Goal: Information Seeking & Learning: Learn about a topic

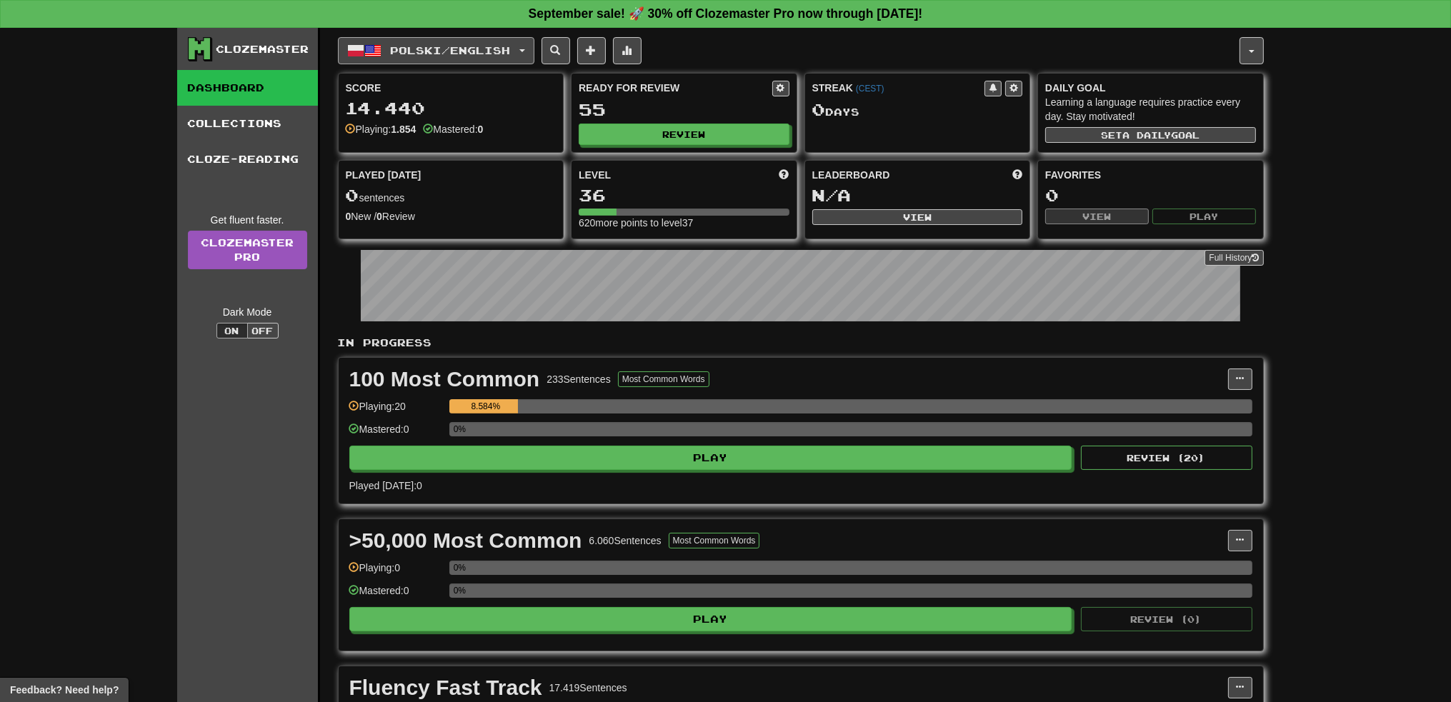
click at [510, 54] on span "Polski / English" at bounding box center [450, 50] width 120 height 12
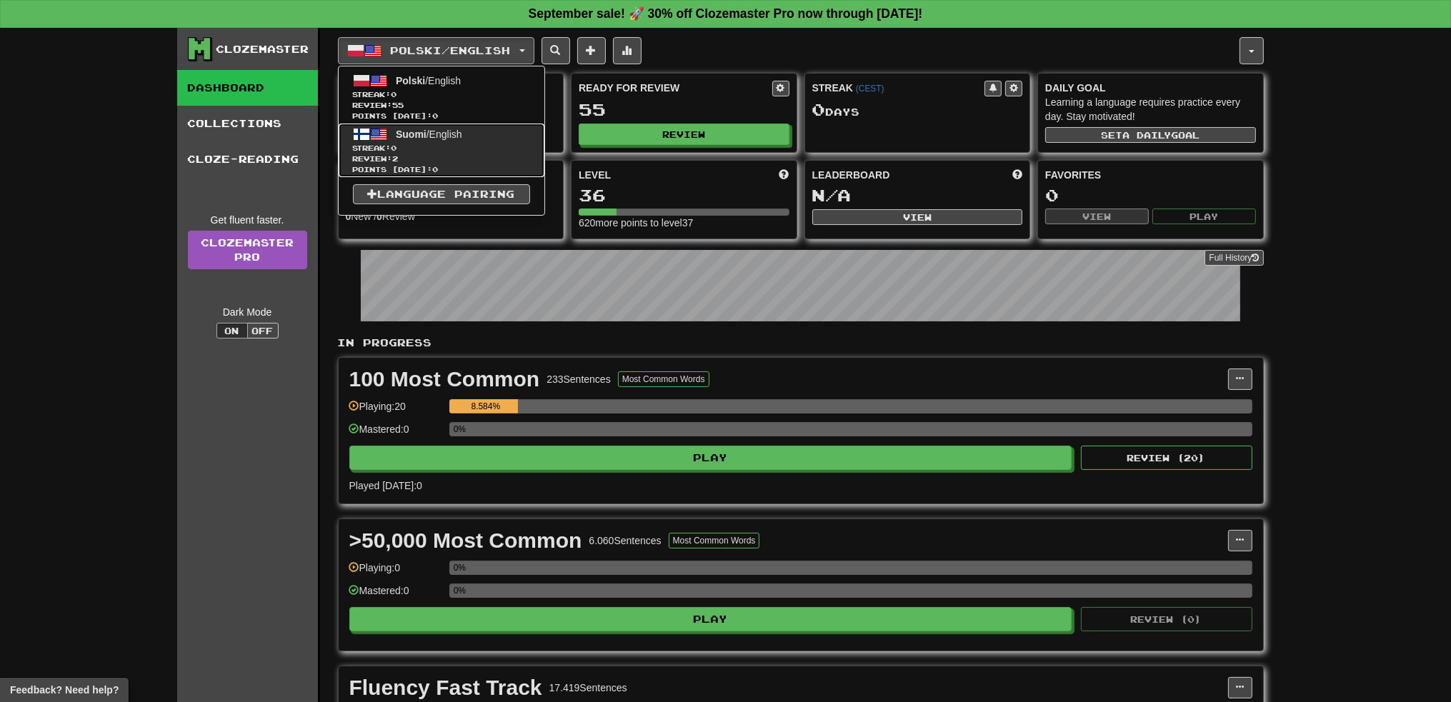
click at [386, 154] on span "Review: 2" at bounding box center [441, 159] width 177 height 11
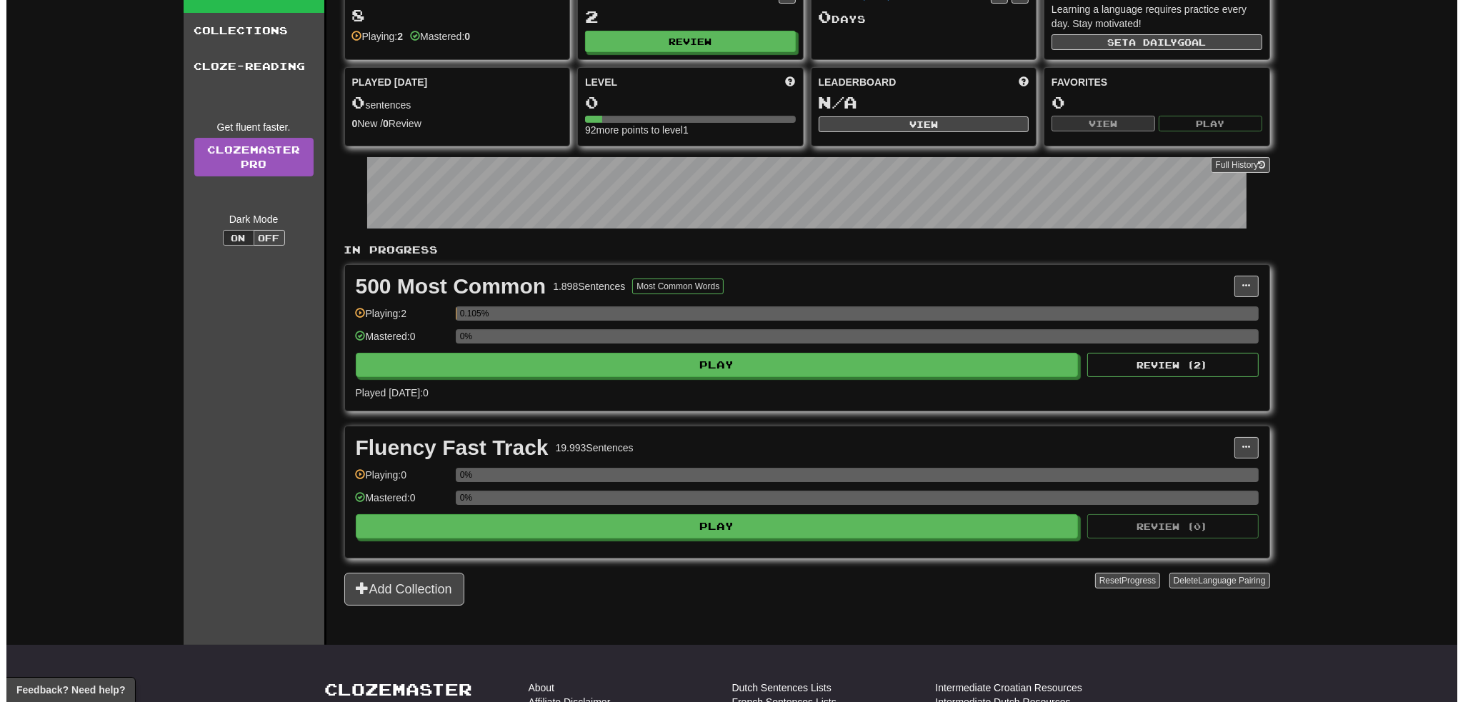
scroll to position [214, 0]
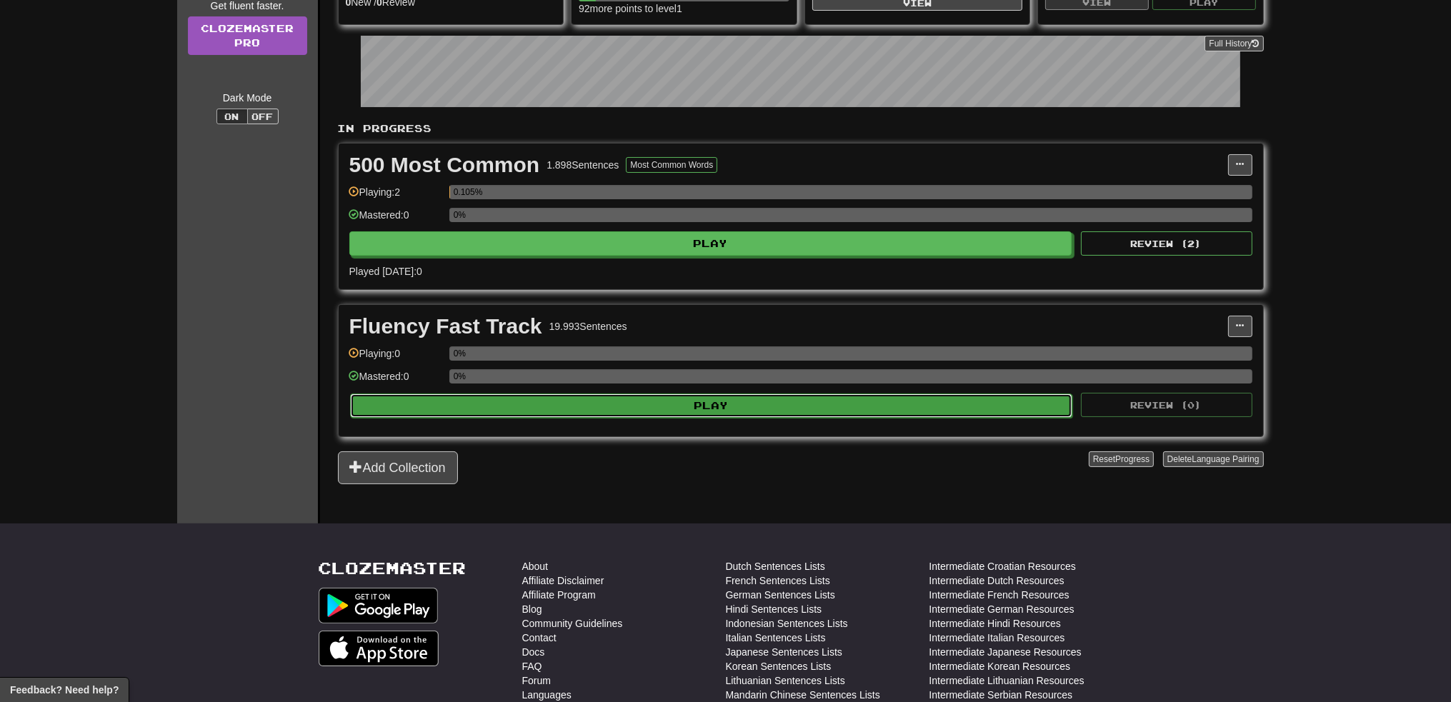
click at [517, 396] on button "Play" at bounding box center [711, 406] width 723 height 24
select select "**"
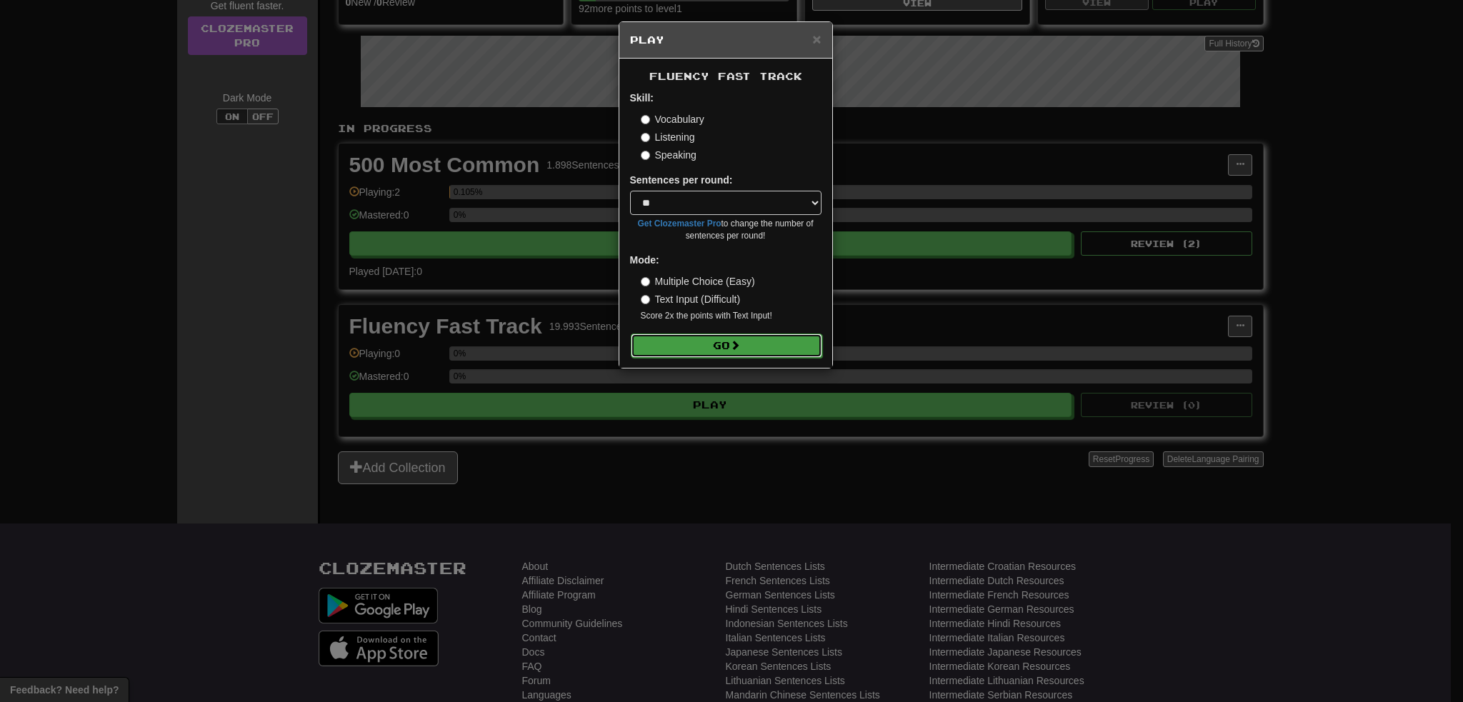
click at [774, 351] on button "Go" at bounding box center [726, 346] width 191 height 24
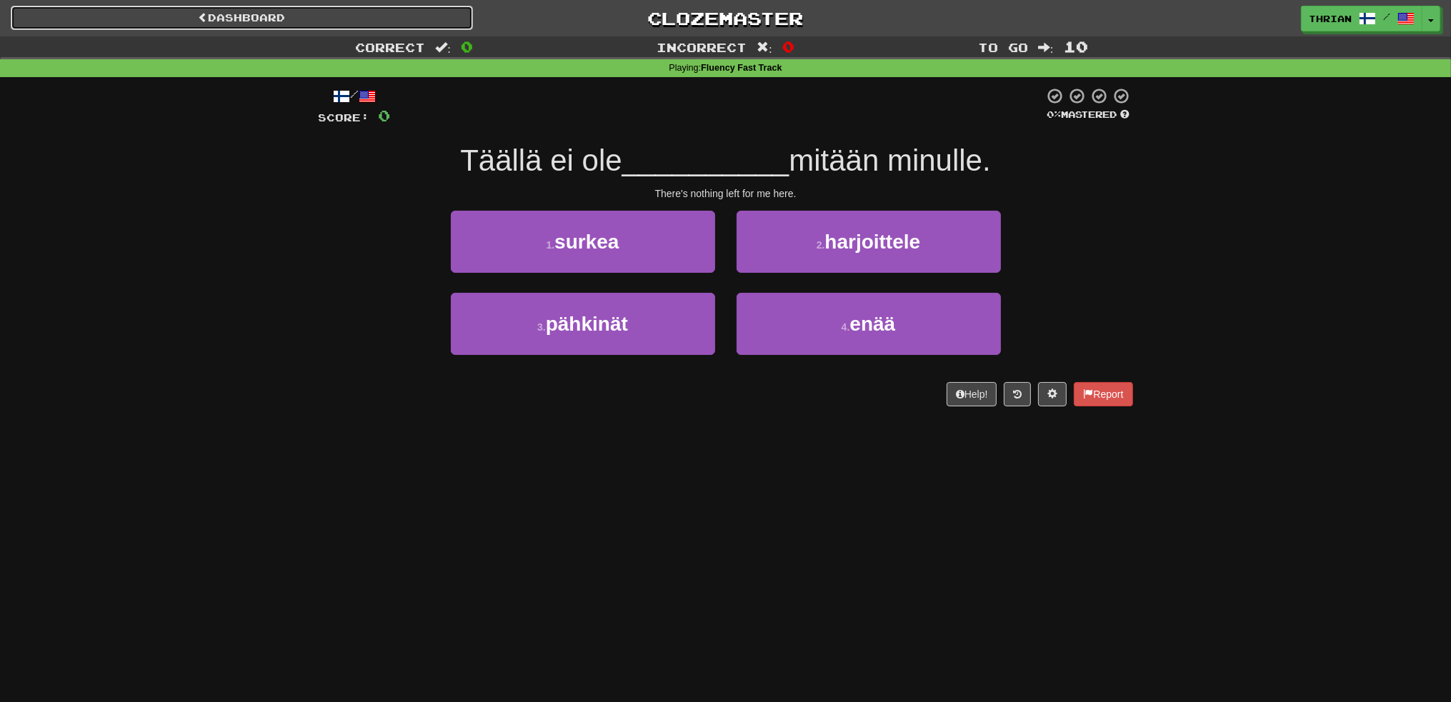
click at [309, 25] on link "Dashboard" at bounding box center [242, 18] width 462 height 24
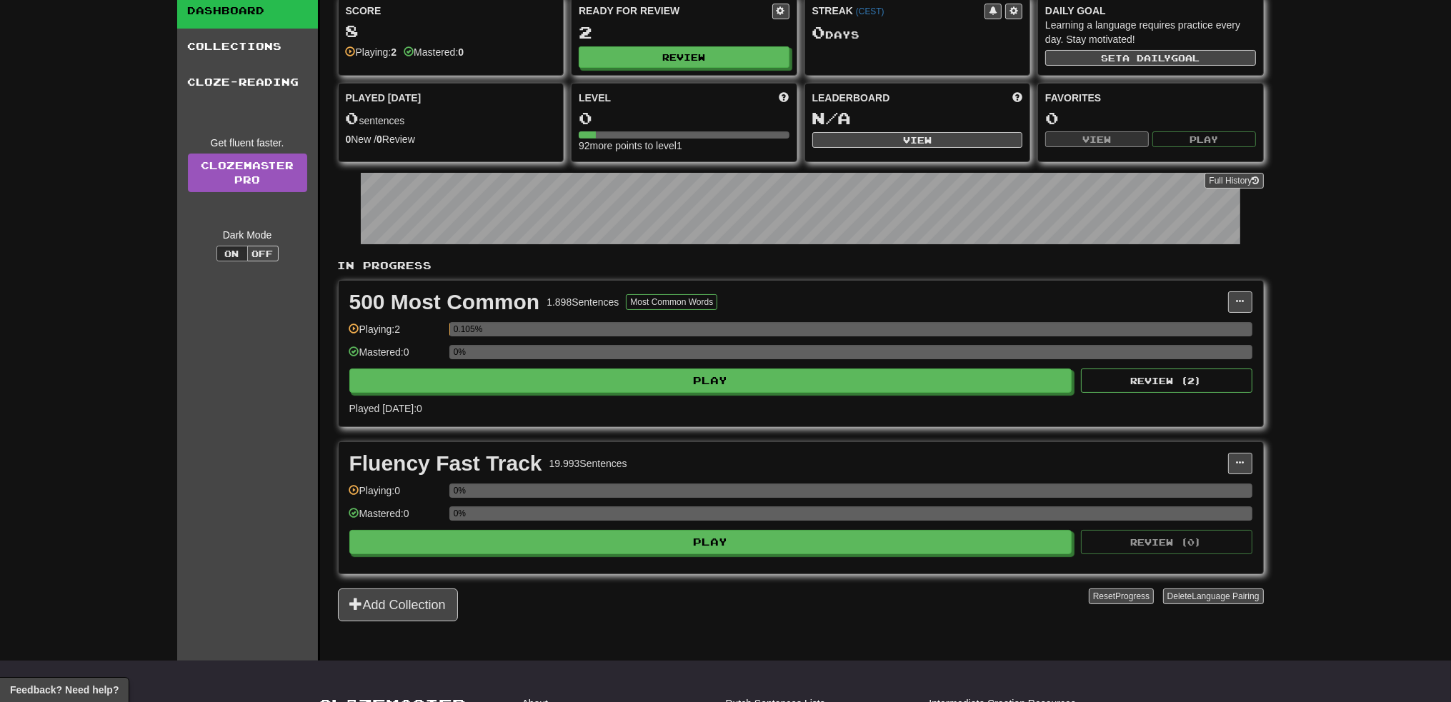
scroll to position [143, 0]
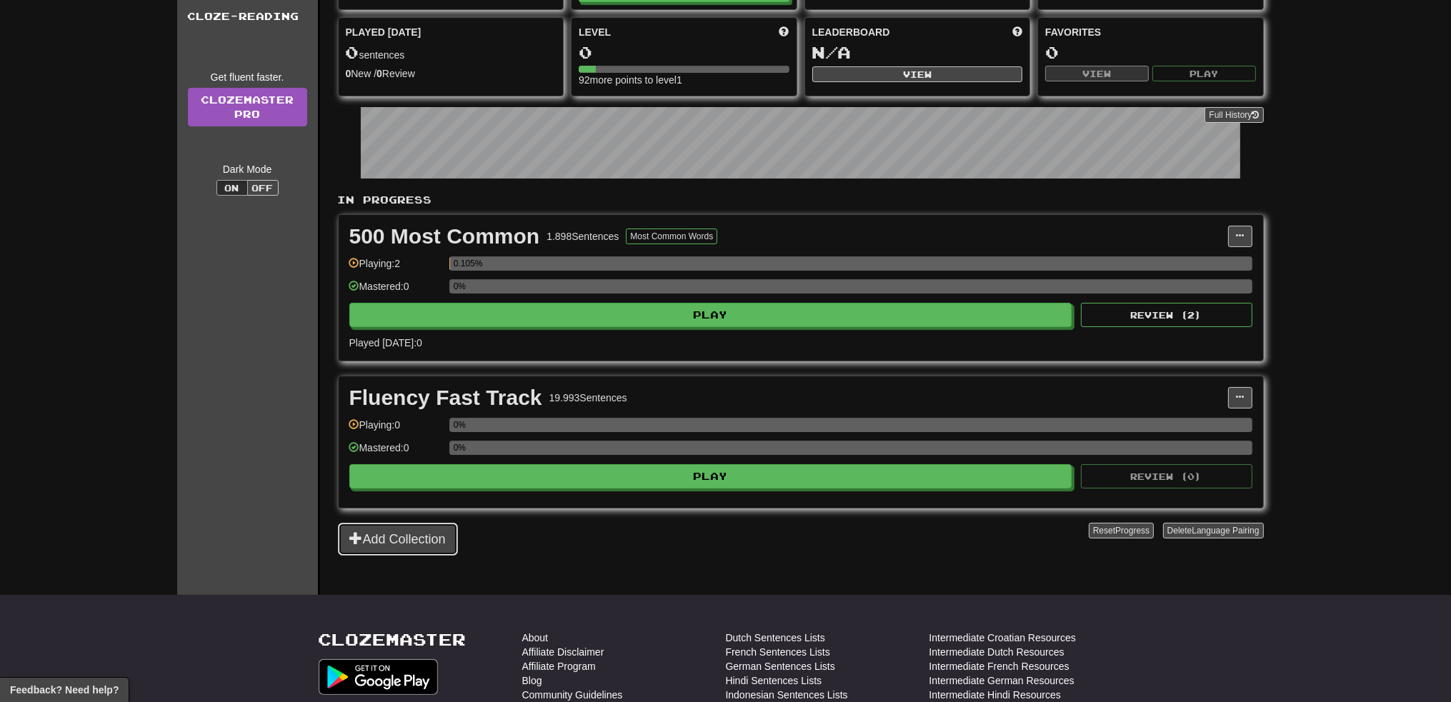
click at [388, 542] on button "Add Collection" at bounding box center [398, 539] width 120 height 33
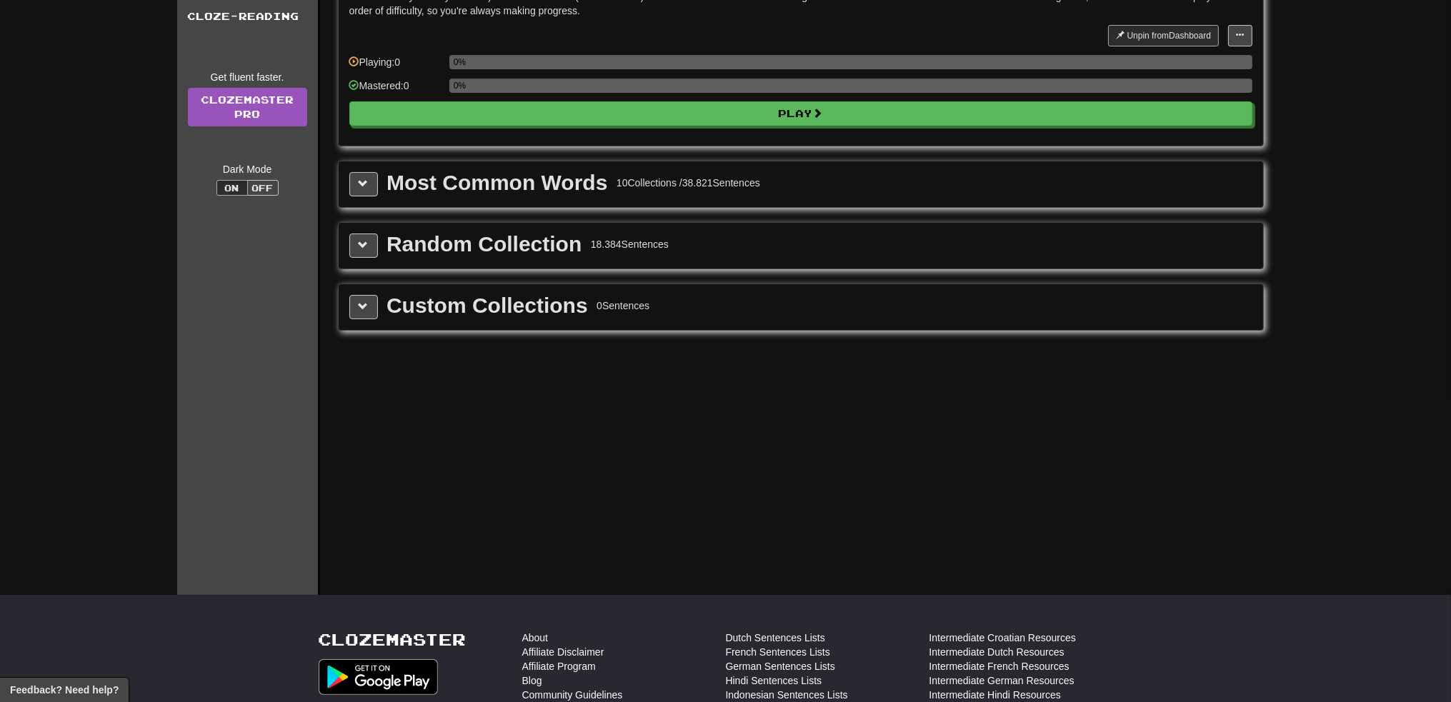
scroll to position [0, 0]
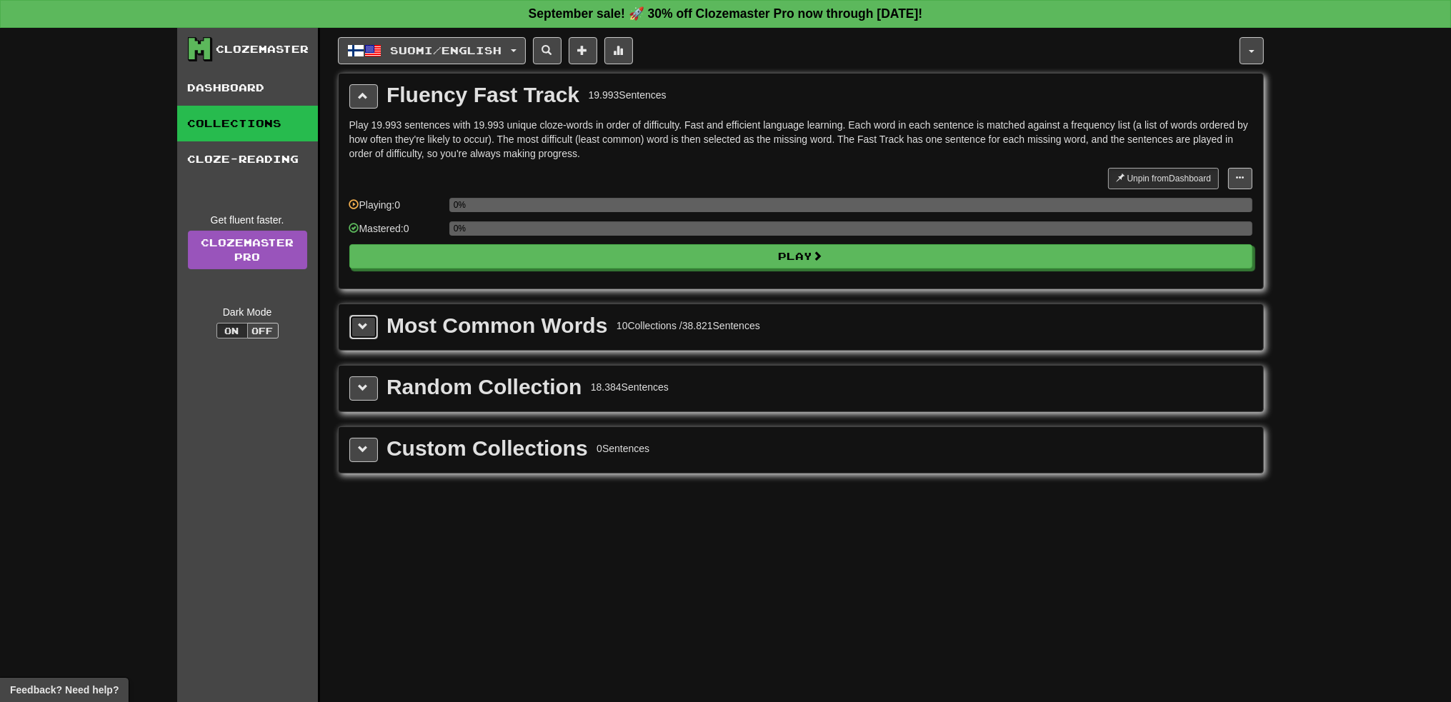
click at [360, 336] on button at bounding box center [363, 327] width 29 height 24
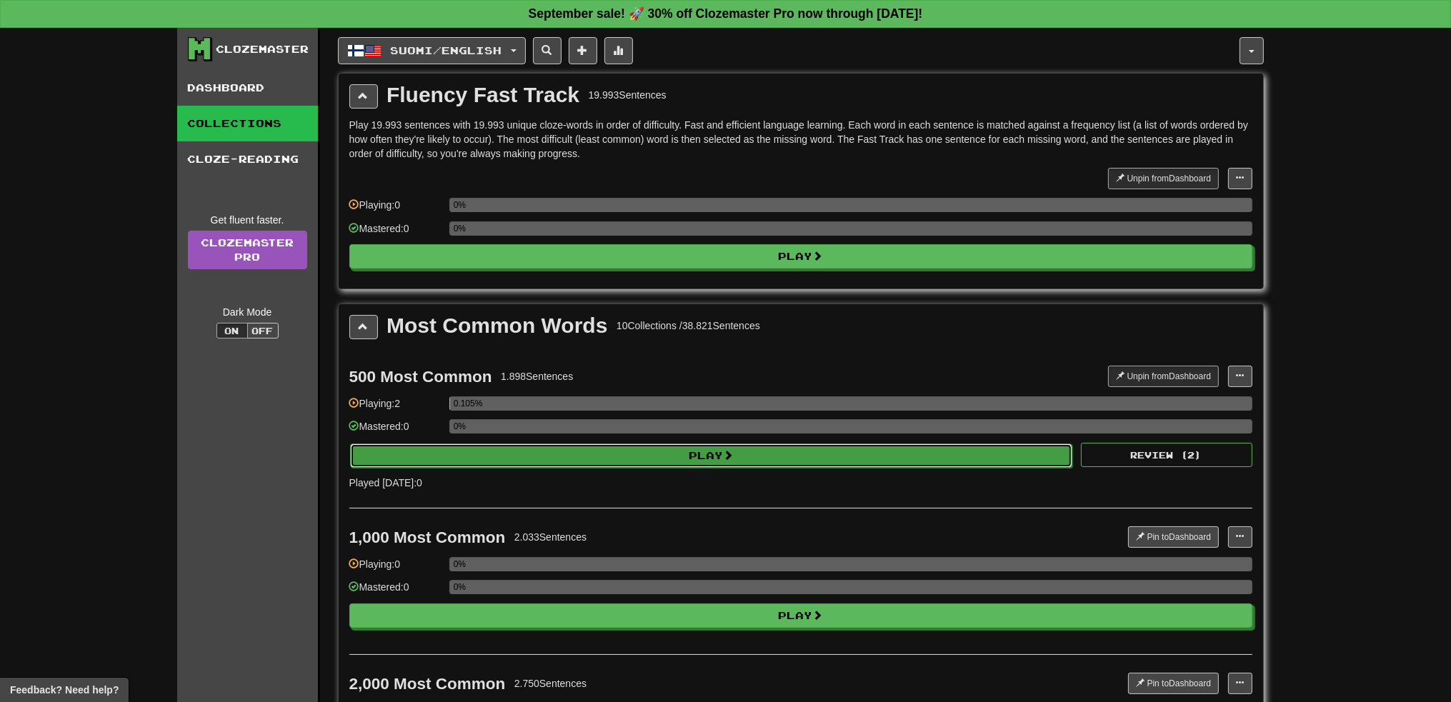
click at [469, 453] on button "Play" at bounding box center [711, 456] width 723 height 24
select select "**"
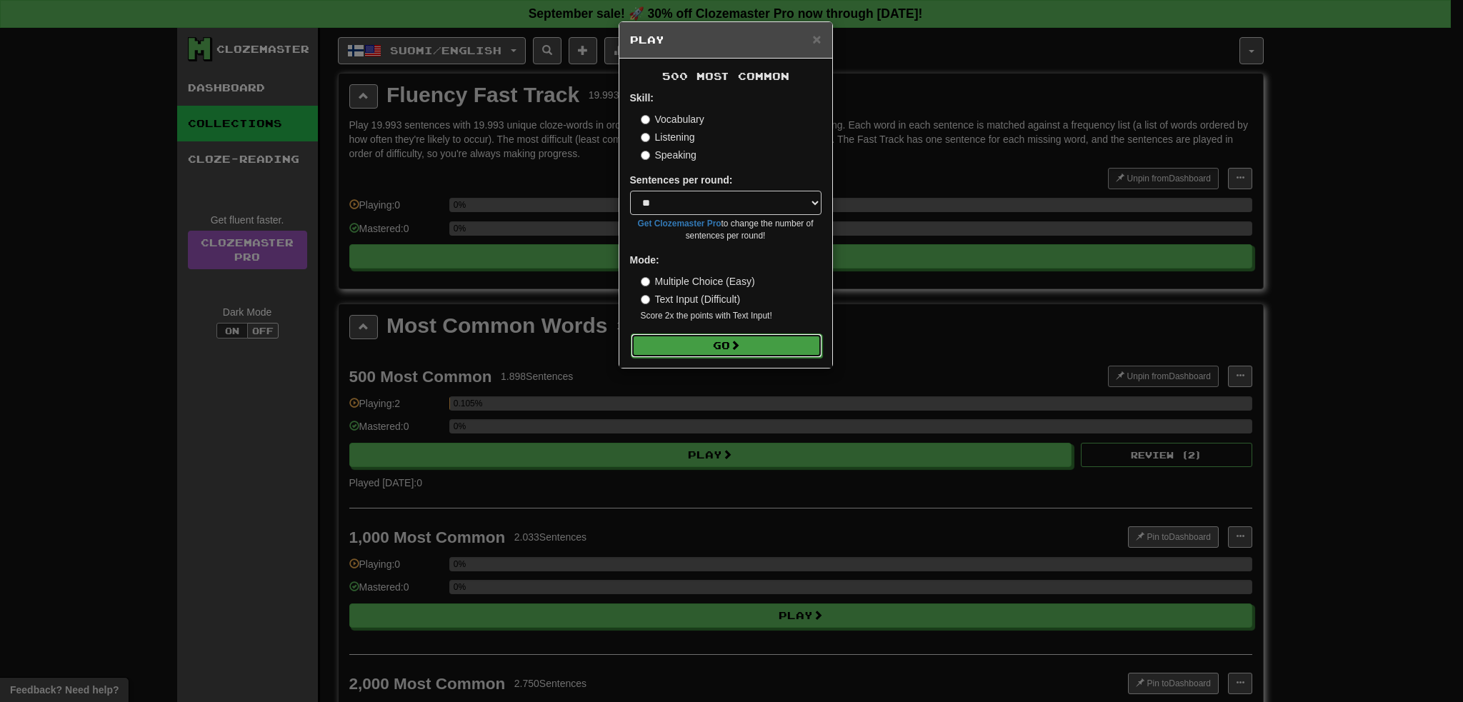
click at [662, 351] on button "Go" at bounding box center [726, 346] width 191 height 24
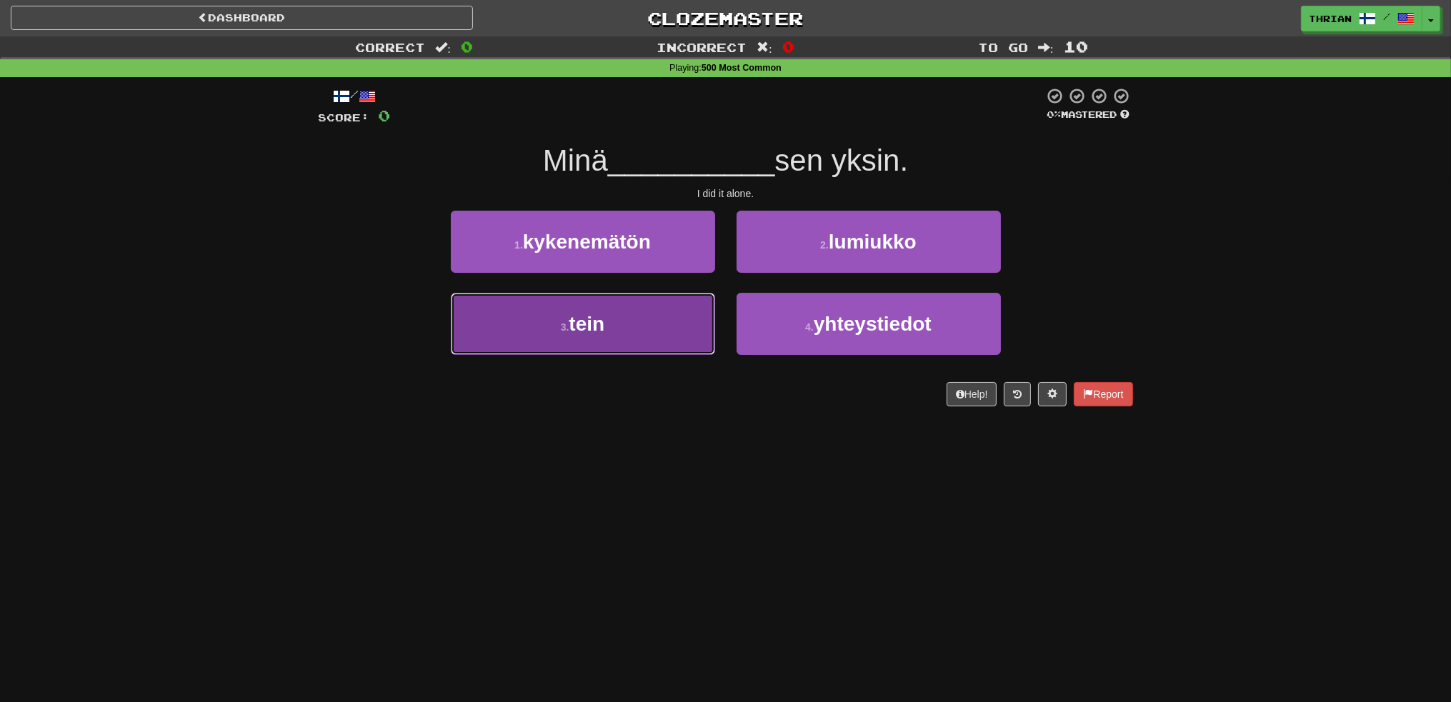
click at [654, 342] on button "3 . tein" at bounding box center [583, 324] width 264 height 62
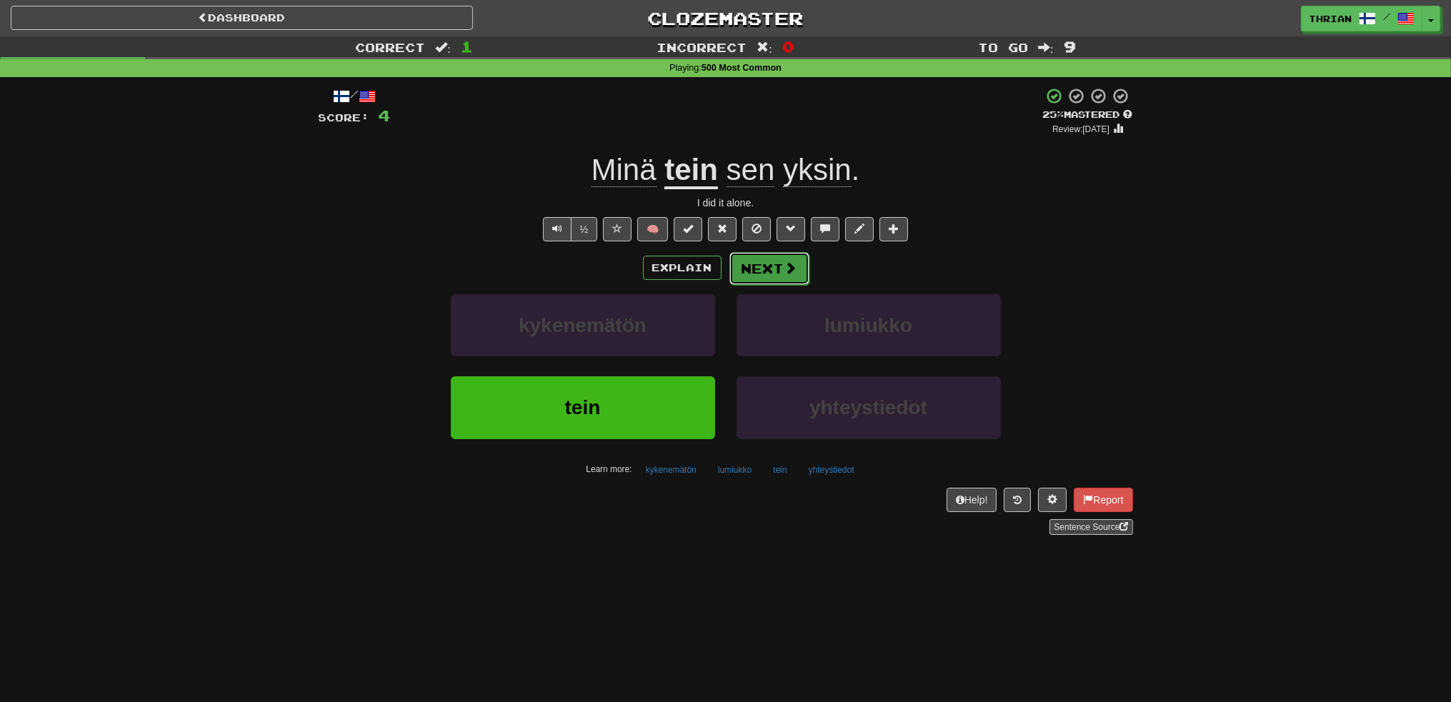
click at [766, 271] on button "Next" at bounding box center [769, 268] width 80 height 33
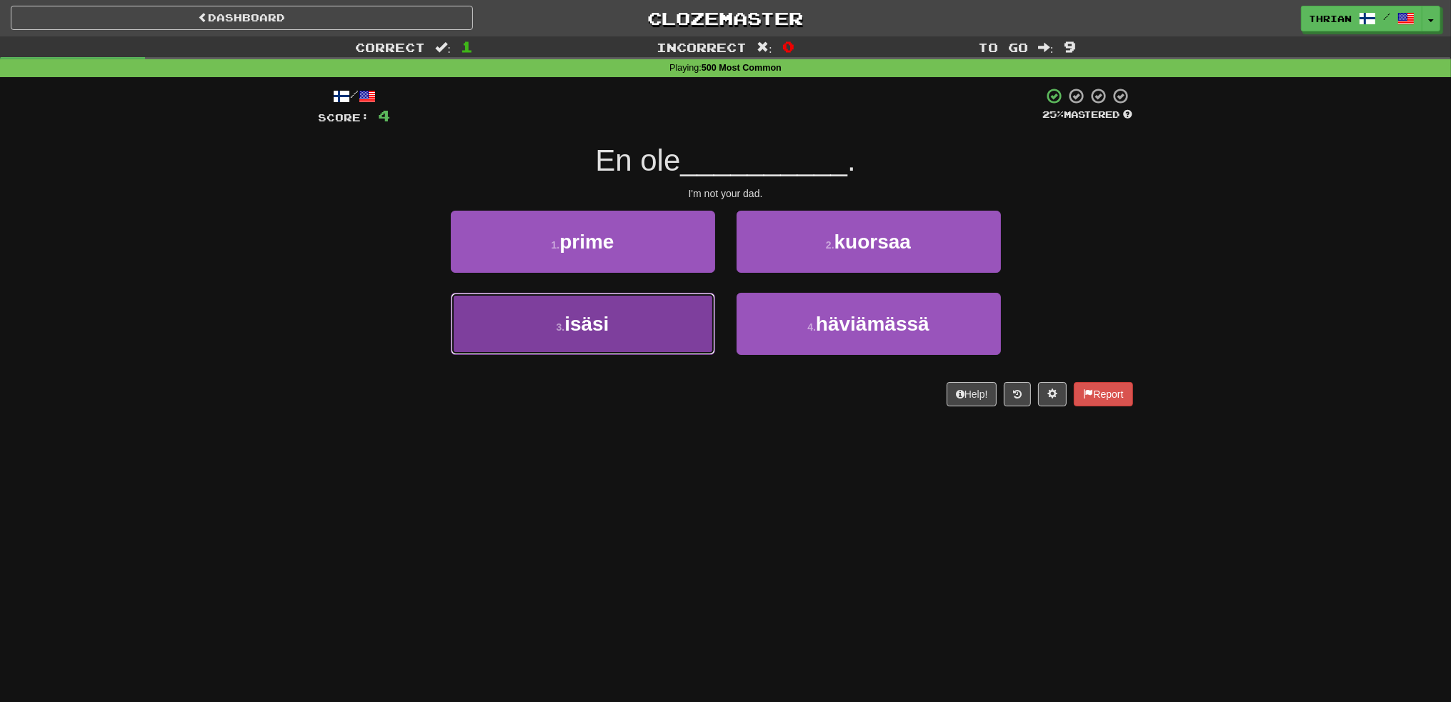
click at [642, 335] on button "3 . isäsi" at bounding box center [583, 324] width 264 height 62
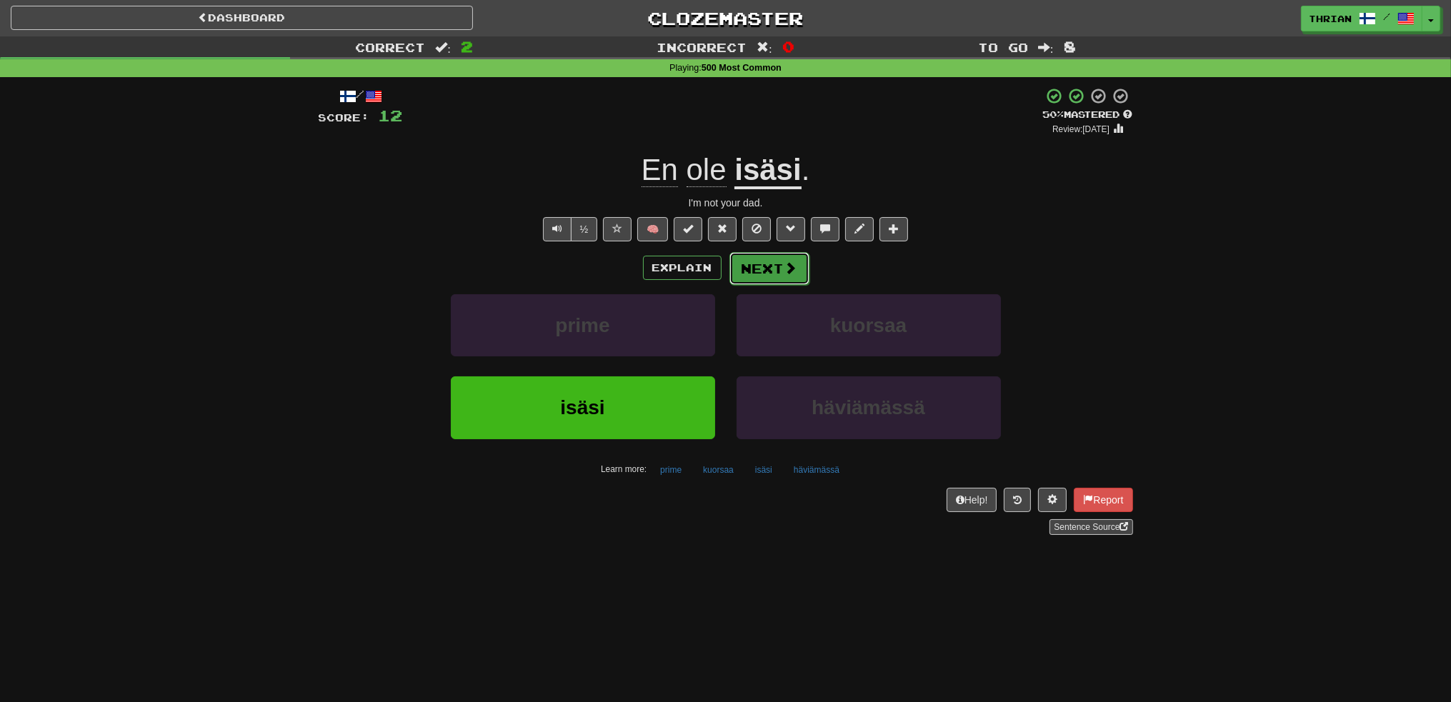
click at [757, 266] on button "Next" at bounding box center [769, 268] width 80 height 33
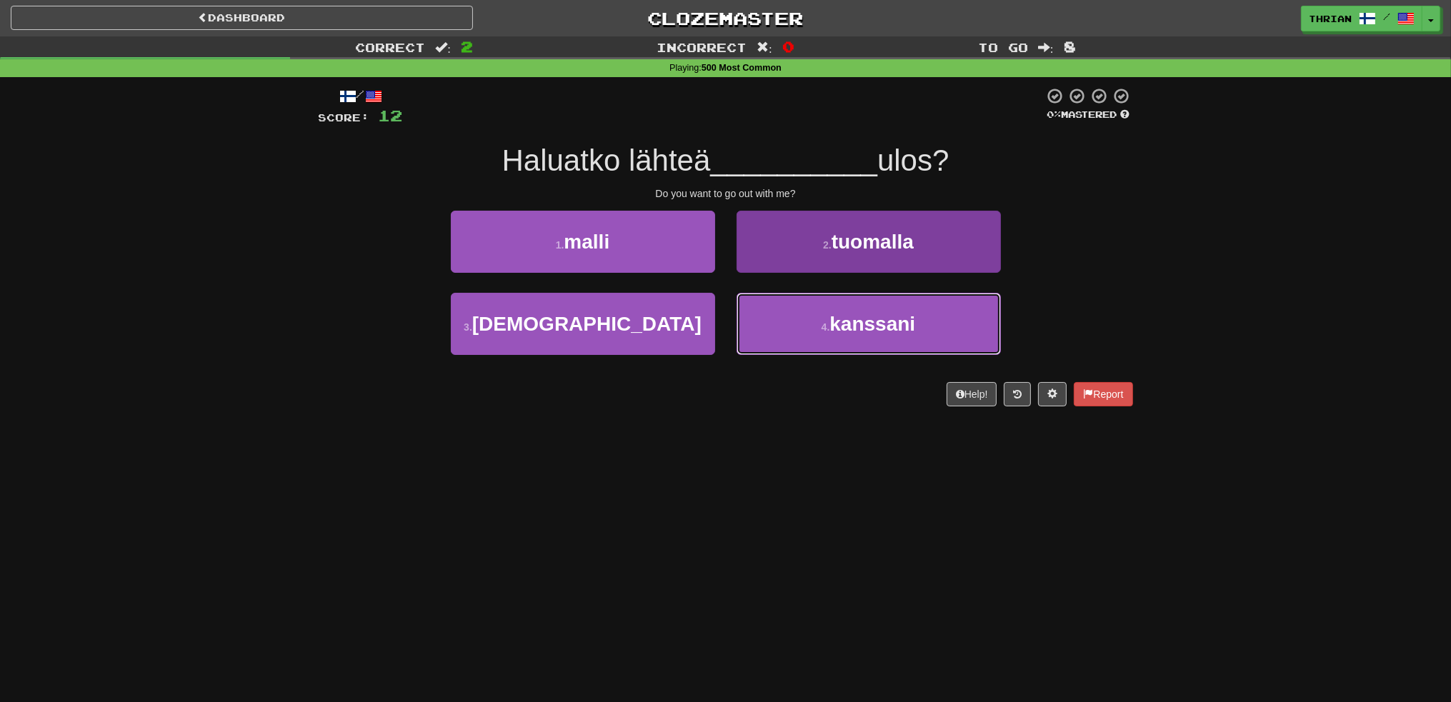
click at [810, 331] on button "4 . kanssani" at bounding box center [869, 324] width 264 height 62
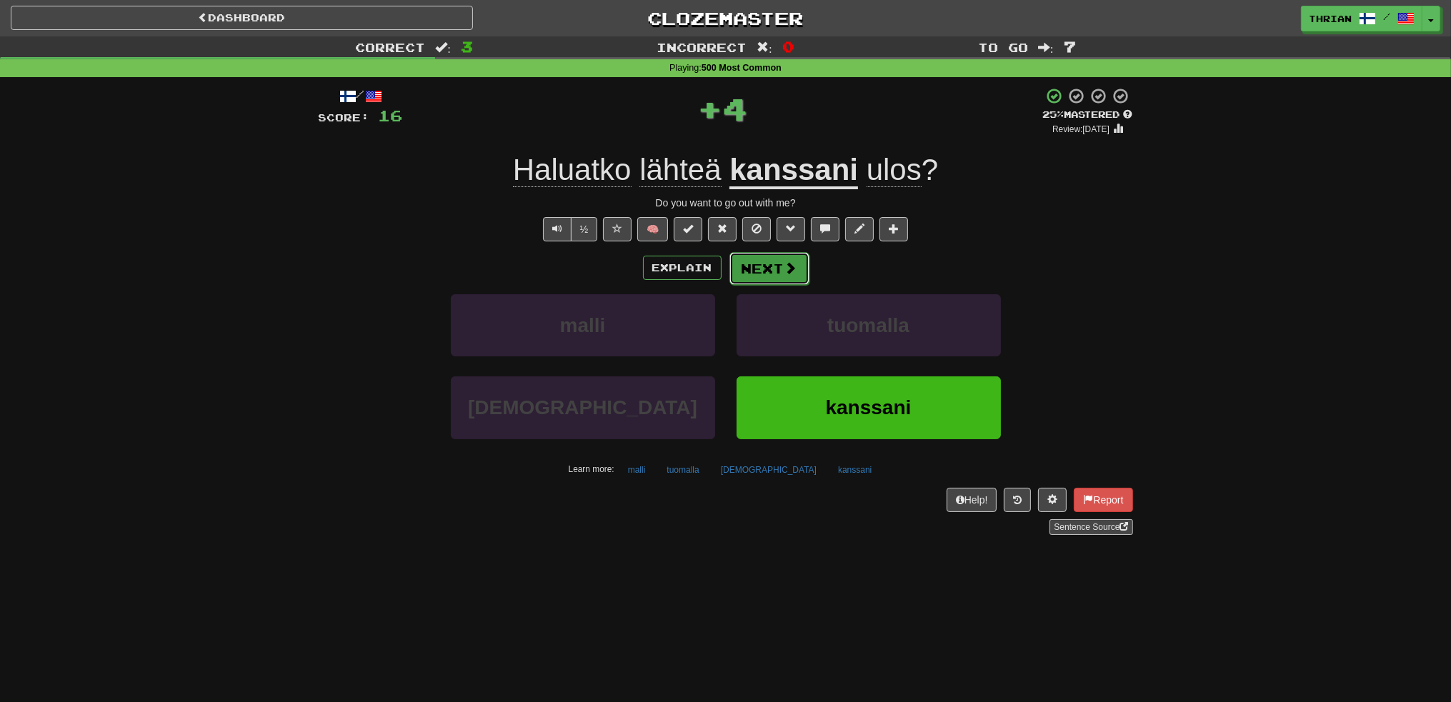
click at [754, 271] on button "Next" at bounding box center [769, 268] width 80 height 33
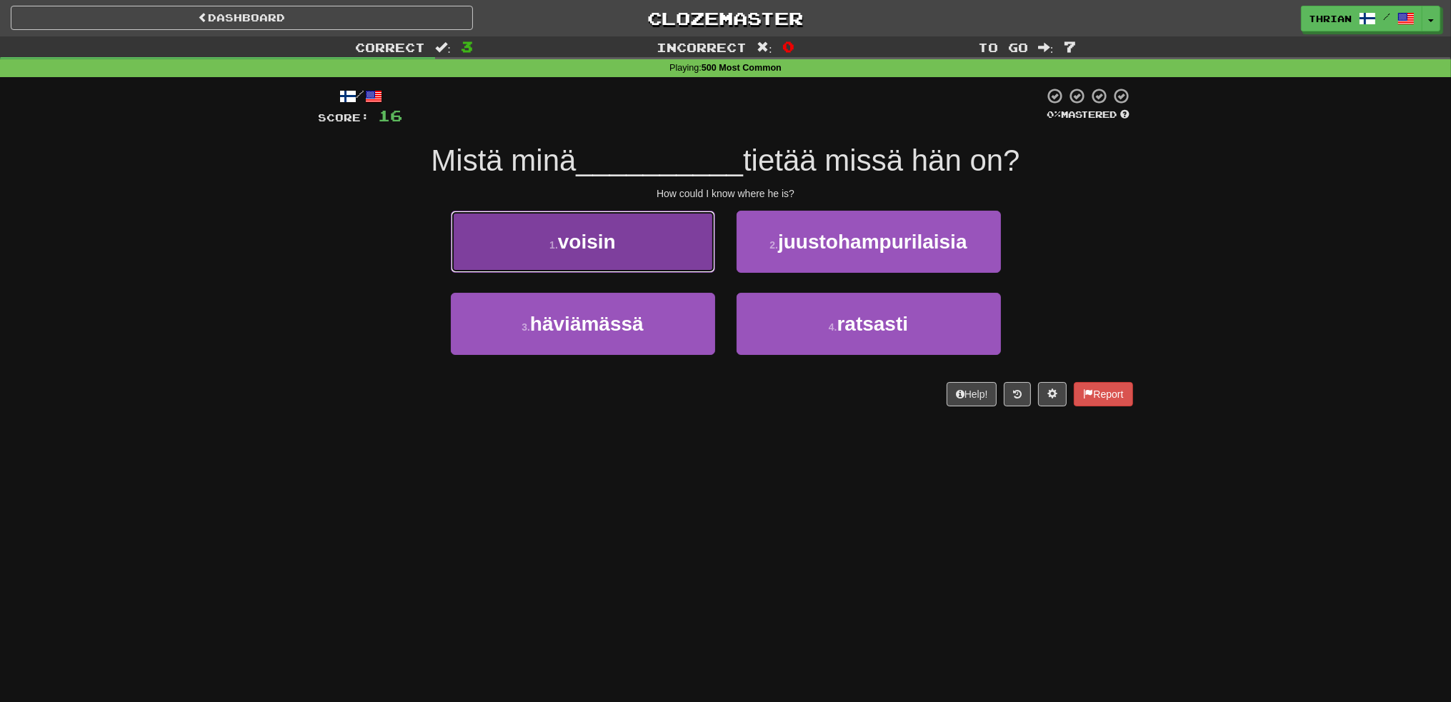
click at [668, 266] on button "1 . voisin" at bounding box center [583, 242] width 264 height 62
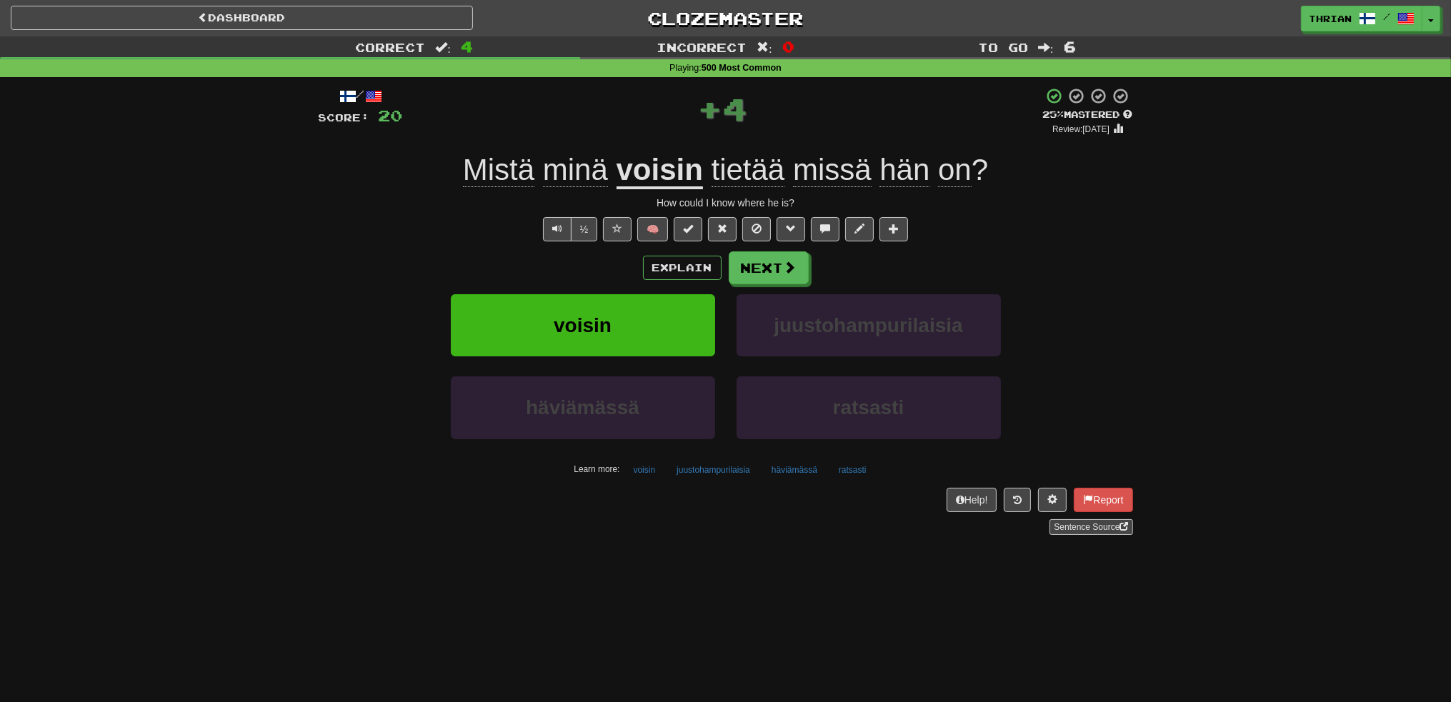
click at [659, 172] on u "voisin" at bounding box center [660, 171] width 86 height 36
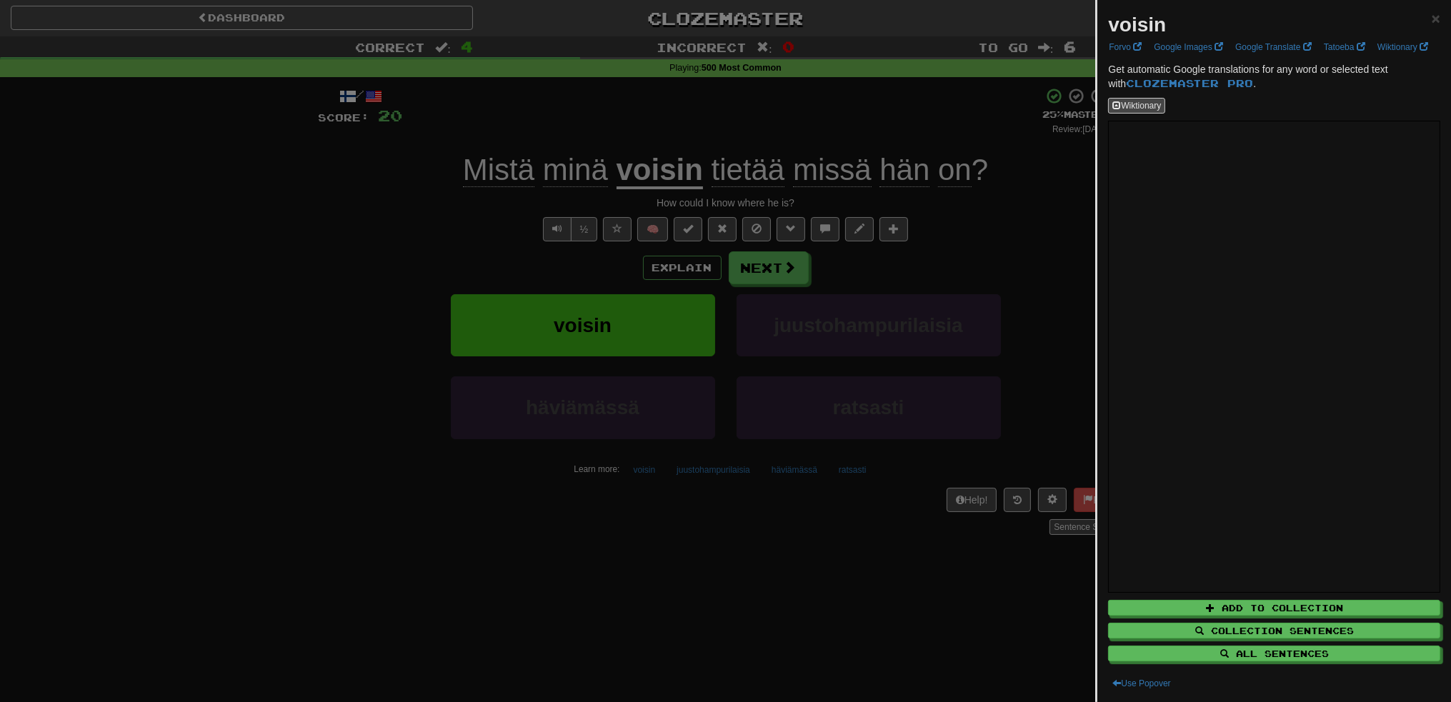
click at [654, 589] on div at bounding box center [725, 351] width 1451 height 702
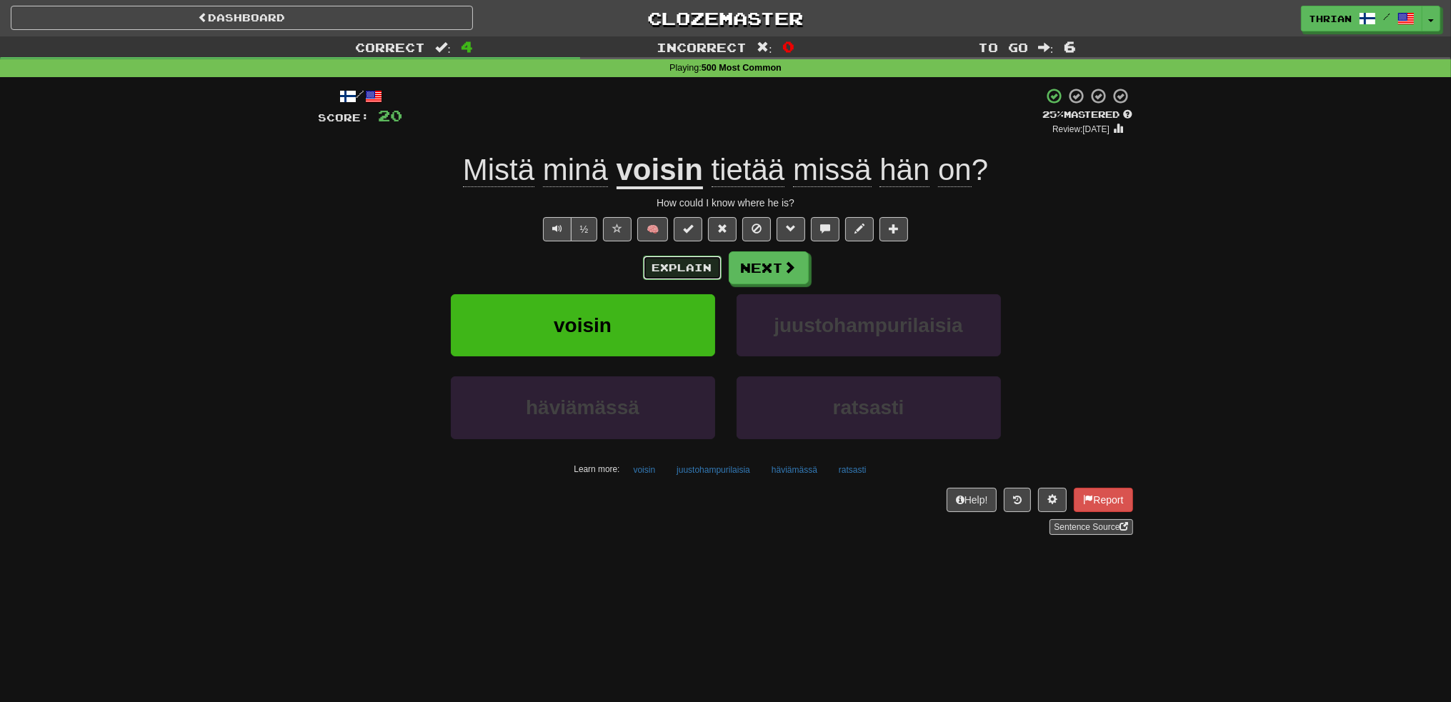
click at [691, 275] on button "Explain" at bounding box center [682, 268] width 79 height 24
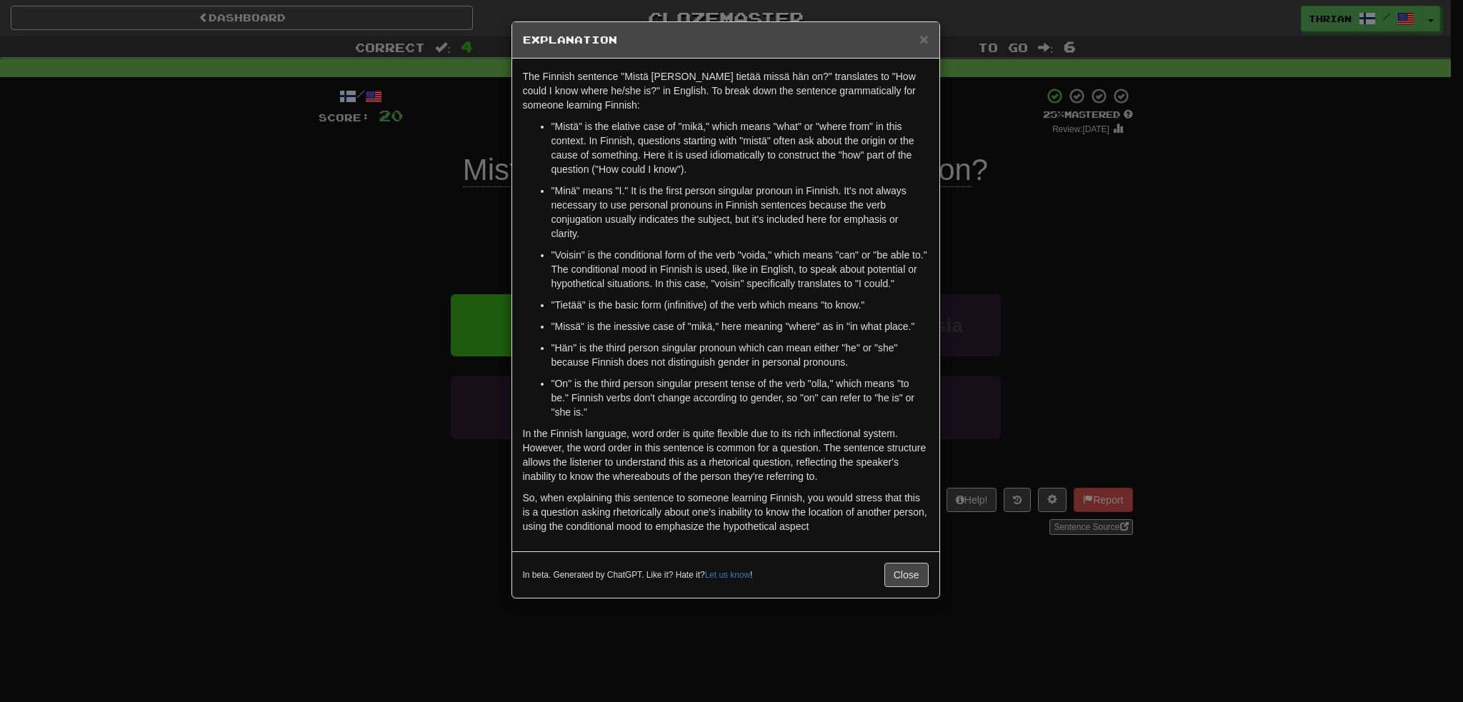
click at [348, 293] on div "× Explanation The Finnish sentence "Mistä minä voisin tietää missä hän on?" tra…" at bounding box center [731, 351] width 1463 height 702
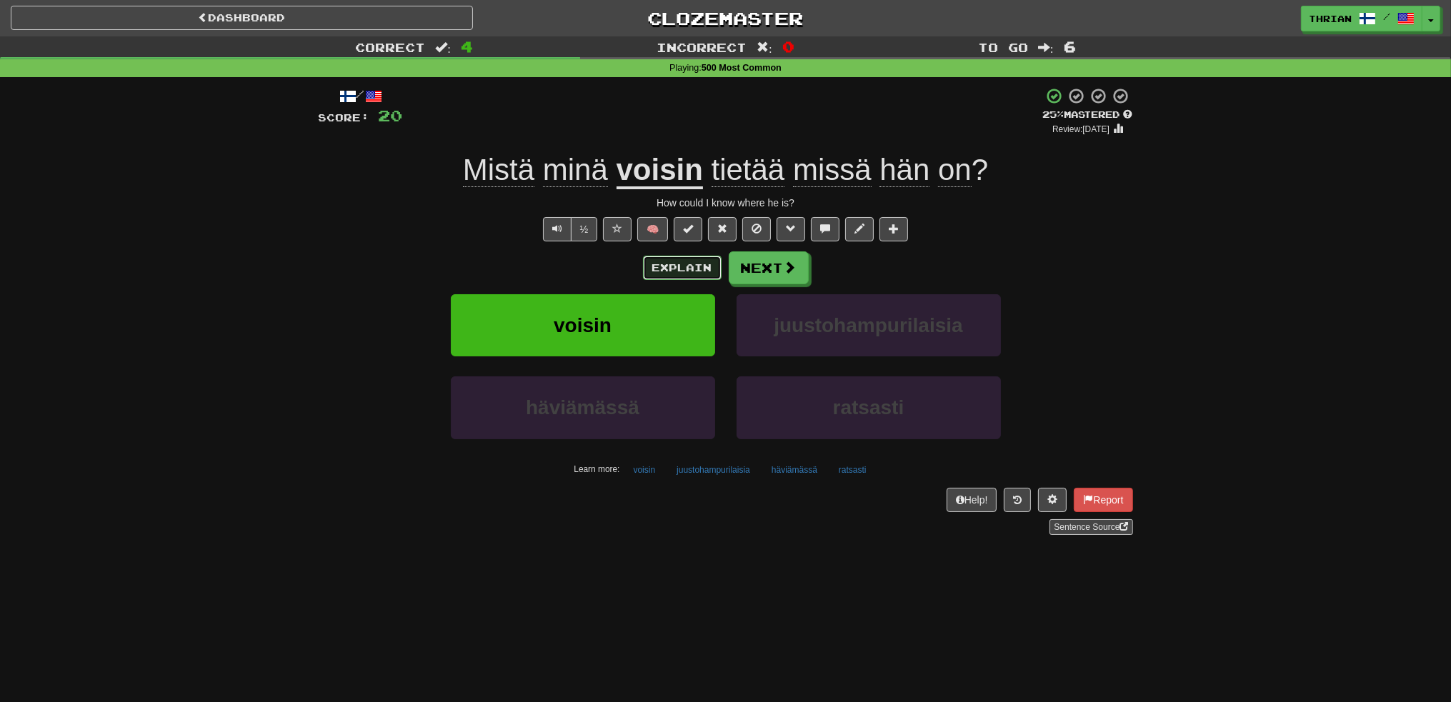
click at [665, 259] on button "Explain" at bounding box center [682, 268] width 79 height 24
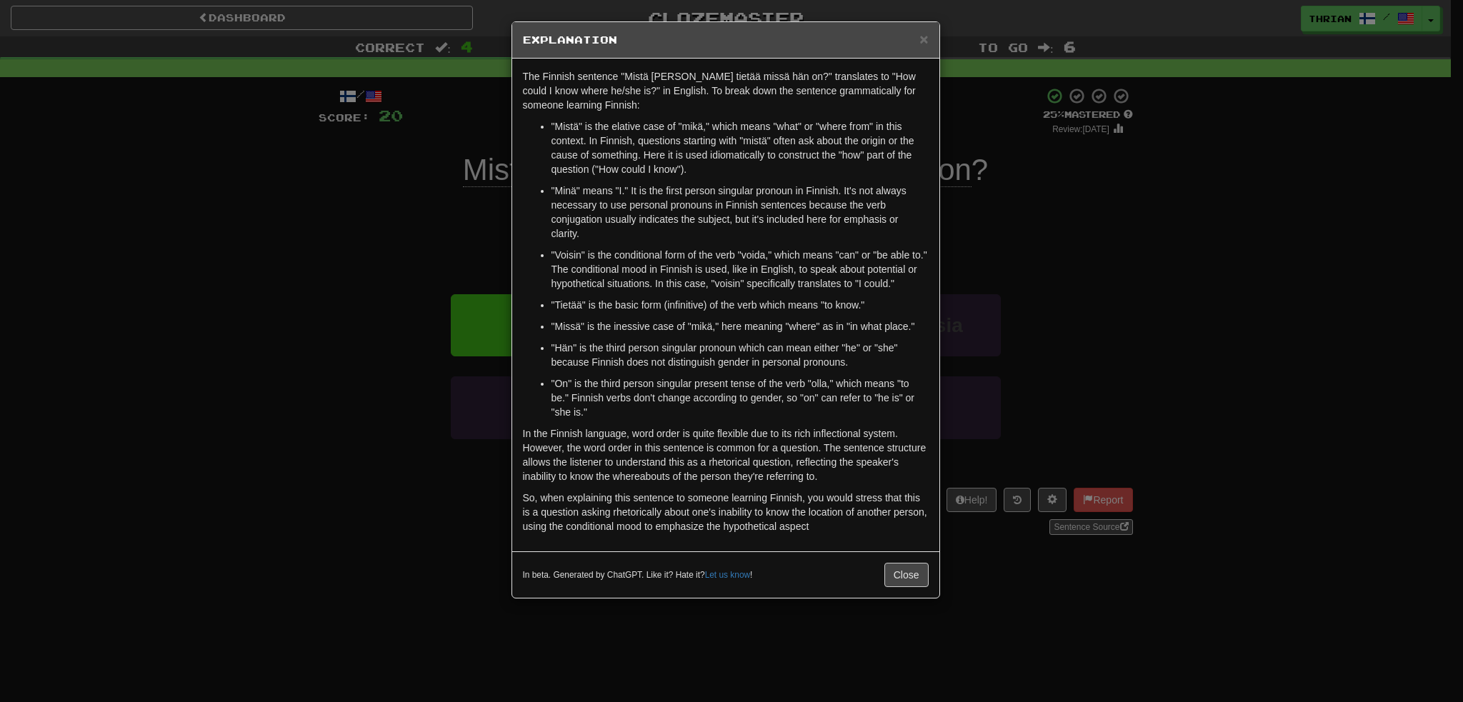
click at [411, 389] on div "× Explanation The Finnish sentence "Mistä minä voisin tietää missä hän on?" tra…" at bounding box center [731, 351] width 1463 height 702
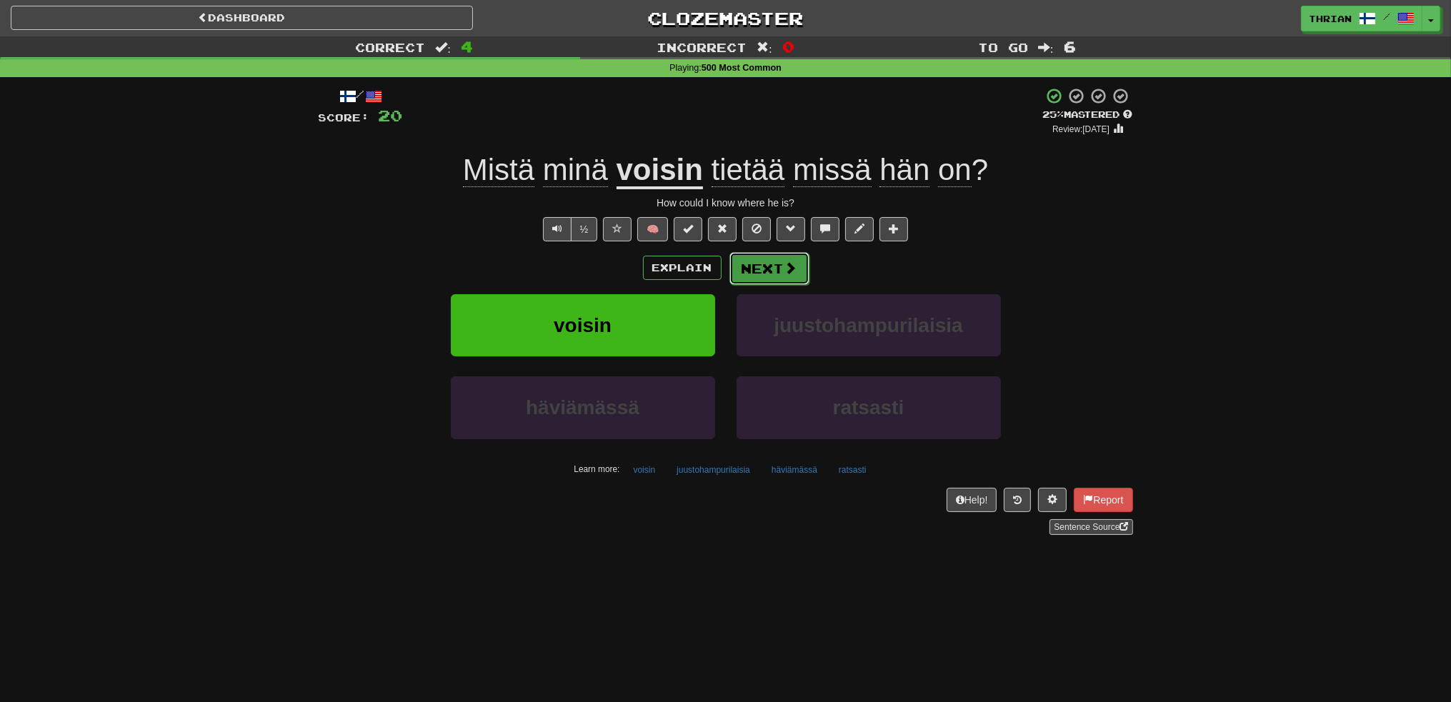
click at [755, 278] on button "Next" at bounding box center [769, 268] width 80 height 33
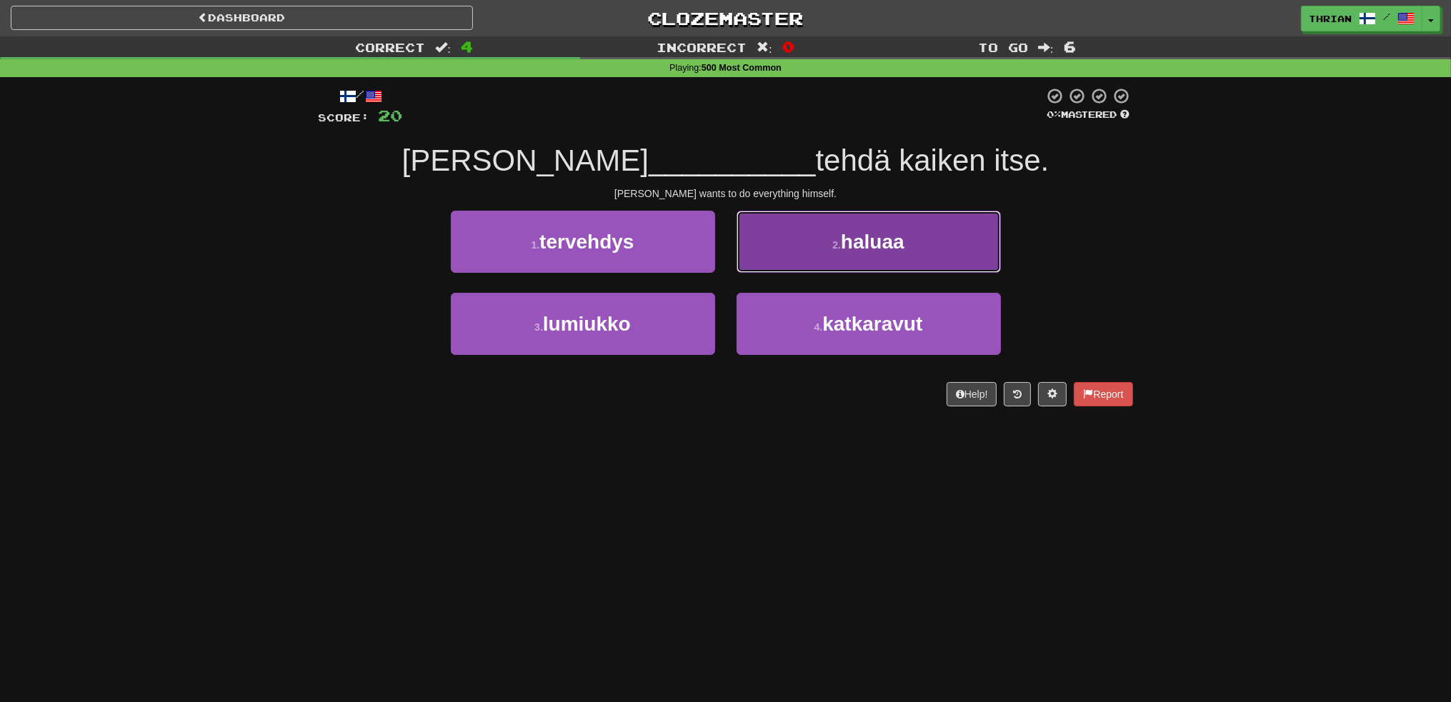
click at [883, 249] on span "haluaa" at bounding box center [873, 242] width 64 height 22
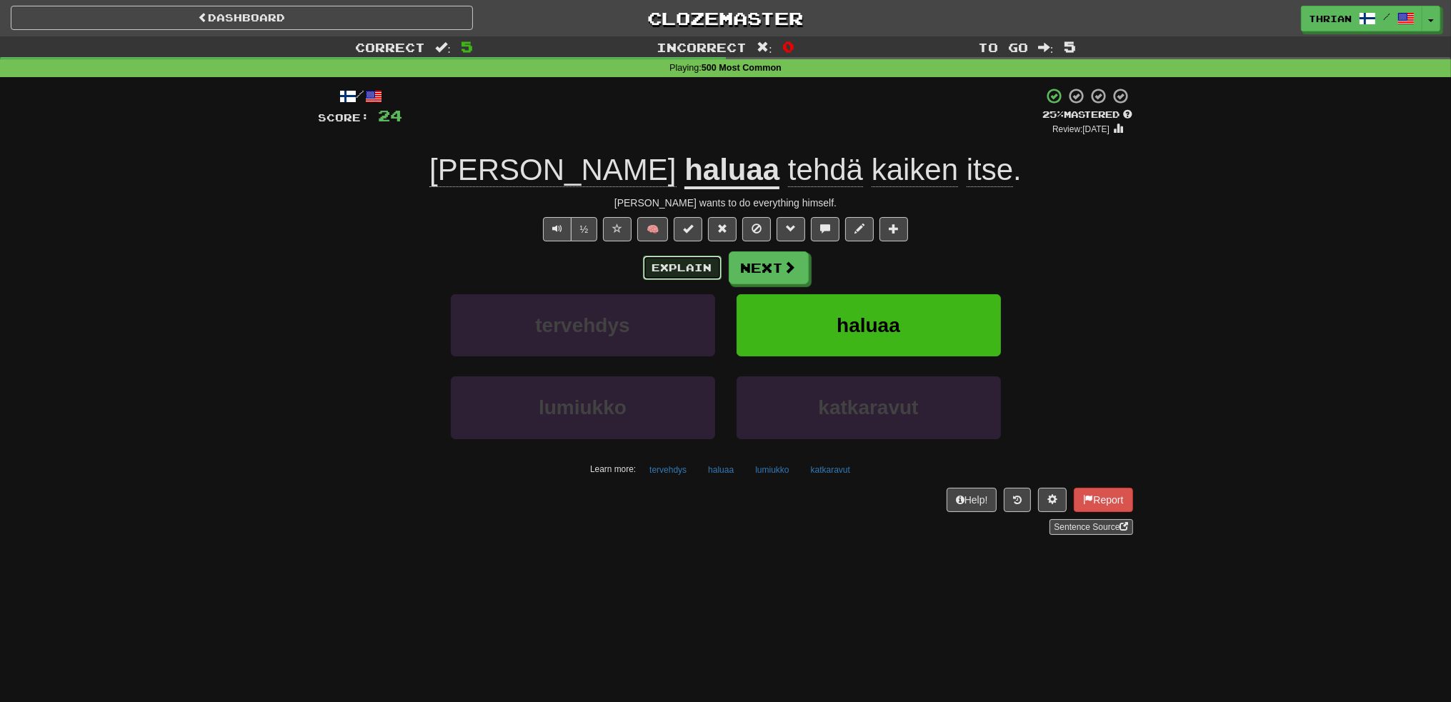
click at [674, 277] on button "Explain" at bounding box center [682, 268] width 79 height 24
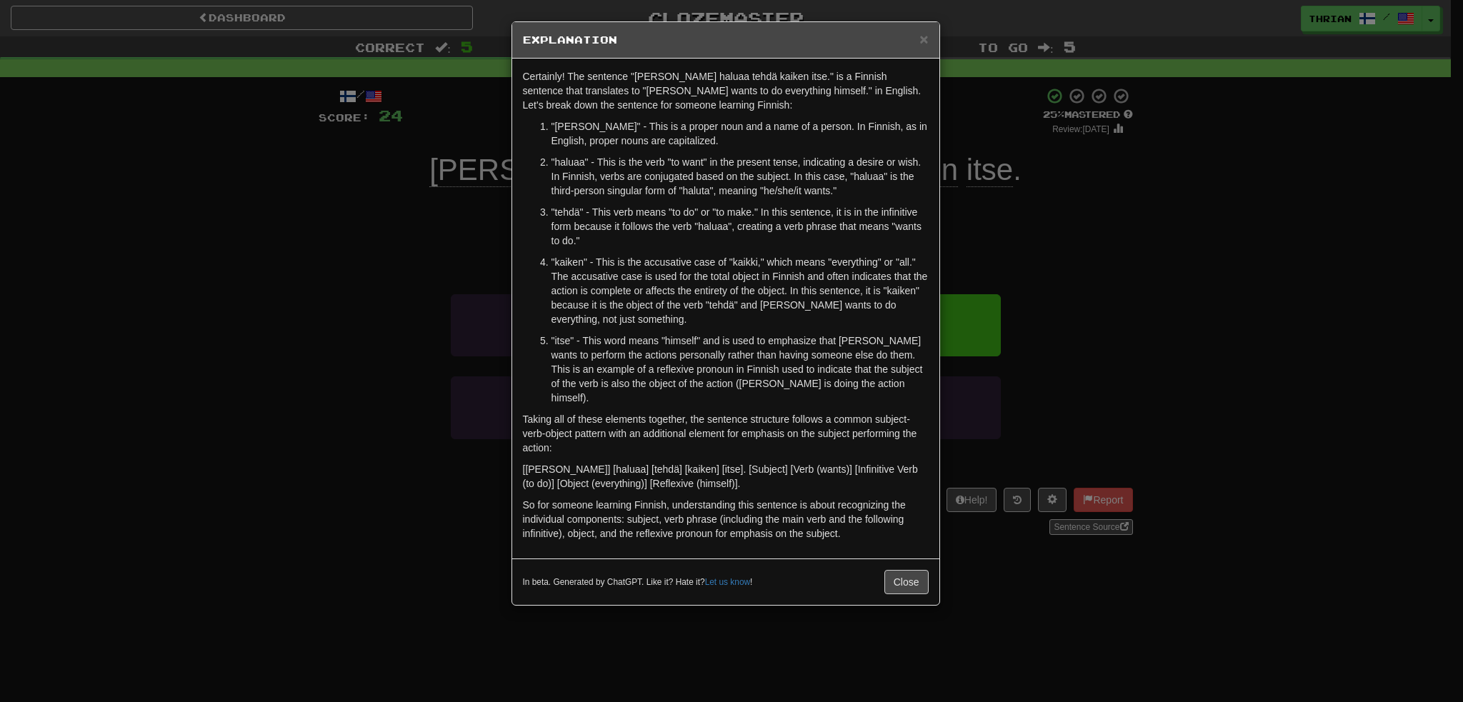
click at [371, 389] on div "× Explanation Certainly! The sentence "Tom haluaa tehdä kaiken itse." is a Finn…" at bounding box center [731, 351] width 1463 height 702
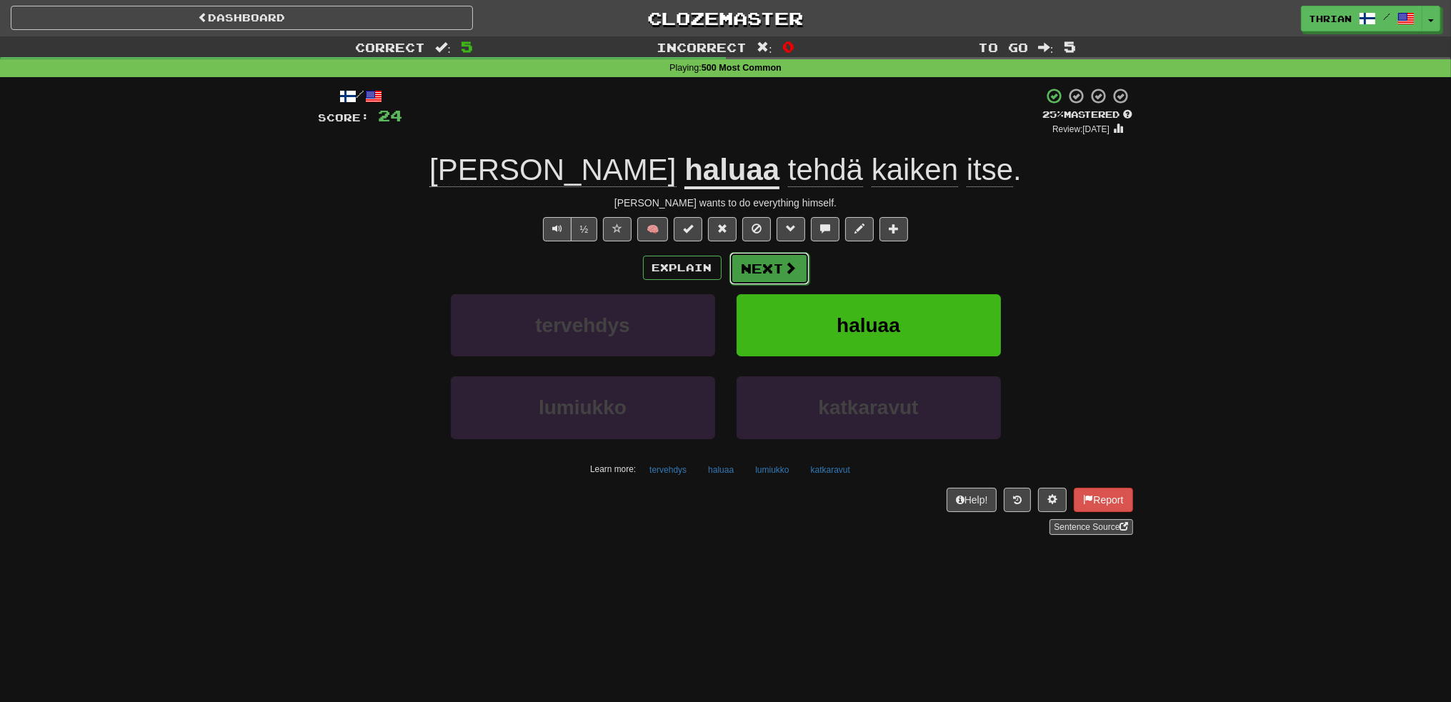
click at [774, 264] on button "Next" at bounding box center [769, 268] width 80 height 33
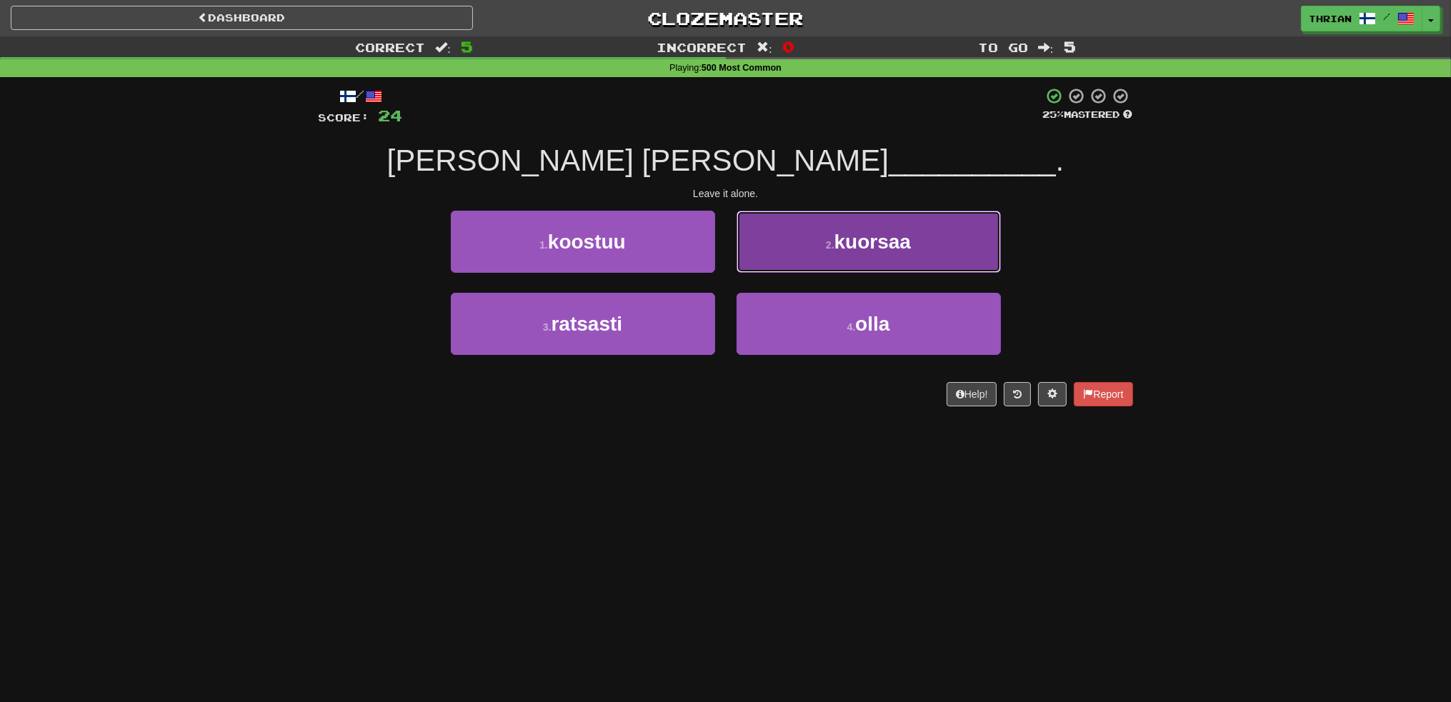
click at [777, 269] on button "2 . kuorsaa" at bounding box center [869, 242] width 264 height 62
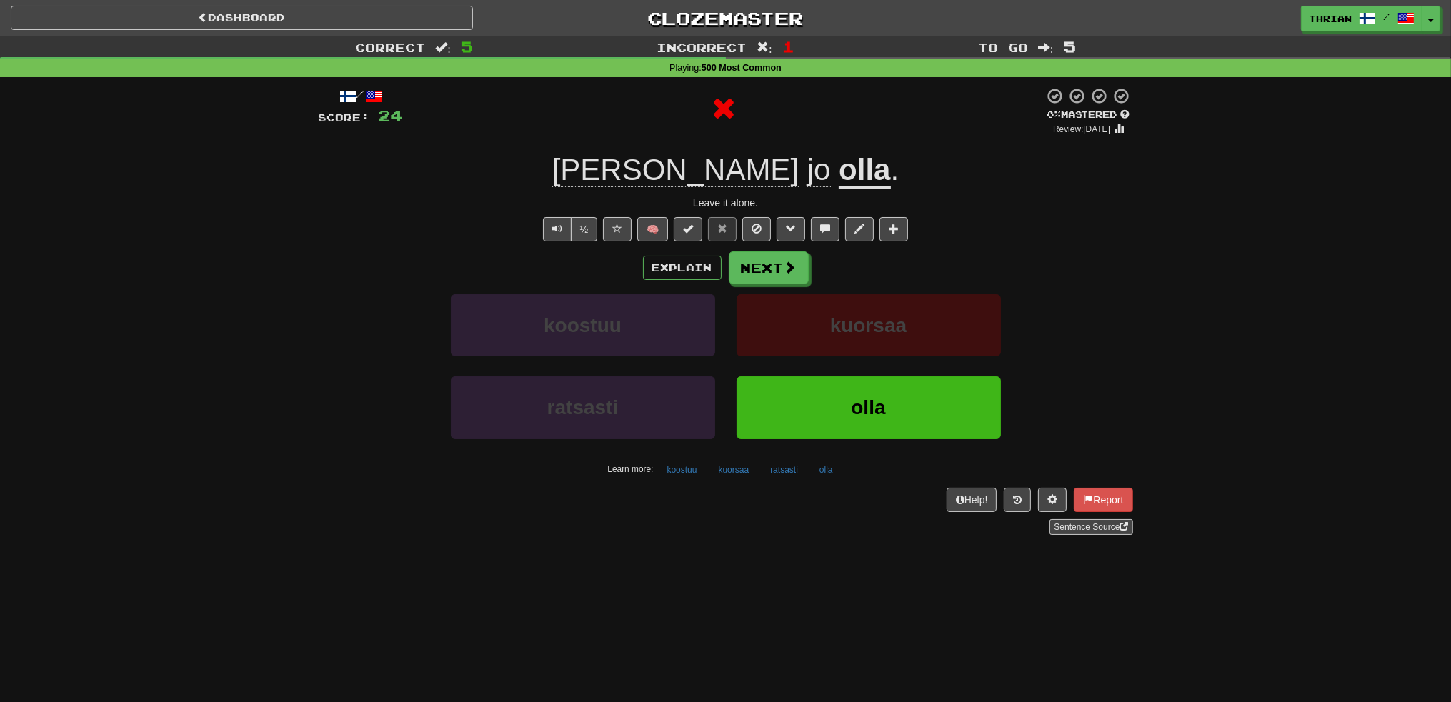
click at [637, 263] on div "Explain Next" at bounding box center [726, 267] width 814 height 33
click at [679, 261] on button "Explain" at bounding box center [682, 268] width 79 height 24
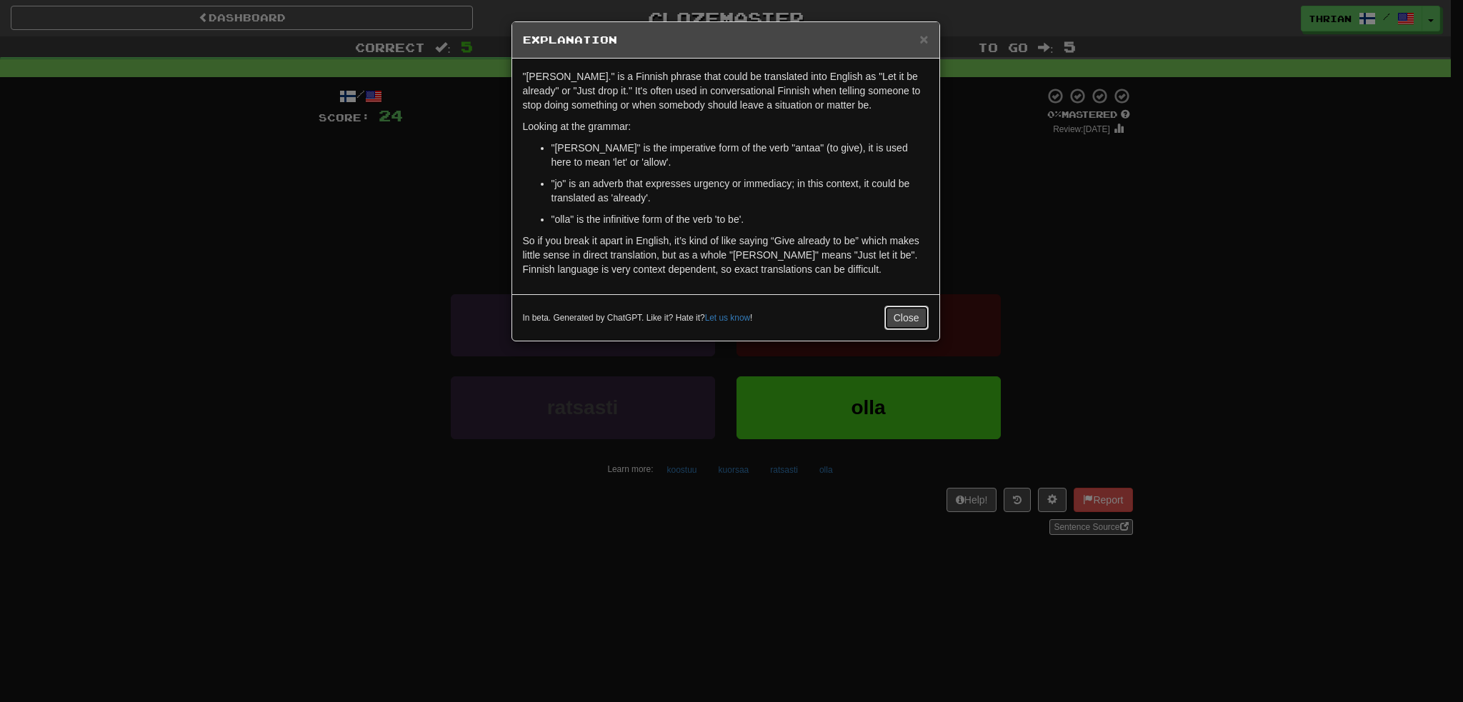
click at [904, 306] on button "Close" at bounding box center [906, 318] width 44 height 24
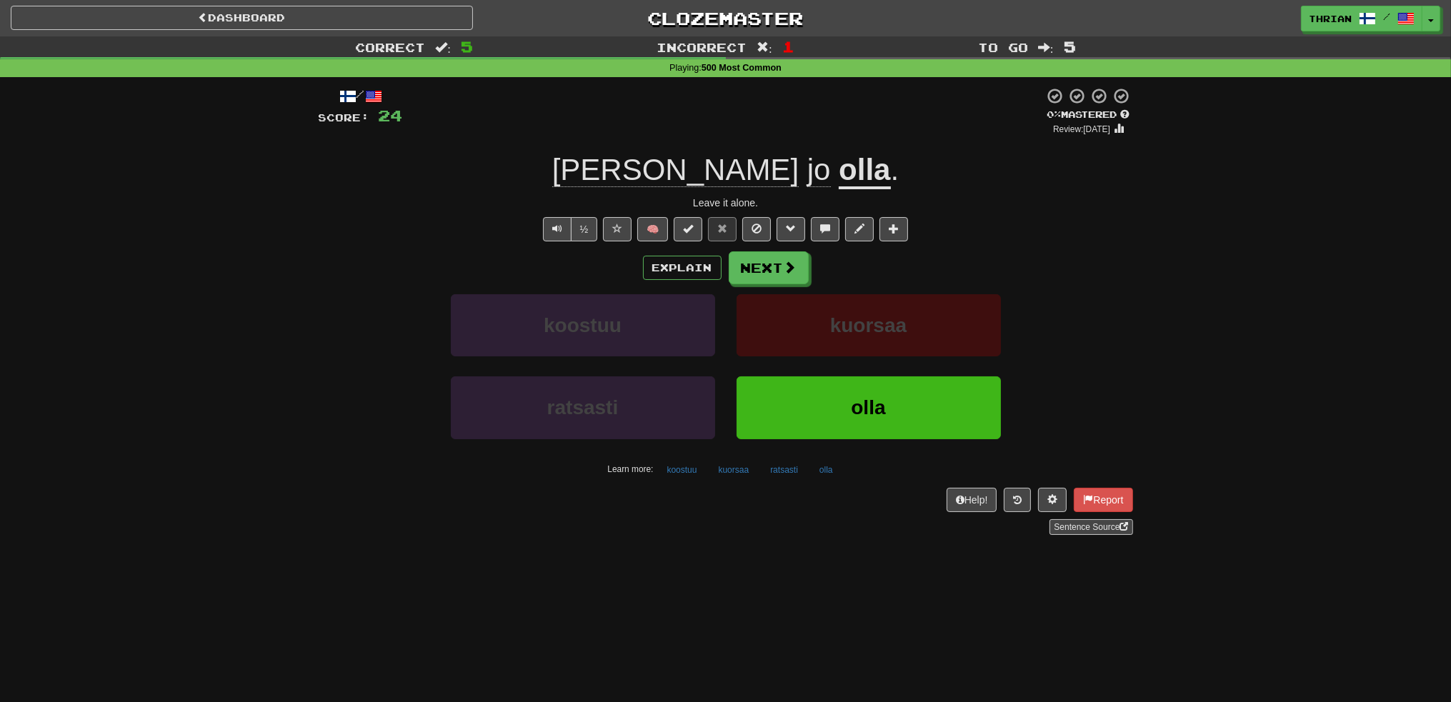
click at [641, 262] on div "Explain Next" at bounding box center [726, 267] width 814 height 33
click at [680, 262] on button "Explain" at bounding box center [682, 268] width 79 height 24
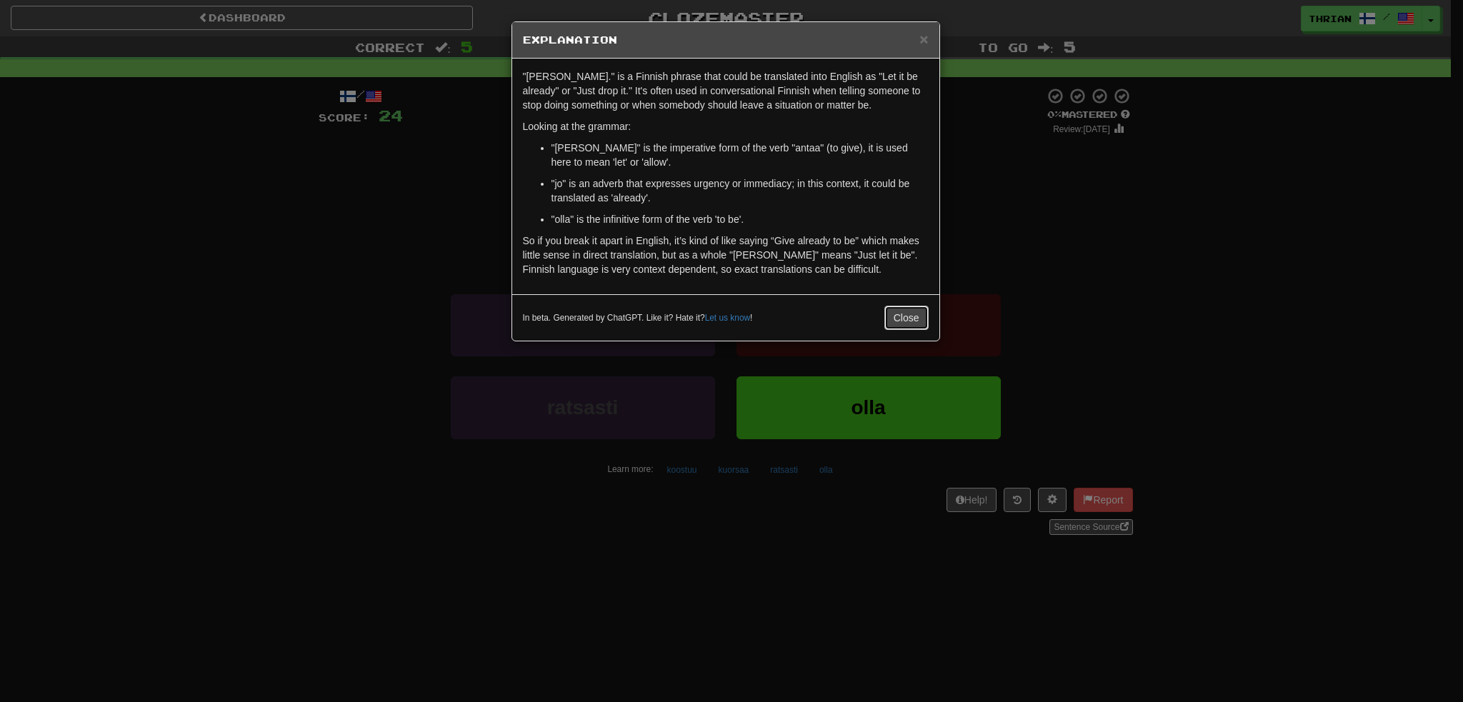
click at [905, 315] on button "Close" at bounding box center [906, 318] width 44 height 24
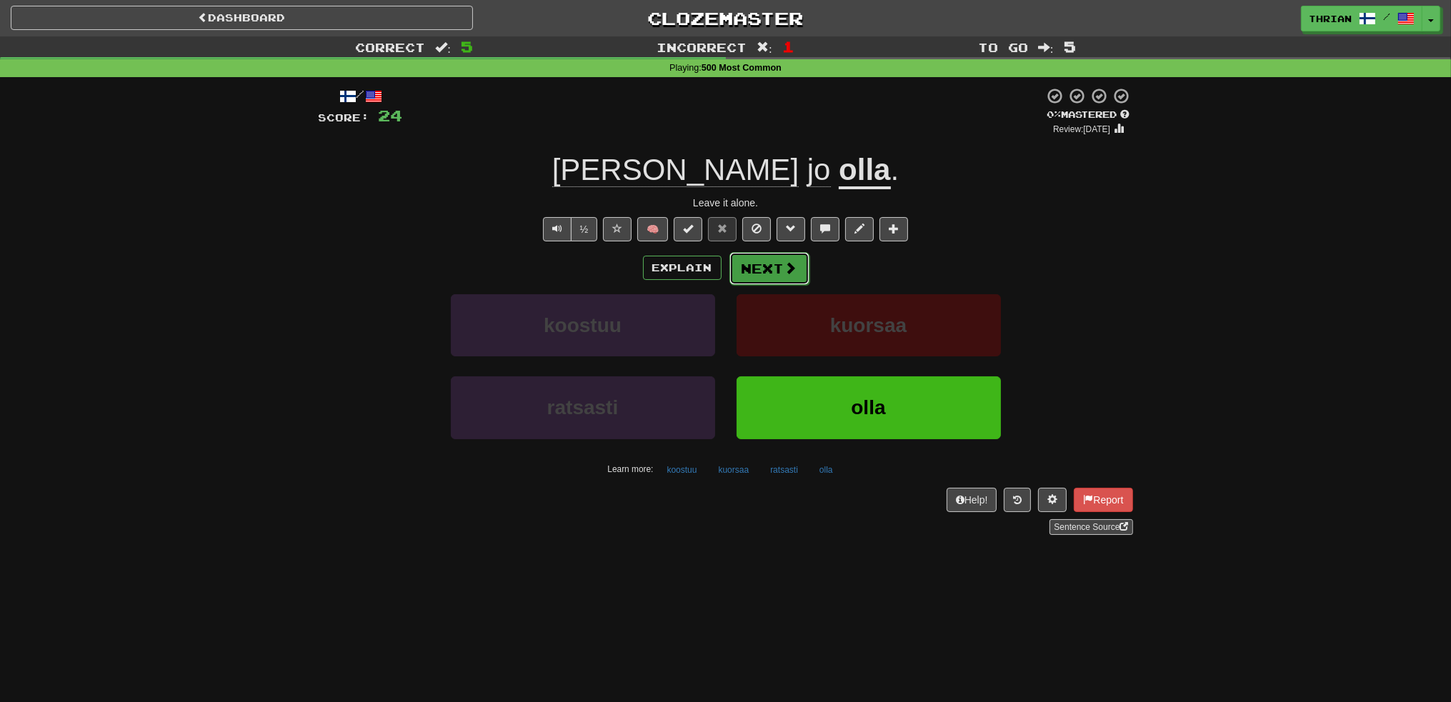
click at [743, 260] on button "Next" at bounding box center [769, 268] width 80 height 33
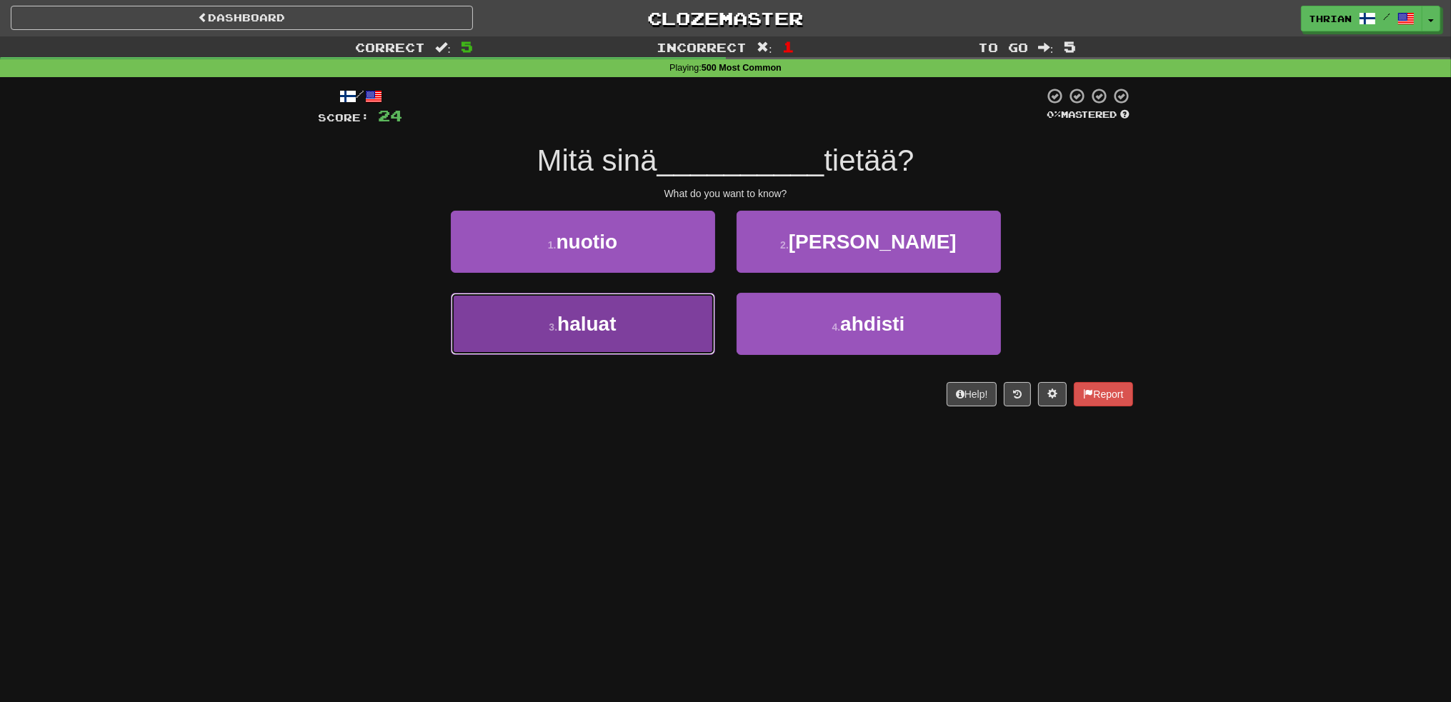
click at [539, 319] on button "3 . haluat" at bounding box center [583, 324] width 264 height 62
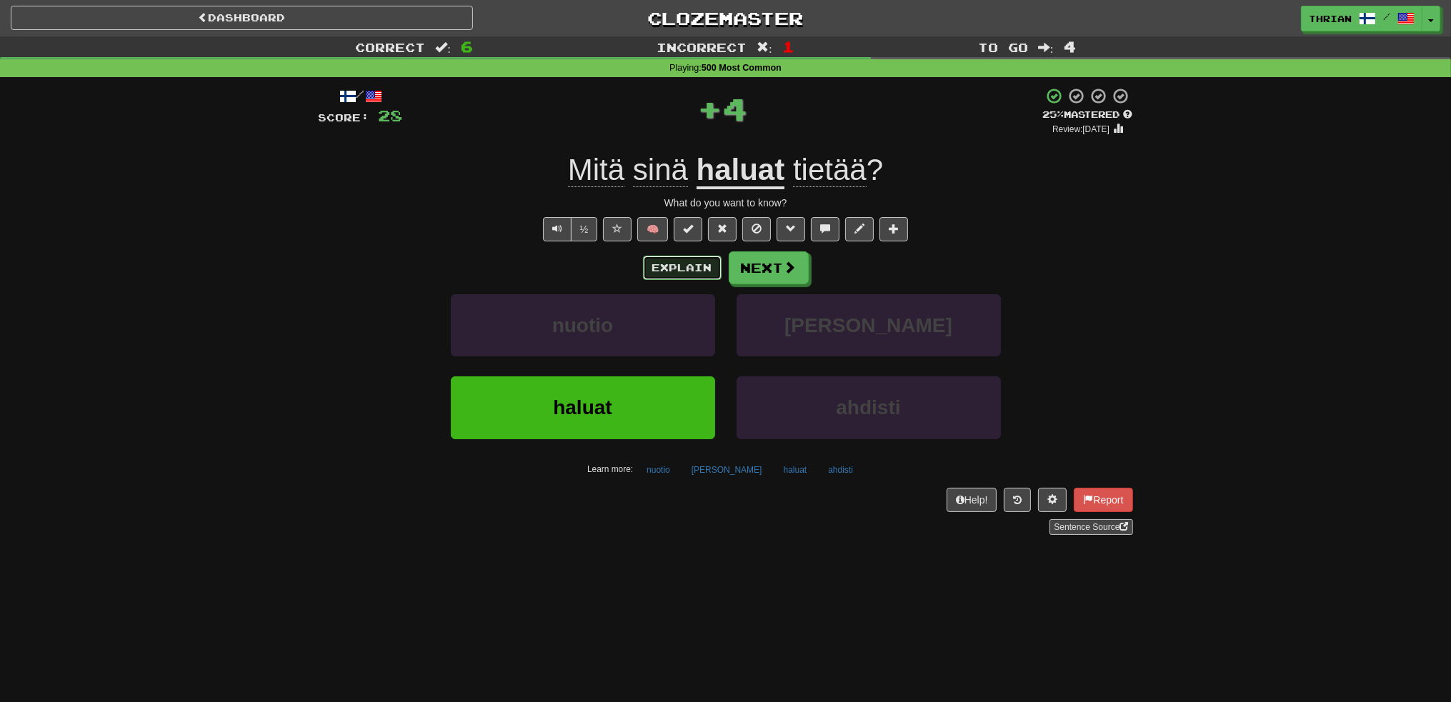
click at [664, 276] on button "Explain" at bounding box center [682, 268] width 79 height 24
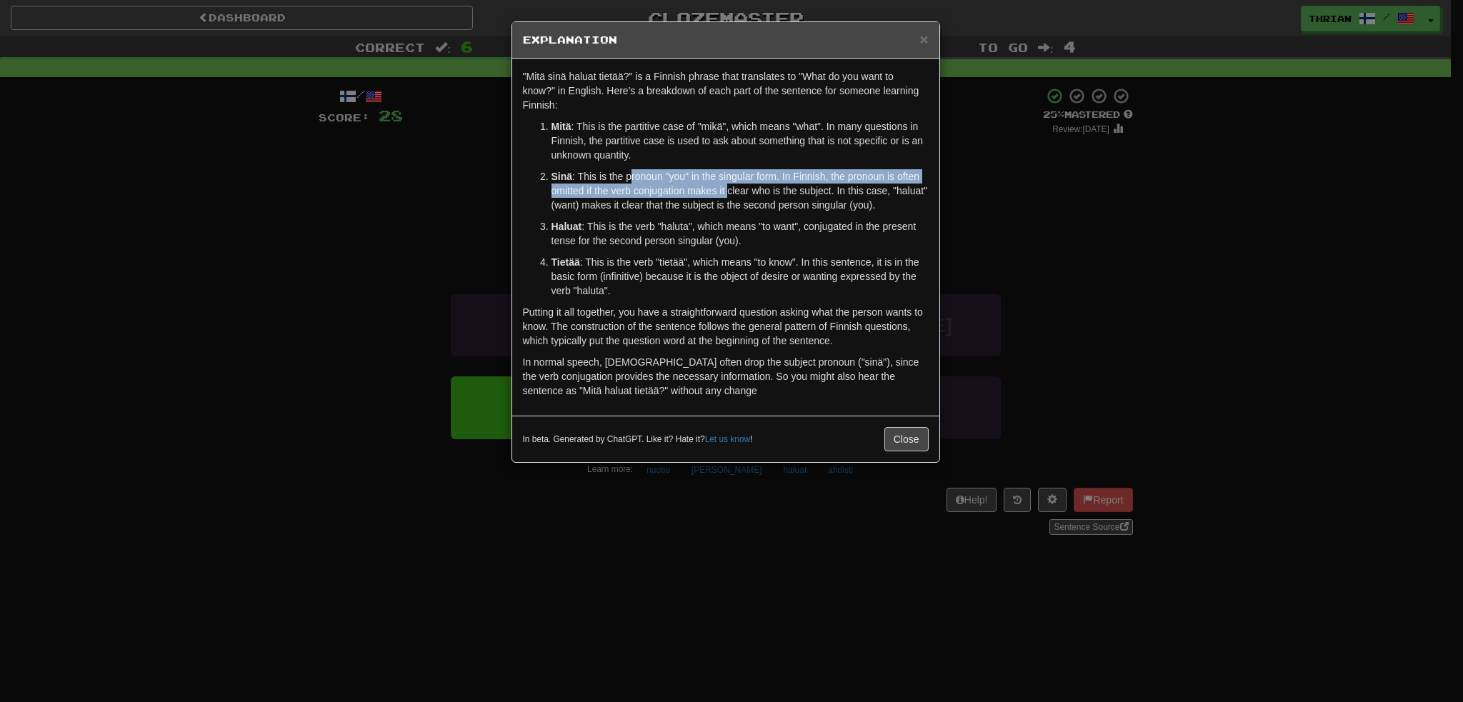
drag, startPoint x: 635, startPoint y: 178, endPoint x: 727, endPoint y: 194, distance: 93.5
click at [727, 194] on p "Sinä : This is the pronoun "you" in the singular form. In Finnish, the pronoun …" at bounding box center [740, 190] width 377 height 43
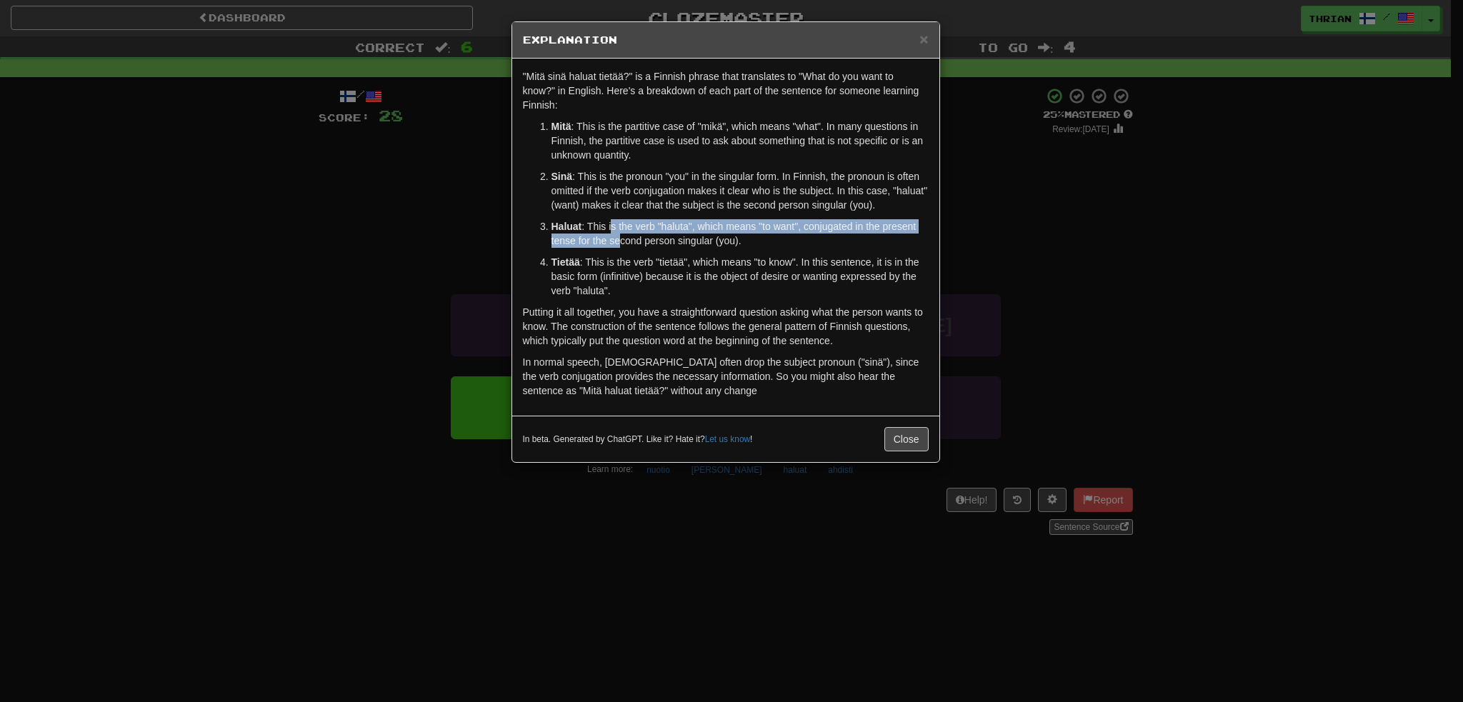
drag, startPoint x: 612, startPoint y: 226, endPoint x: 617, endPoint y: 234, distance: 9.3
click at [617, 234] on p "Haluat : This is the verb "haluta", which means "to want", conjugated in the pr…" at bounding box center [740, 233] width 377 height 29
click at [622, 259] on p "Tietää : This is the verb "tietää", which means "to know". In this sentence, it…" at bounding box center [740, 276] width 377 height 43
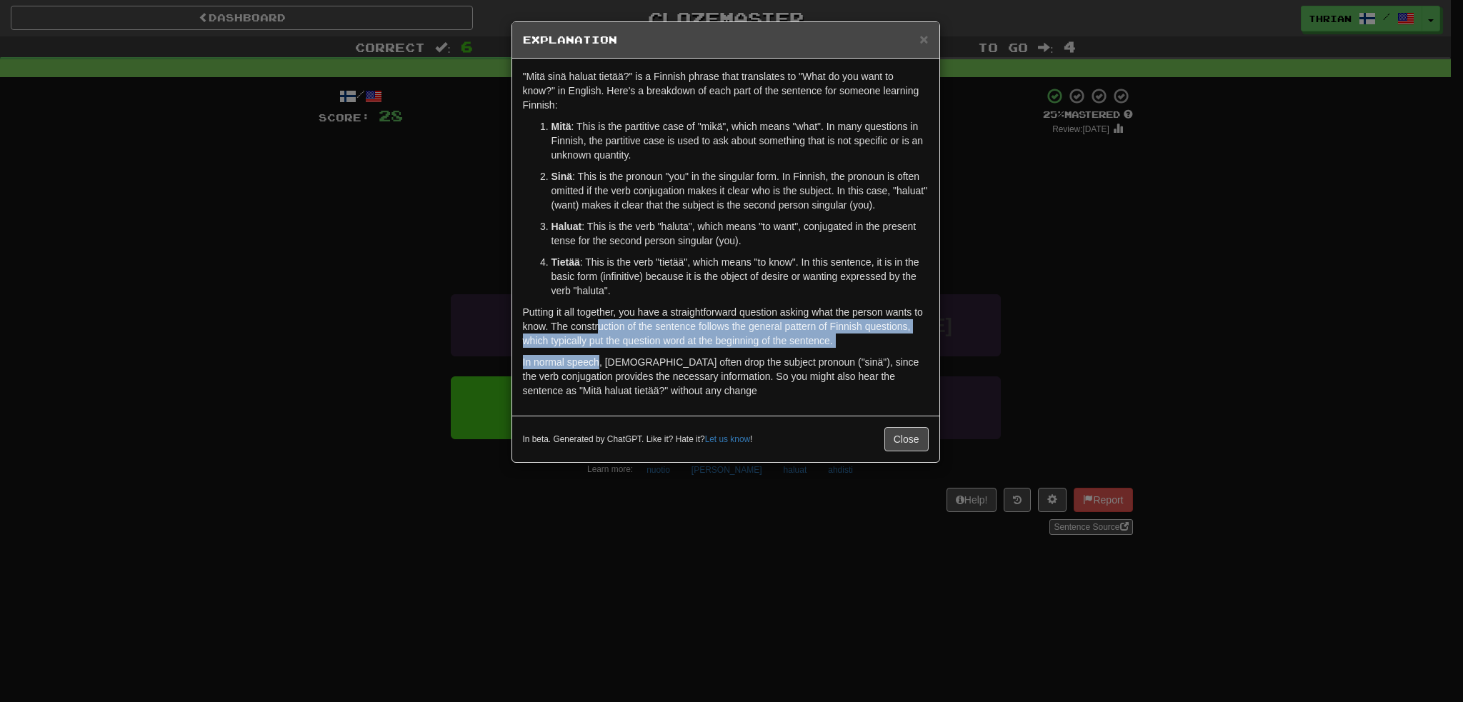
drag, startPoint x: 598, startPoint y: 324, endPoint x: 599, endPoint y: 362, distance: 38.6
click at [599, 362] on div ""Mitä sinä haluat tietää?" is a Finnish phrase that translates to "What do you …" at bounding box center [725, 237] width 427 height 357
click at [599, 362] on p "In normal speech, Finns often drop the subject pronoun ("sinä"), since the verb…" at bounding box center [726, 376] width 406 height 43
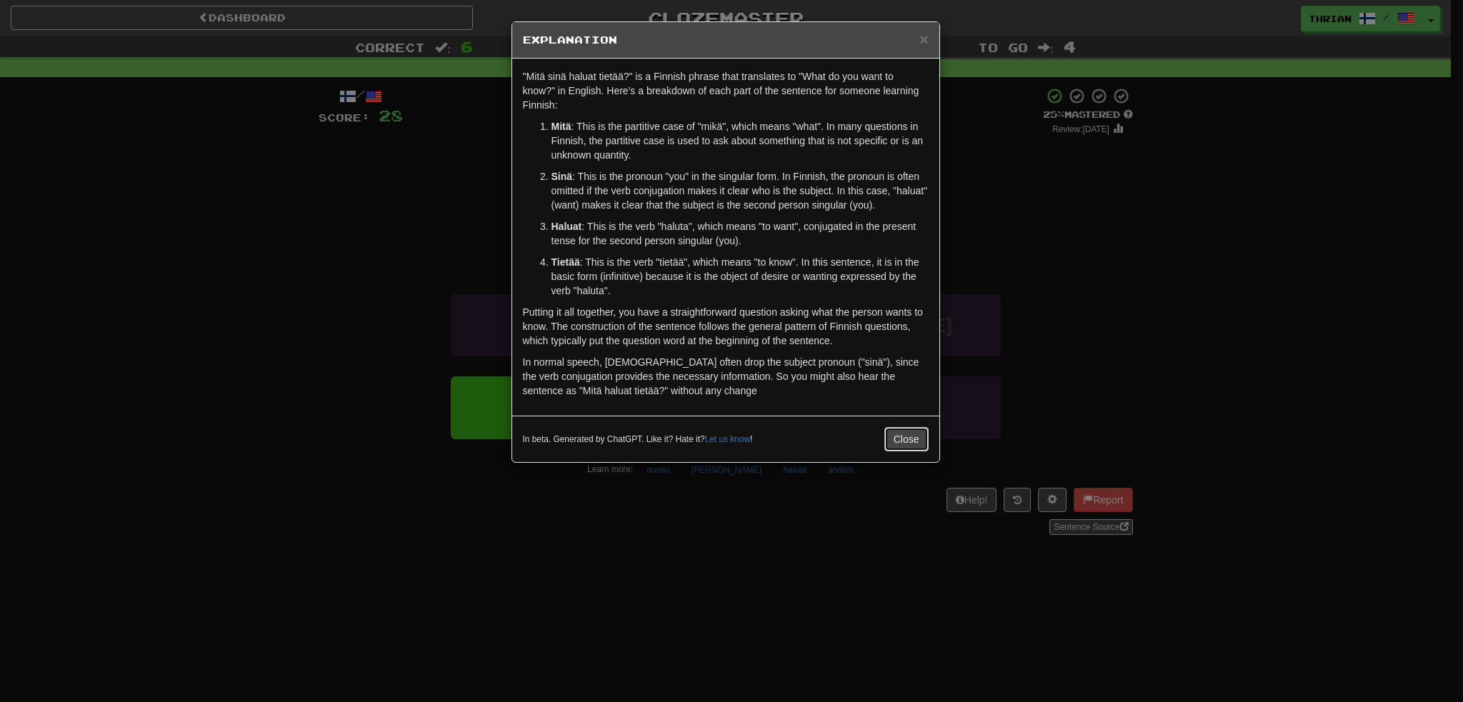
click at [887, 442] on button "Close" at bounding box center [906, 439] width 44 height 24
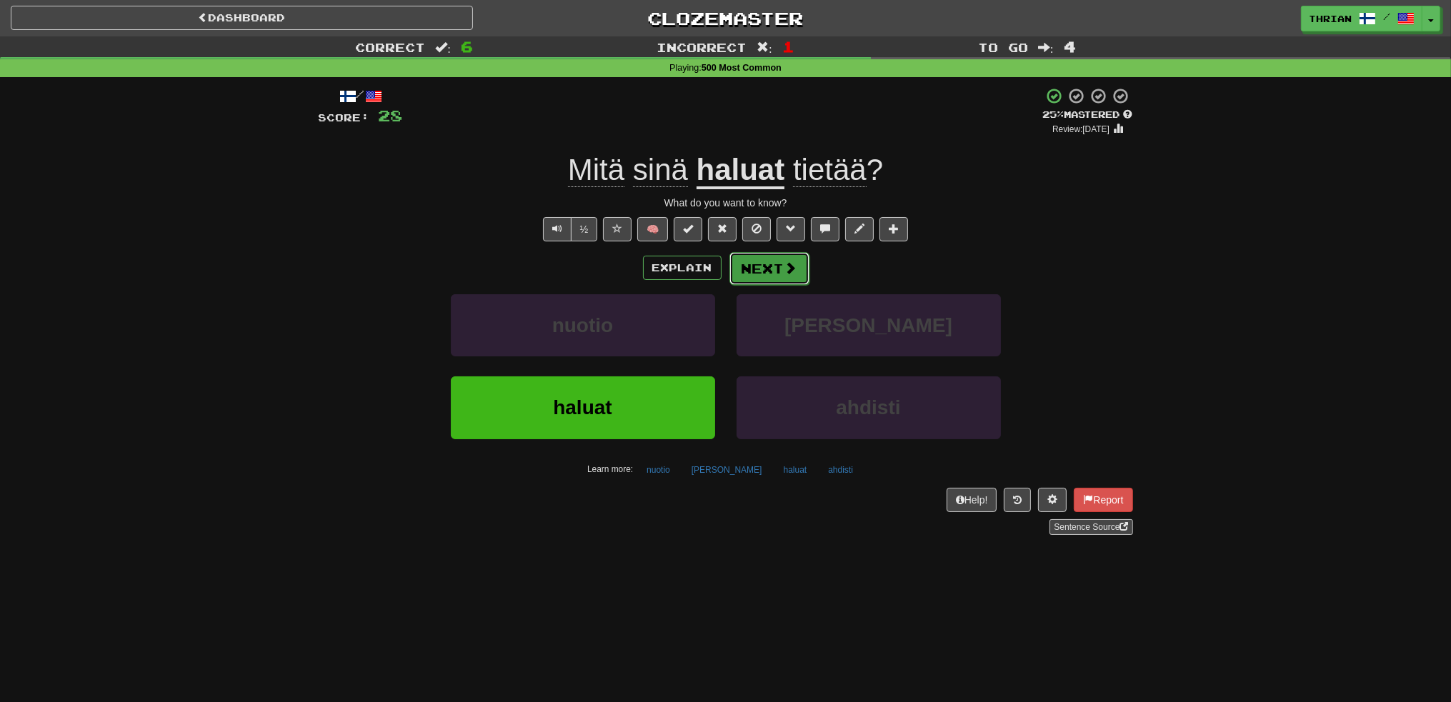
click at [745, 276] on button "Next" at bounding box center [769, 268] width 80 height 33
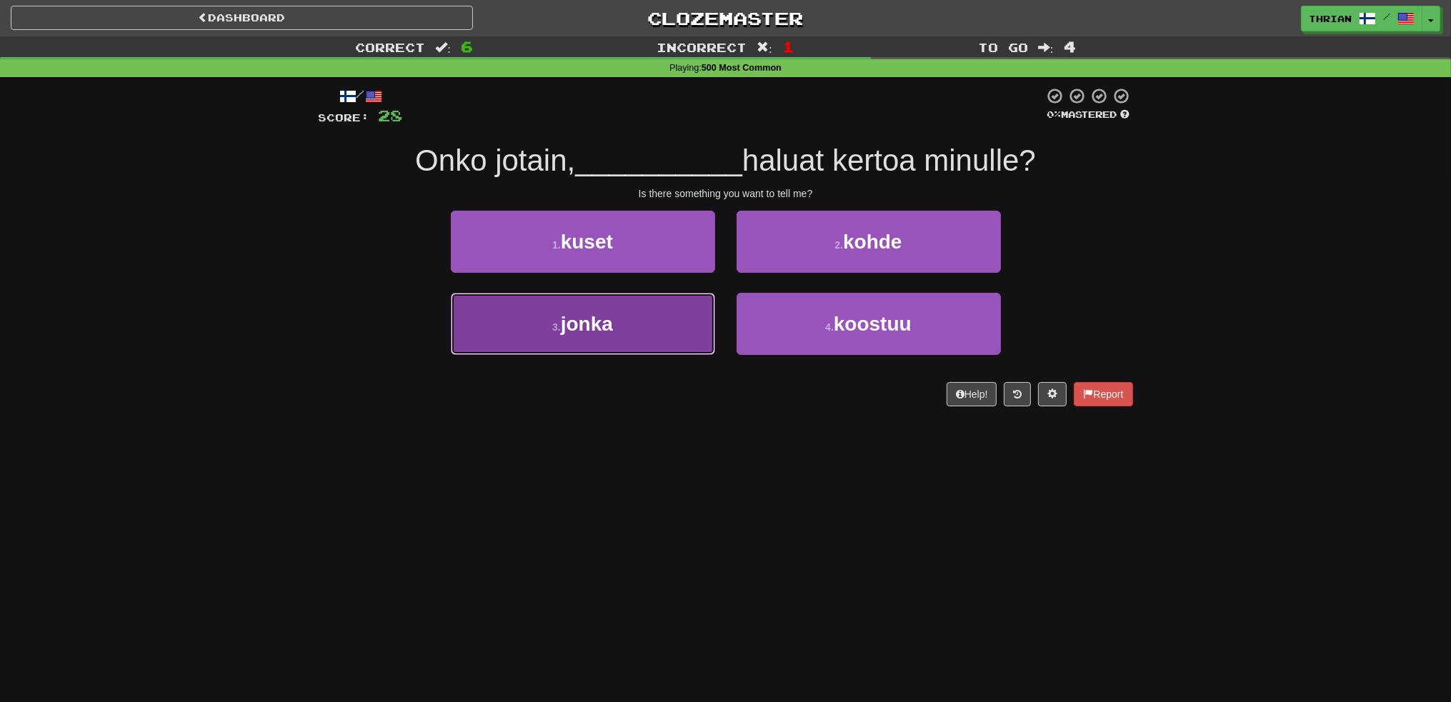
click at [604, 338] on button "3 . jonka" at bounding box center [583, 324] width 264 height 62
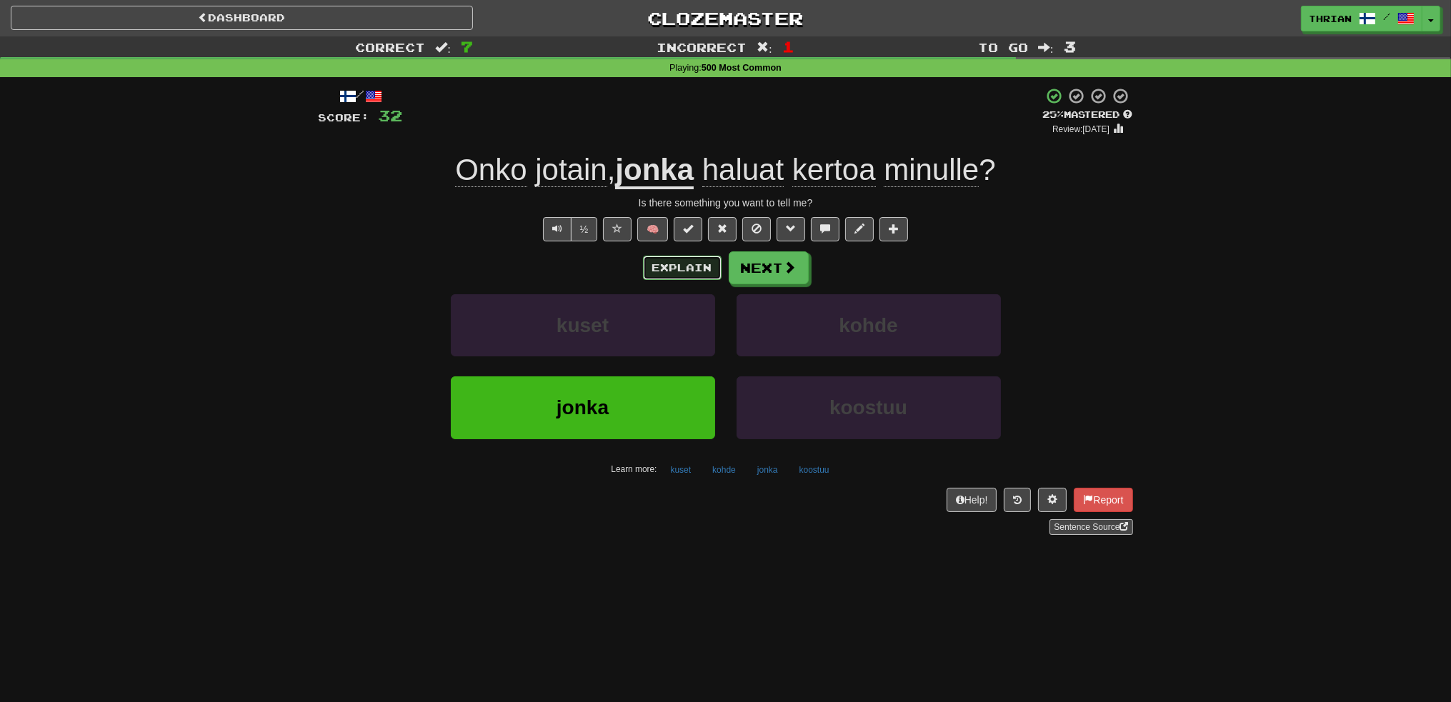
click at [689, 262] on button "Explain" at bounding box center [682, 268] width 79 height 24
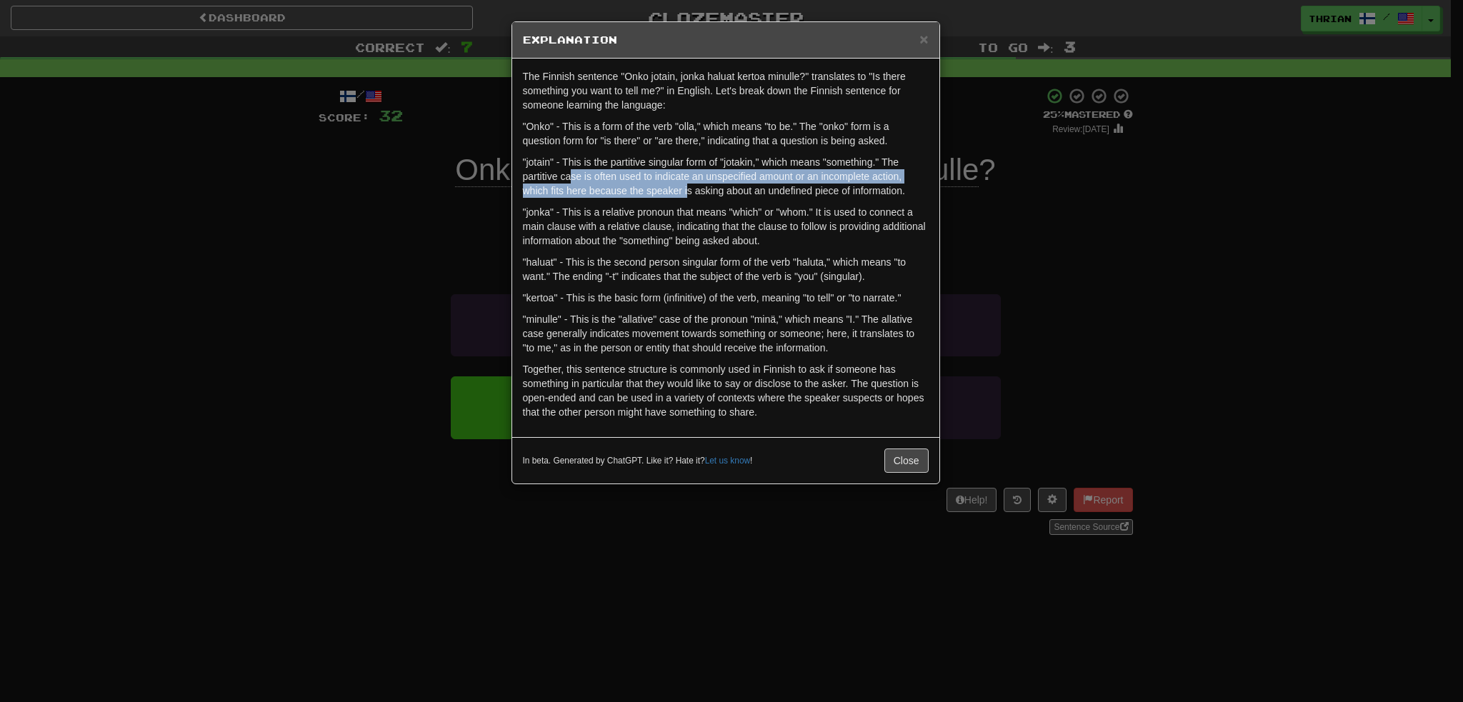
drag, startPoint x: 569, startPoint y: 171, endPoint x: 687, endPoint y: 193, distance: 119.1
click at [687, 193] on p ""jotain" - This is the partitive singular form of "jotakin," which means "somet…" at bounding box center [726, 176] width 406 height 43
click at [684, 194] on p ""jotain" - This is the partitive singular form of "jotakin," which means "somet…" at bounding box center [726, 176] width 406 height 43
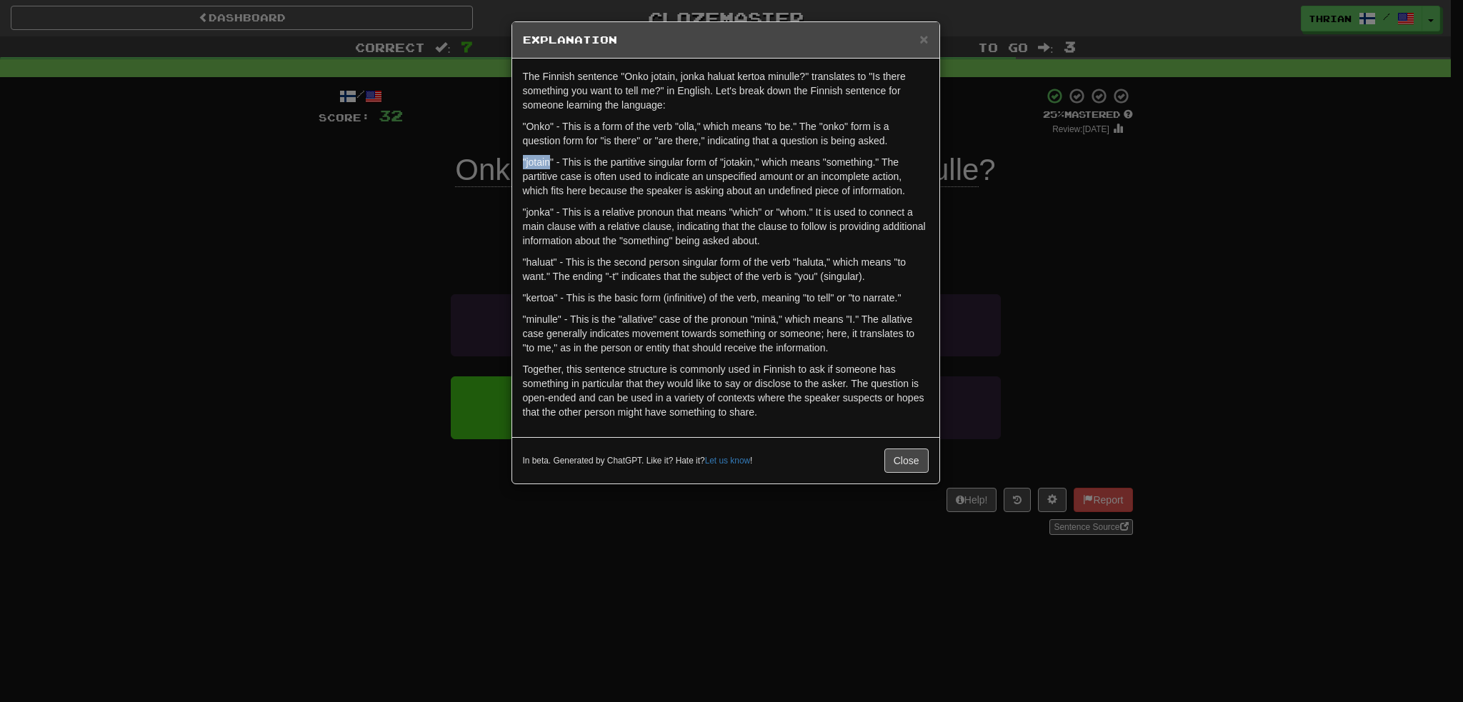
drag, startPoint x: 551, startPoint y: 160, endPoint x: 523, endPoint y: 161, distance: 27.9
click at [523, 161] on p ""jotain" - This is the partitive singular form of "jotakin," which means "somet…" at bounding box center [726, 176] width 406 height 43
copy p ""jotain"
click at [899, 454] on button "Close" at bounding box center [906, 461] width 44 height 24
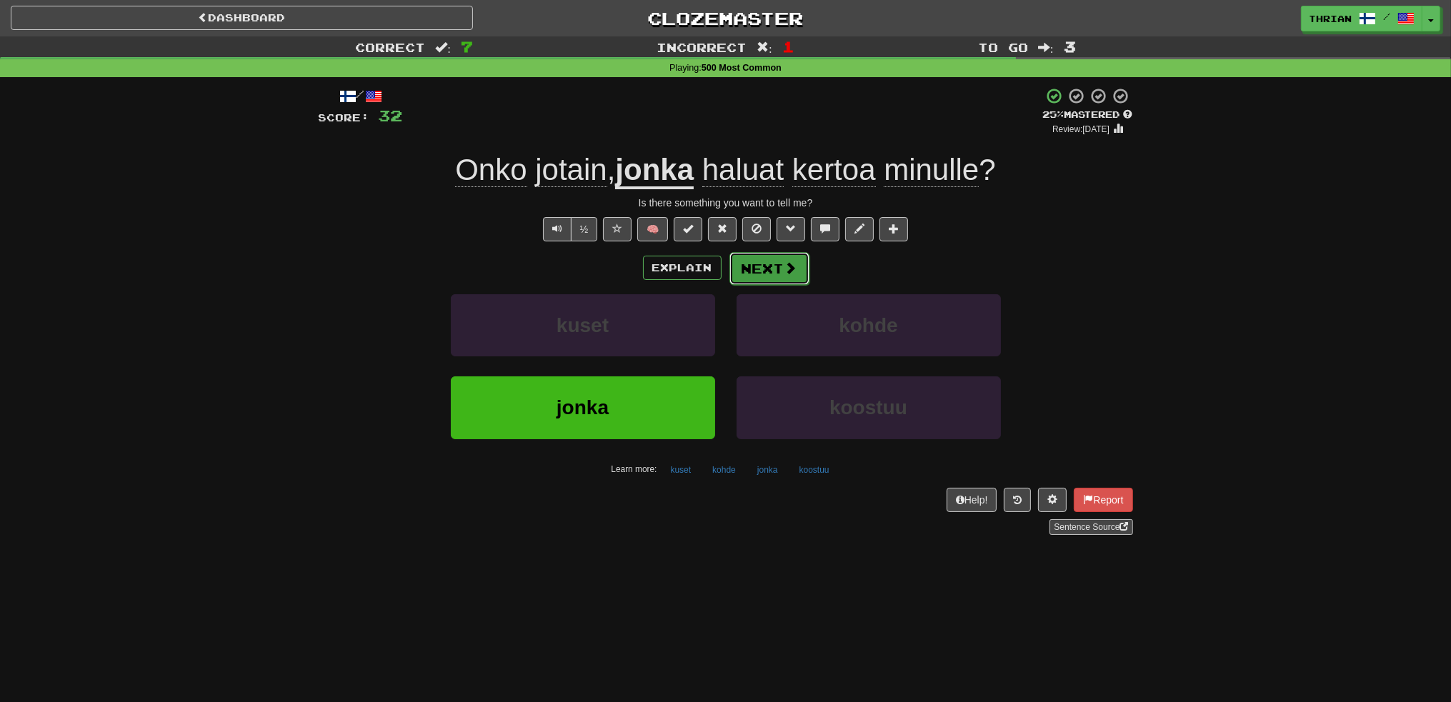
click at [766, 276] on button "Next" at bounding box center [769, 268] width 80 height 33
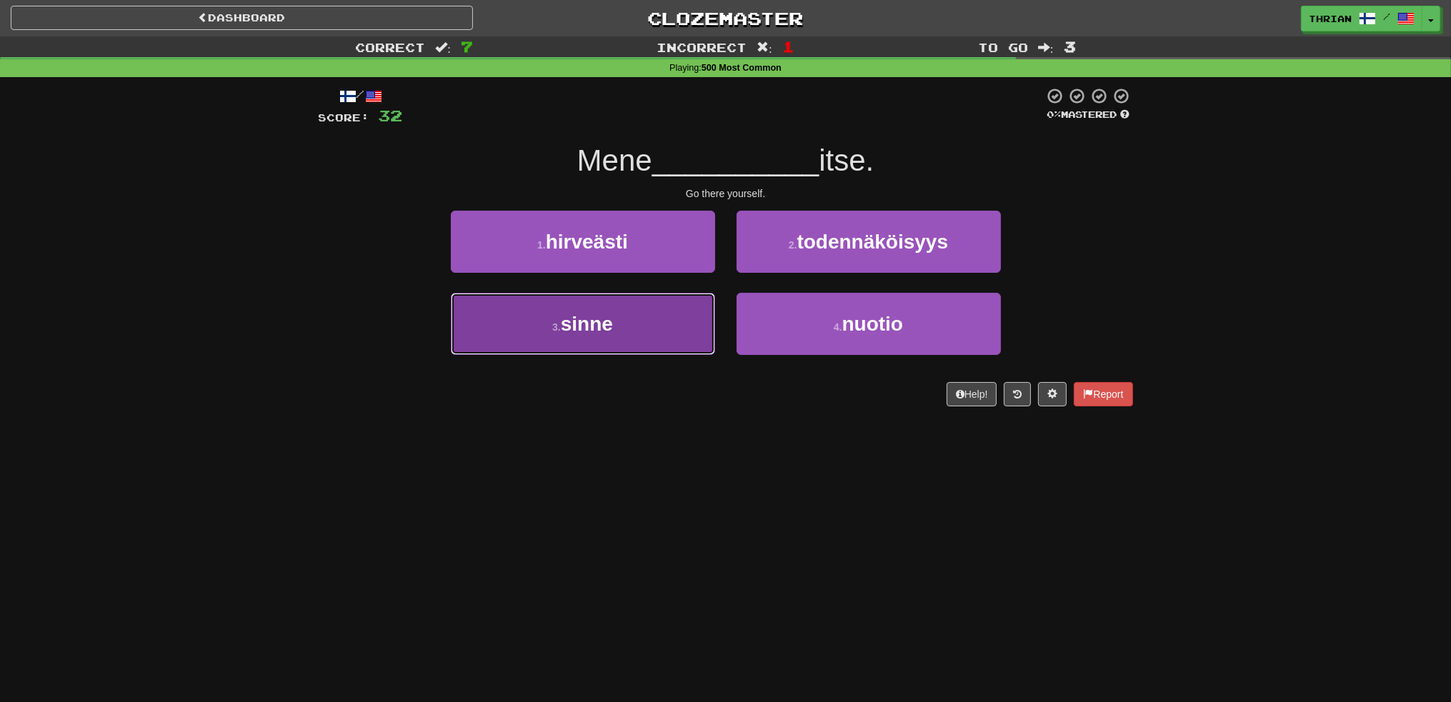
click at [634, 324] on button "3 . sinne" at bounding box center [583, 324] width 264 height 62
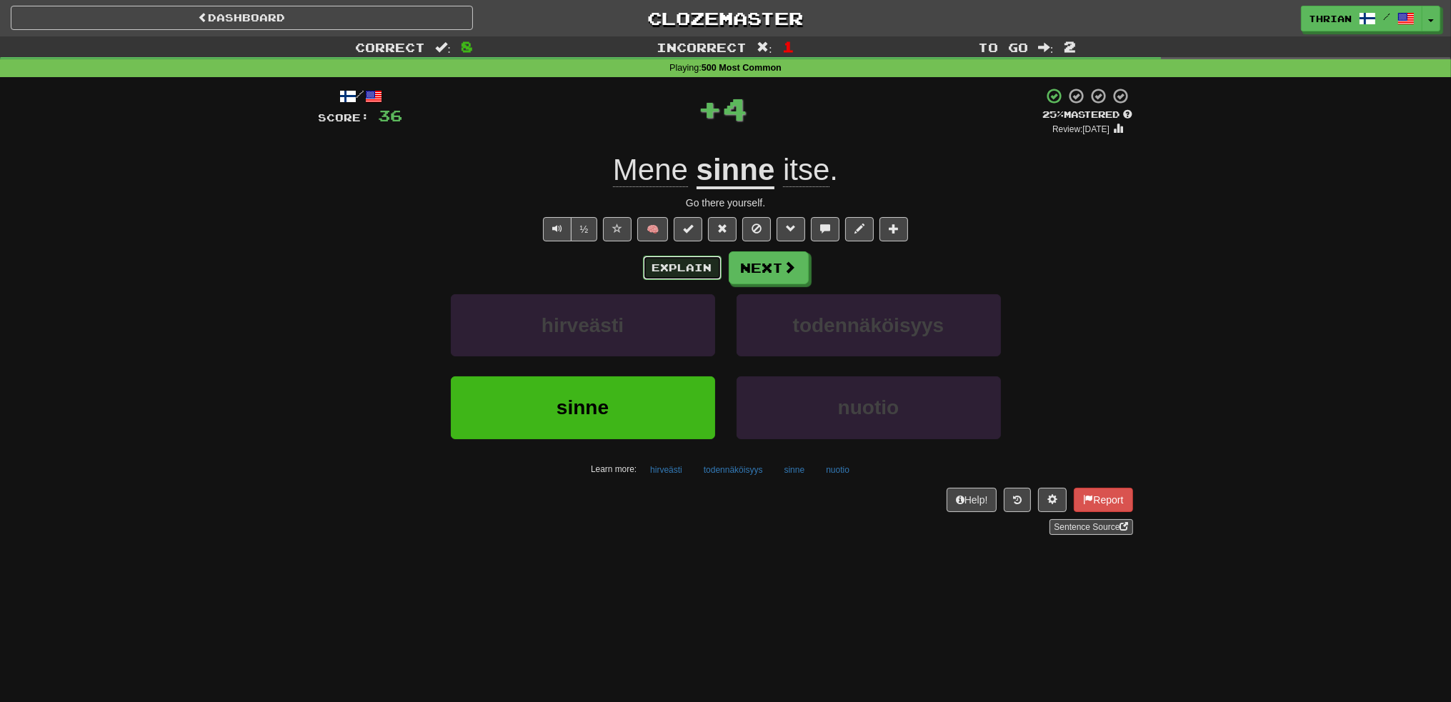
click at [672, 269] on button "Explain" at bounding box center [682, 268] width 79 height 24
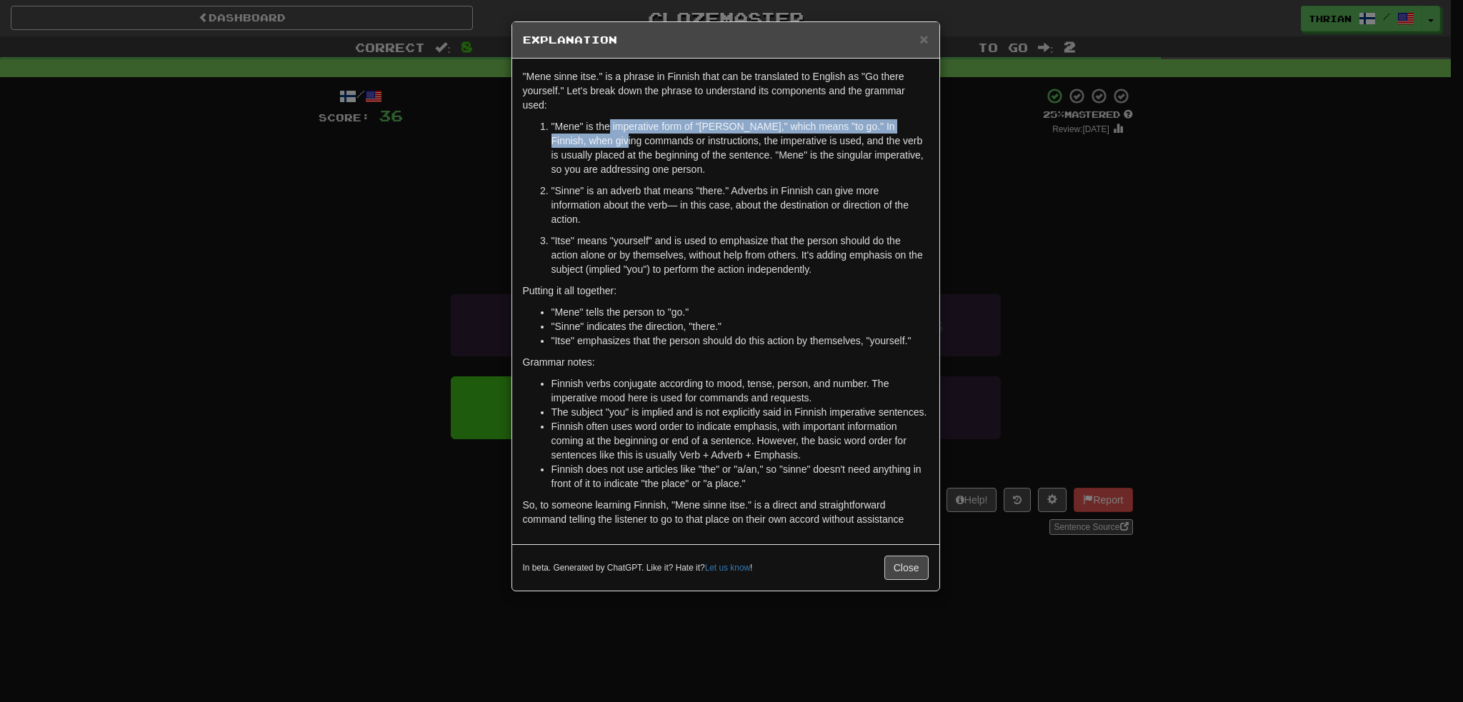
drag, startPoint x: 609, startPoint y: 127, endPoint x: 609, endPoint y: 140, distance: 12.9
click at [609, 140] on p ""Mene" is the imperative form of "mennä," which means "to go." In Finnish, when…" at bounding box center [740, 147] width 377 height 57
click at [421, 225] on div "× Explanation "Mene sinne itse." is a phrase in Finnish that can be translated …" at bounding box center [731, 351] width 1463 height 702
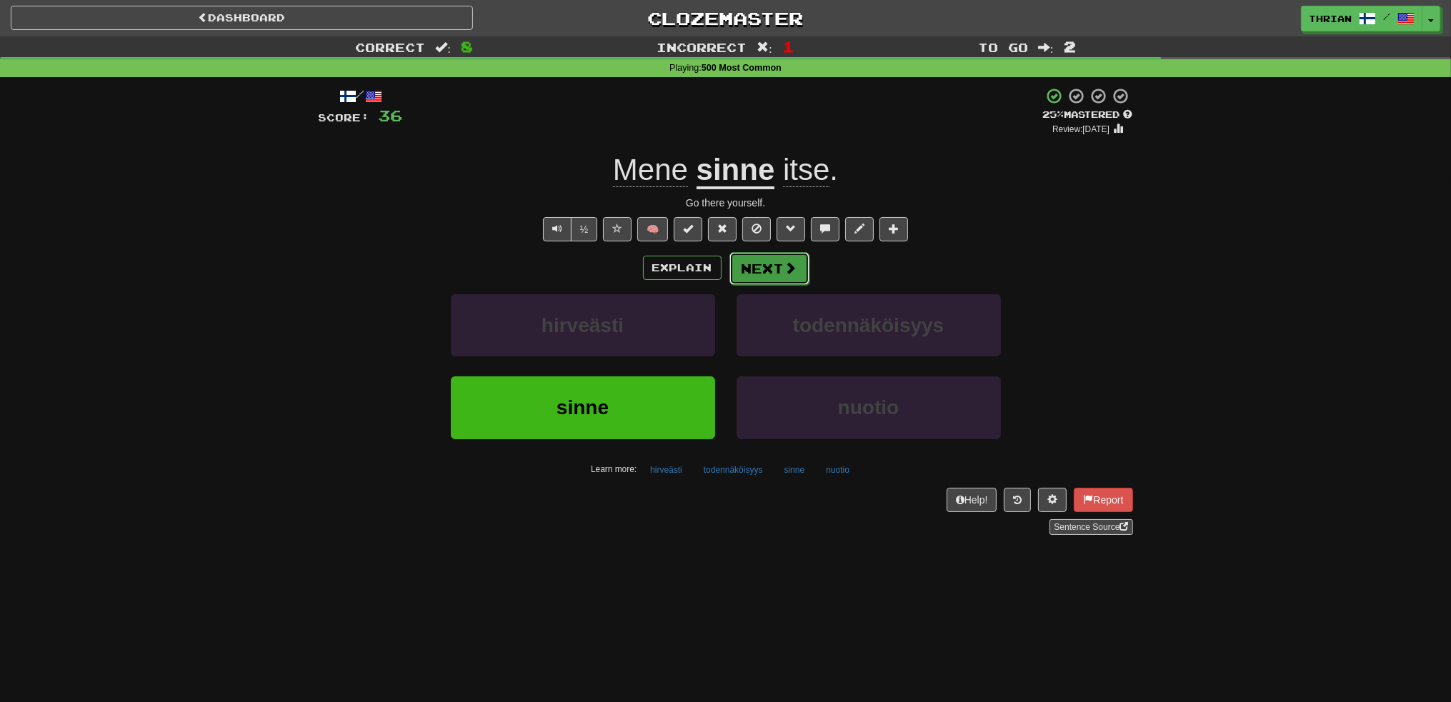
click at [783, 284] on button "Next" at bounding box center [769, 268] width 80 height 33
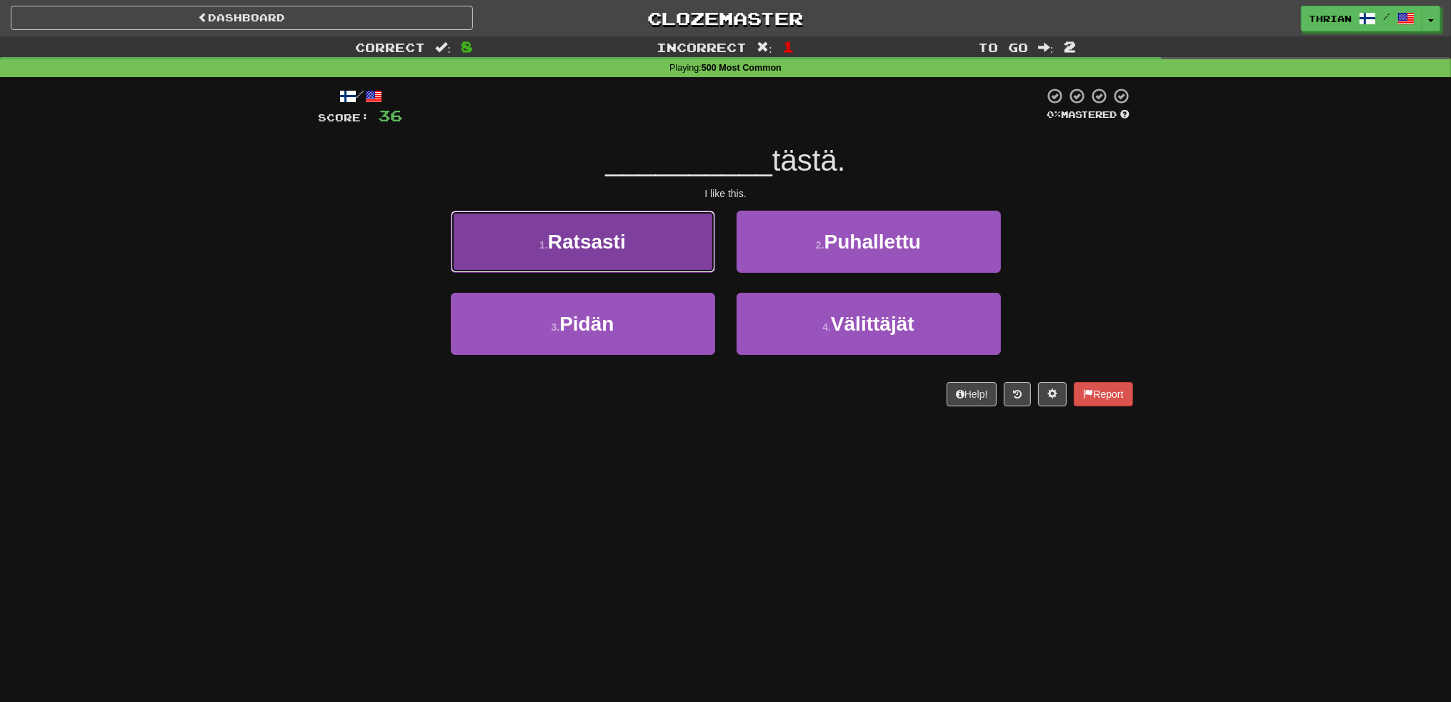
click at [603, 251] on span "Ratsasti" at bounding box center [587, 242] width 78 height 22
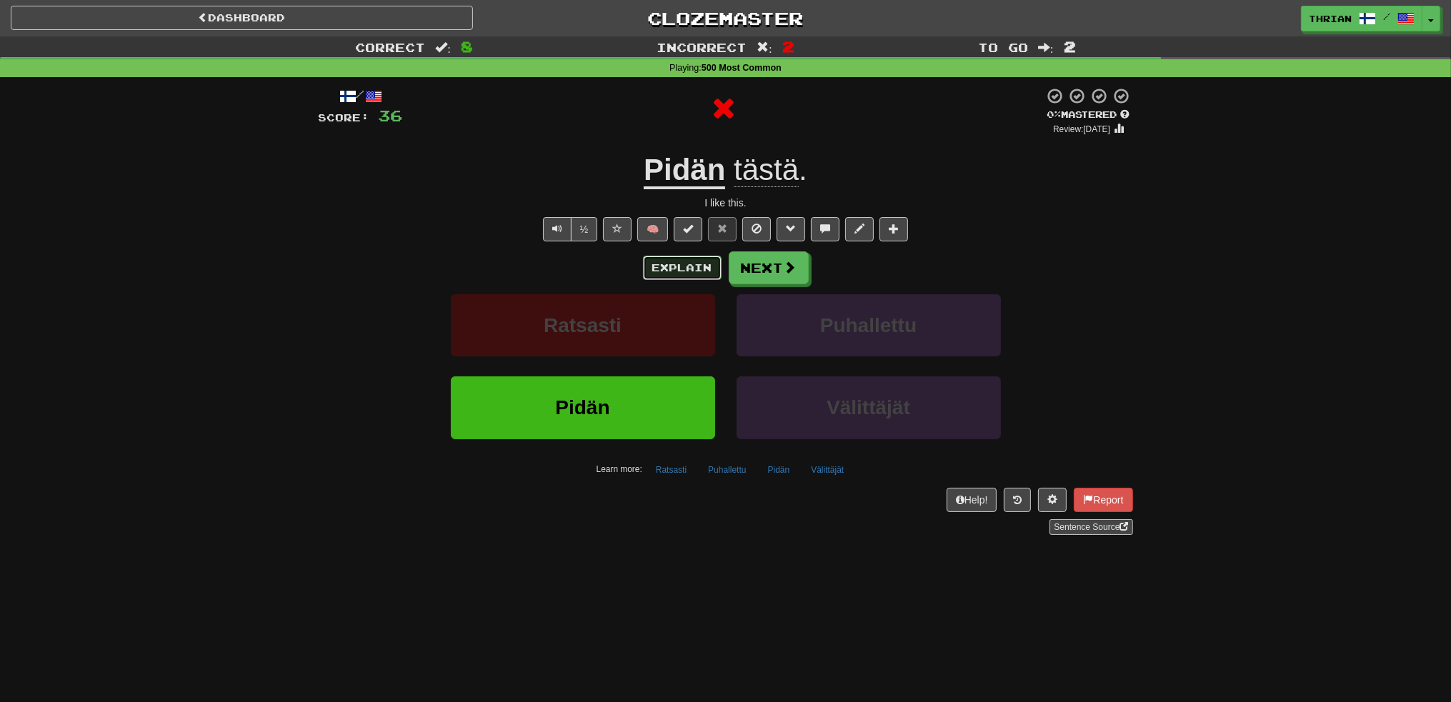
click at [667, 264] on button "Explain" at bounding box center [682, 268] width 79 height 24
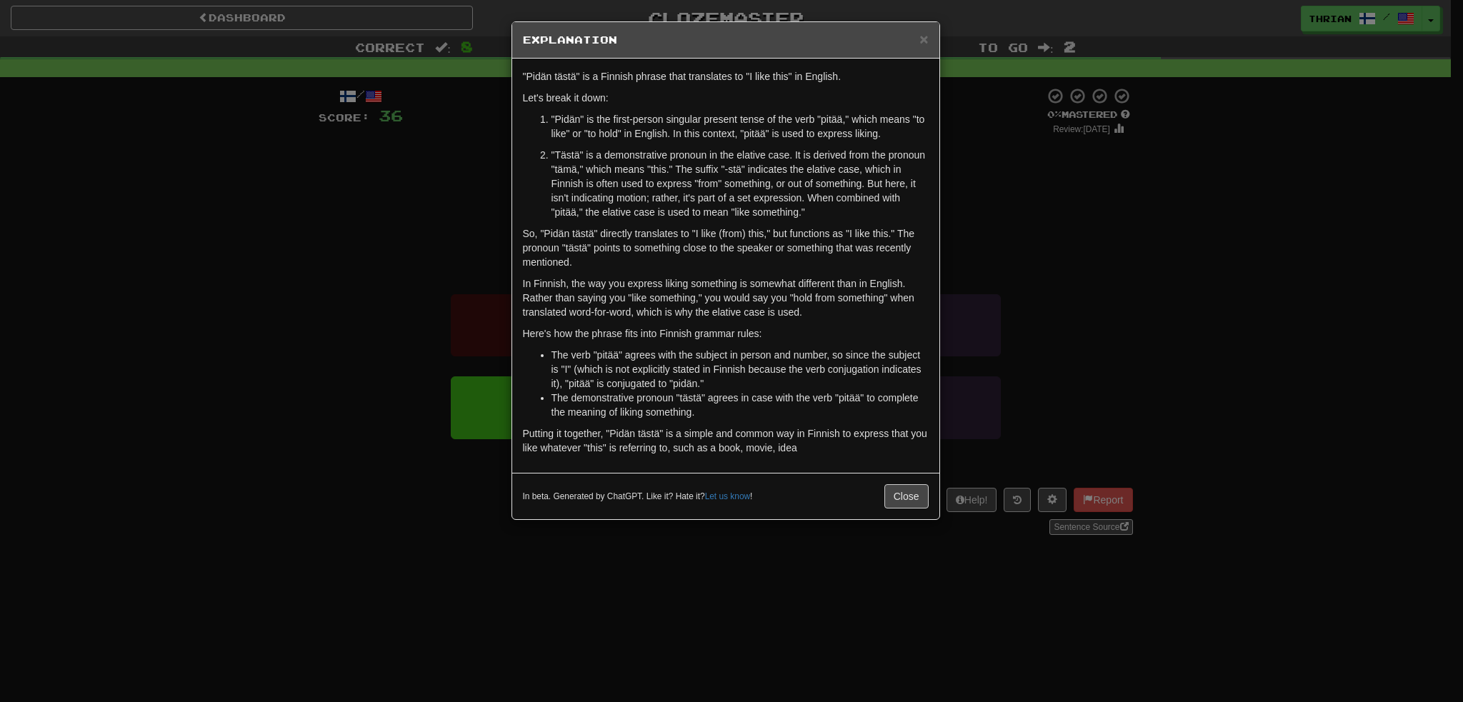
click at [409, 246] on div "× Explanation "Pidän tästä" is a Finnish phrase that translates to "I like this…" at bounding box center [731, 351] width 1463 height 702
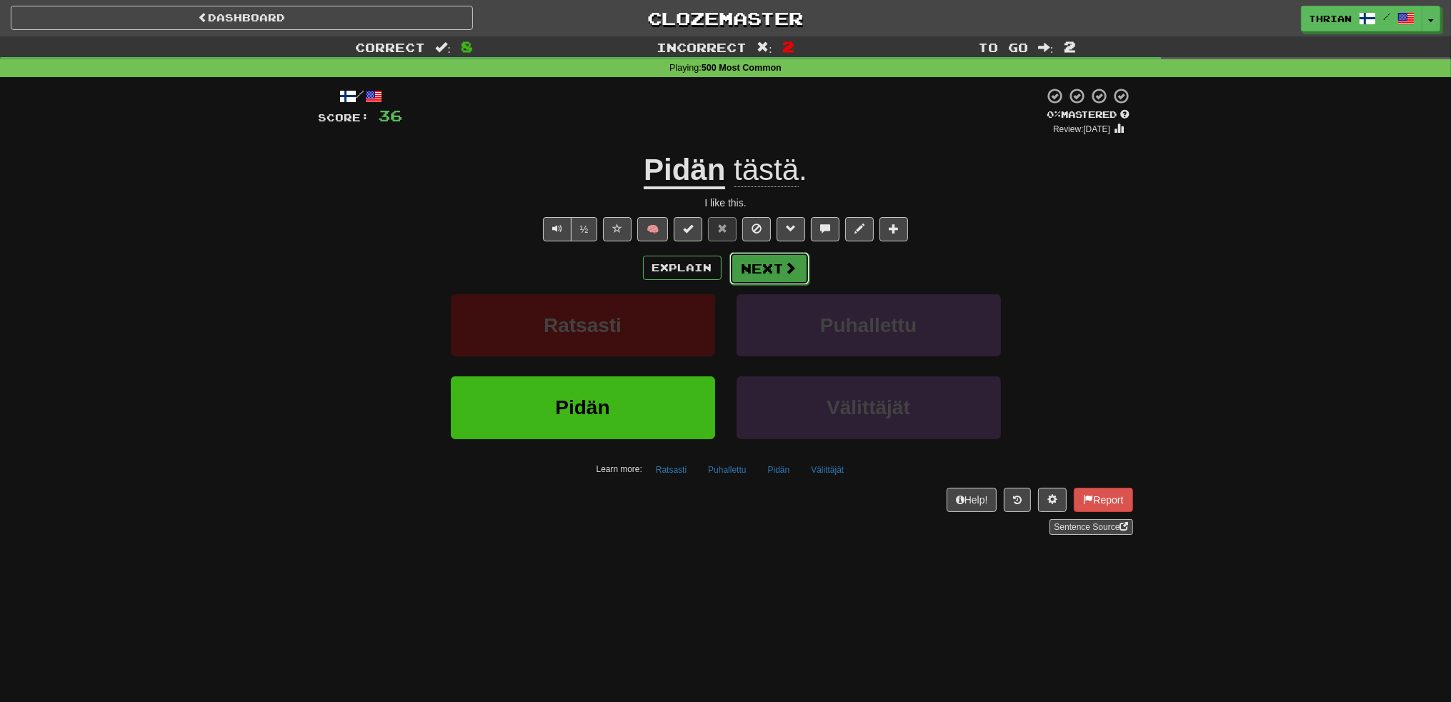
click at [763, 271] on button "Next" at bounding box center [769, 268] width 80 height 33
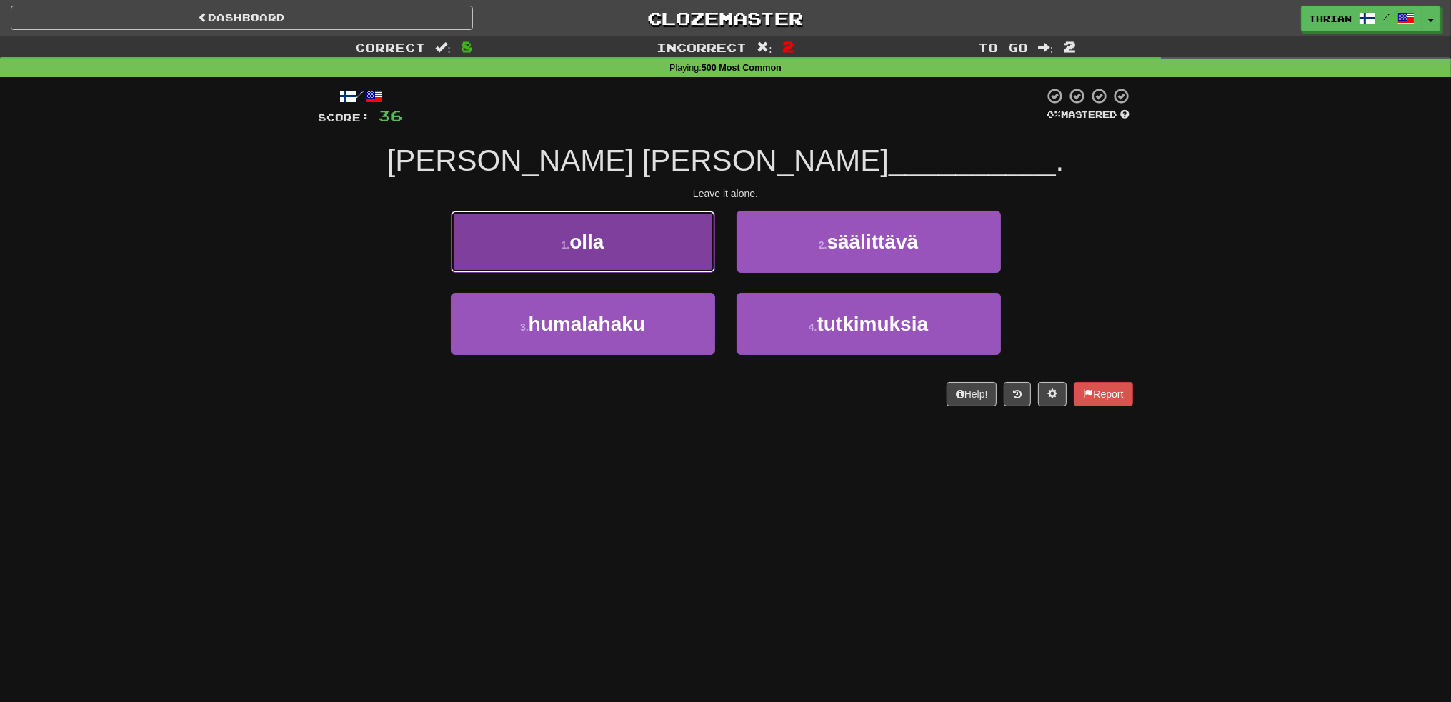
click at [585, 256] on button "1 . olla" at bounding box center [583, 242] width 264 height 62
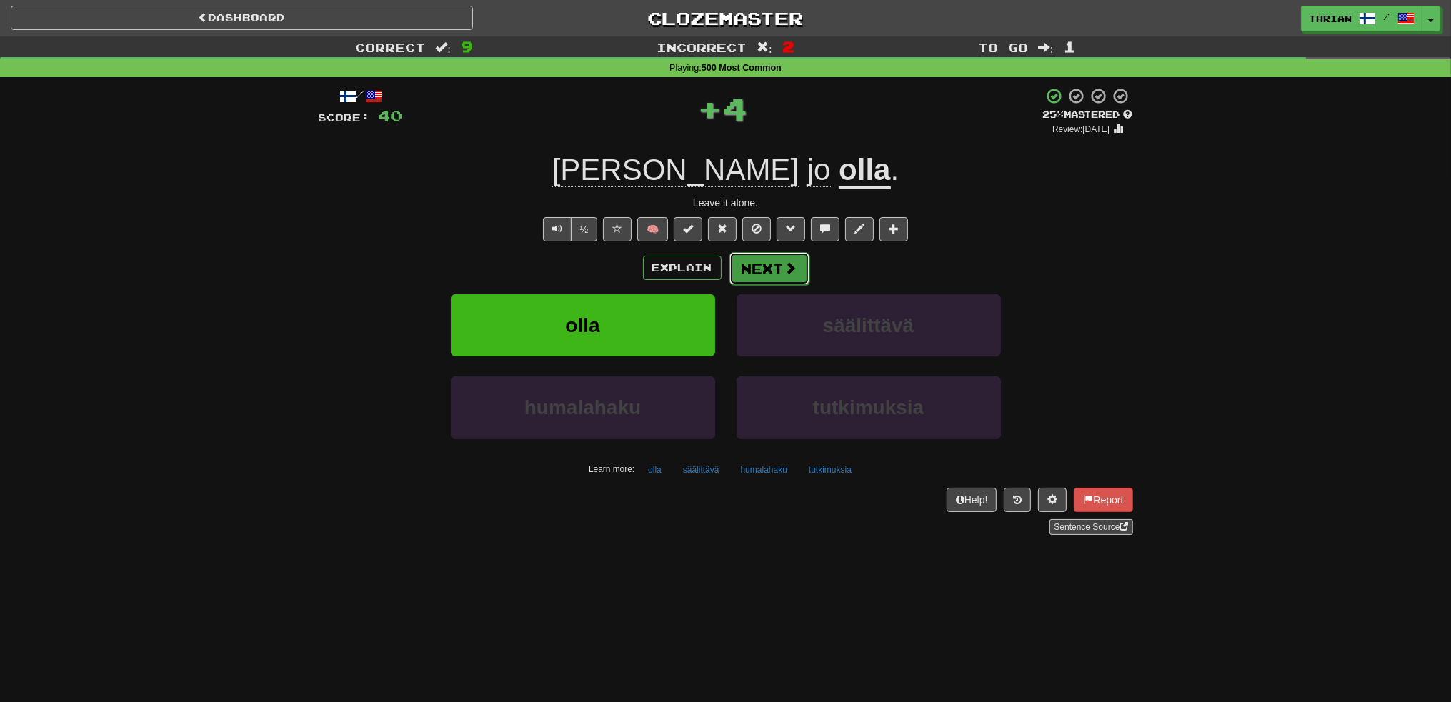
click at [797, 279] on button "Next" at bounding box center [769, 268] width 80 height 33
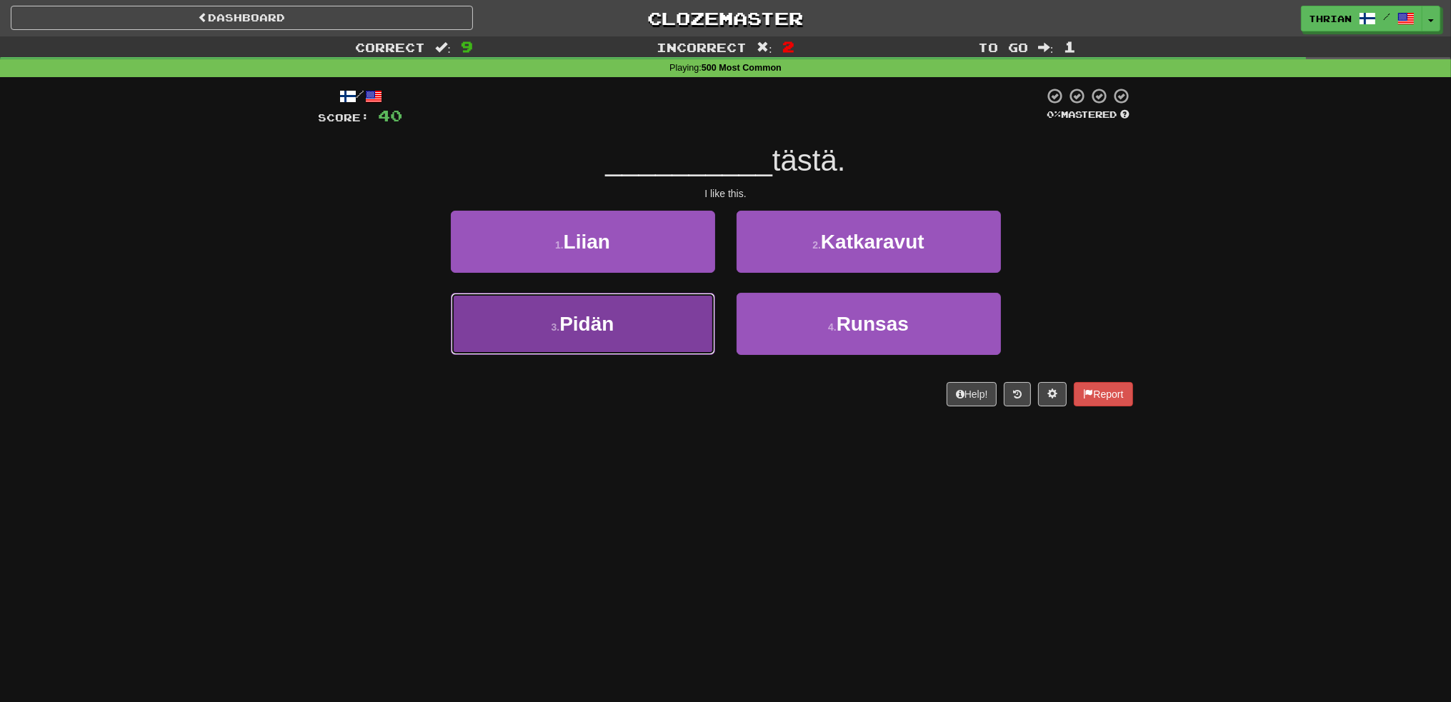
click at [606, 331] on span "Pidän" at bounding box center [586, 324] width 54 height 22
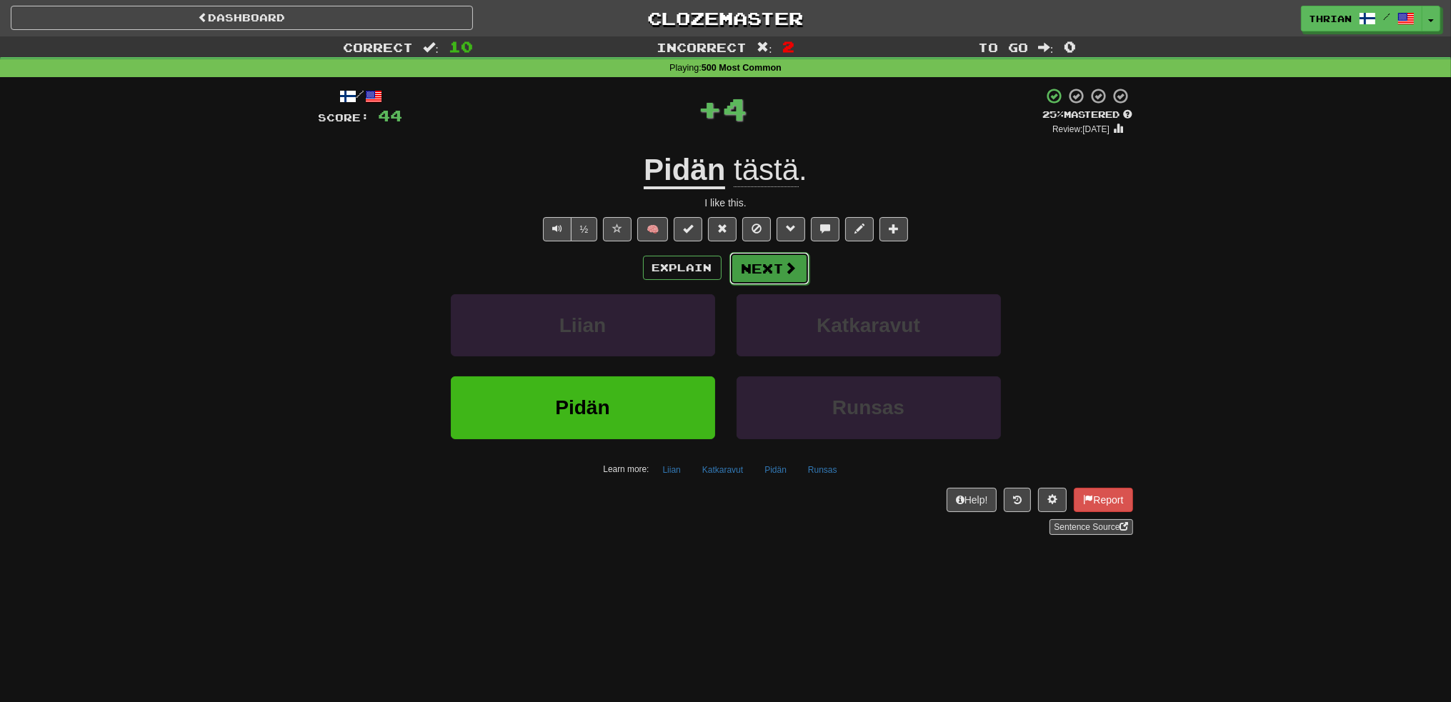
click at [762, 271] on button "Next" at bounding box center [769, 268] width 80 height 33
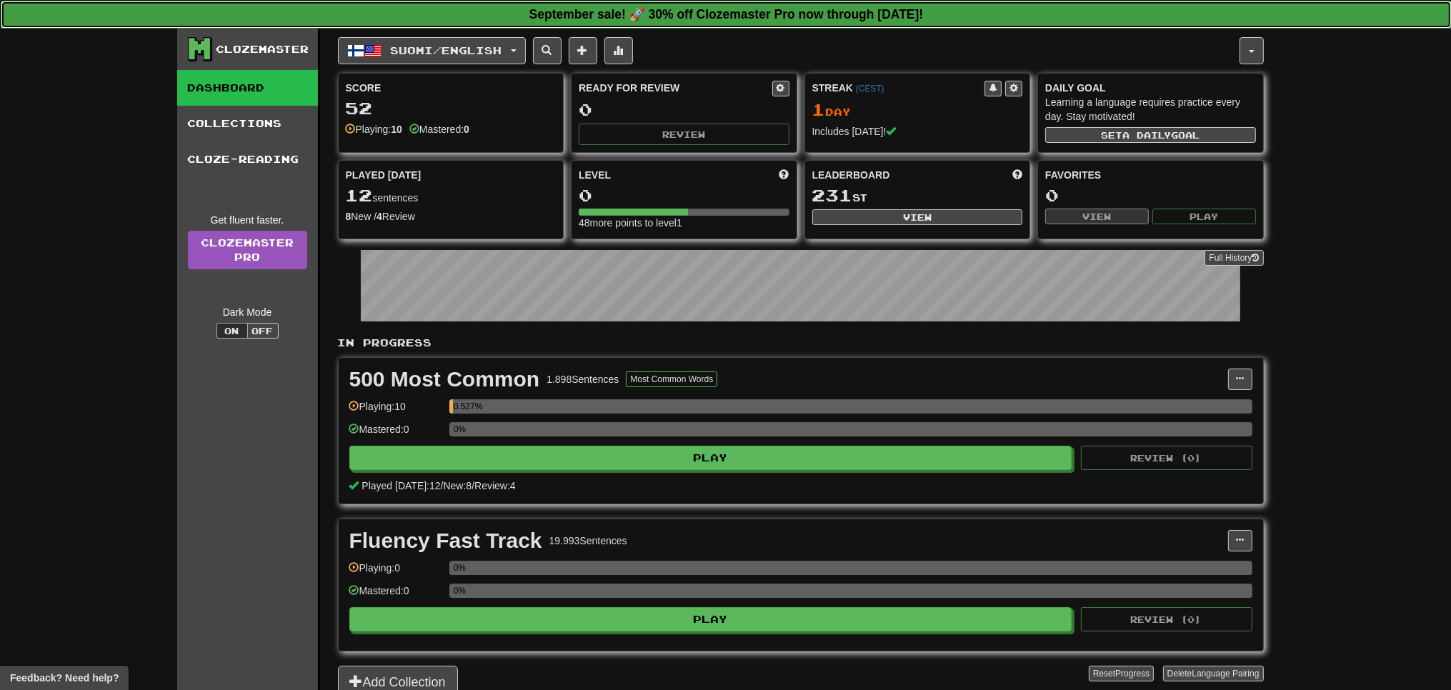
click at [743, 17] on strong "September sale! 🚀 30% off Clozemaster Pro now through [DATE]!" at bounding box center [726, 14] width 394 height 14
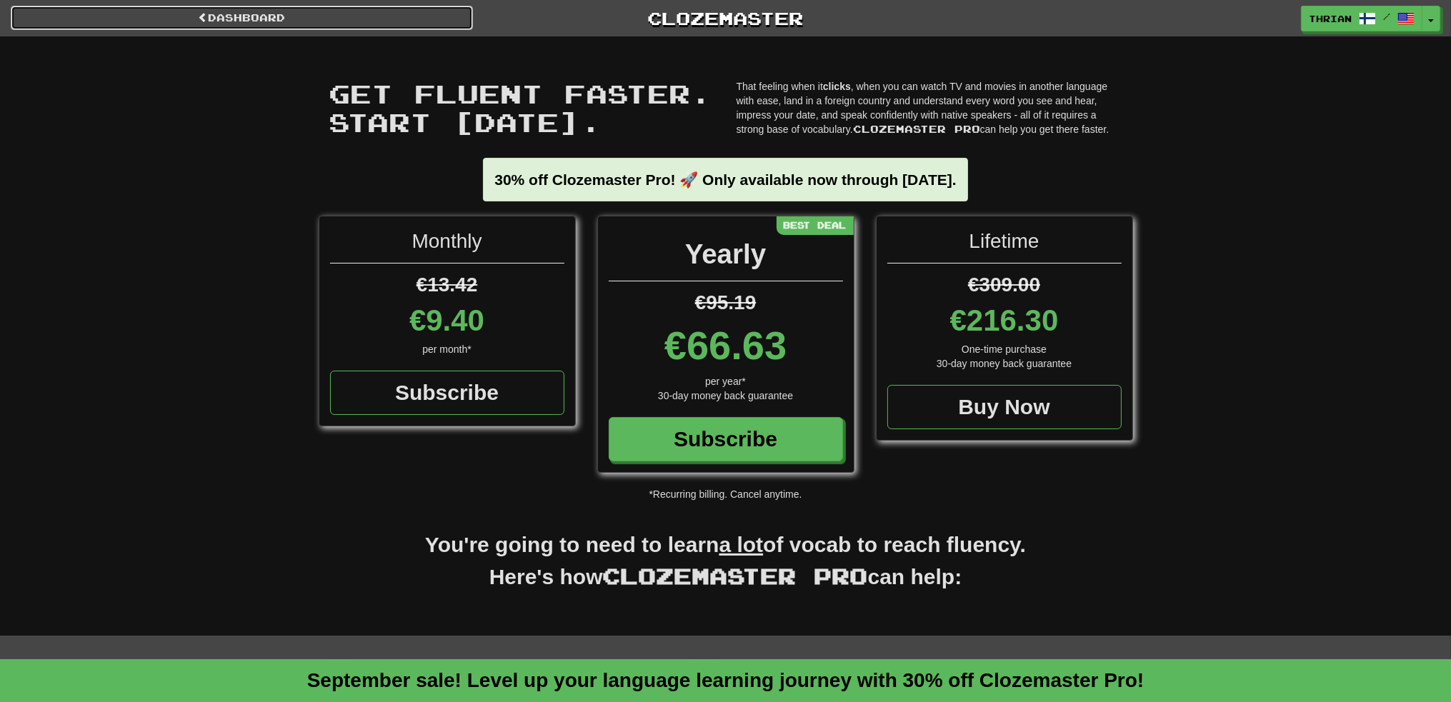
click at [257, 23] on link "Dashboard" at bounding box center [242, 18] width 462 height 24
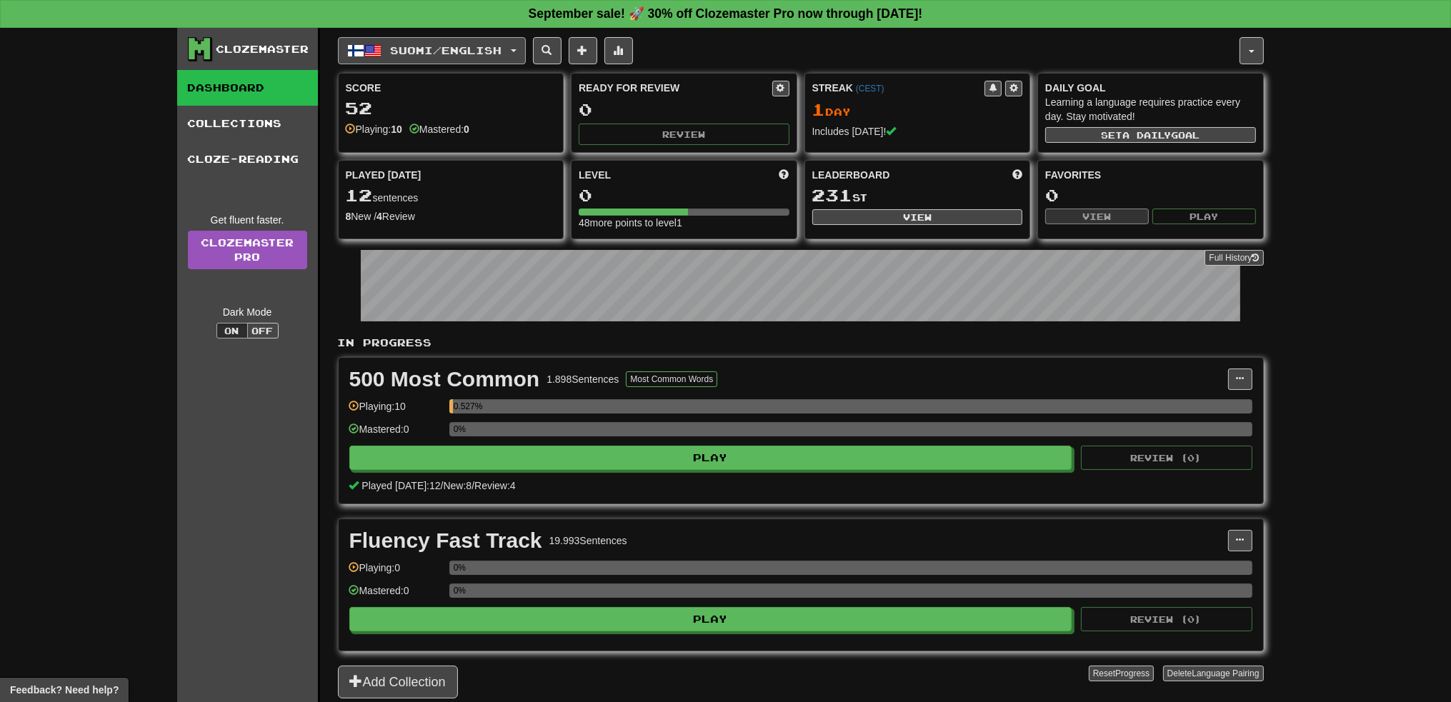
click at [406, 56] on span "Suomi / English" at bounding box center [445, 50] width 111 height 12
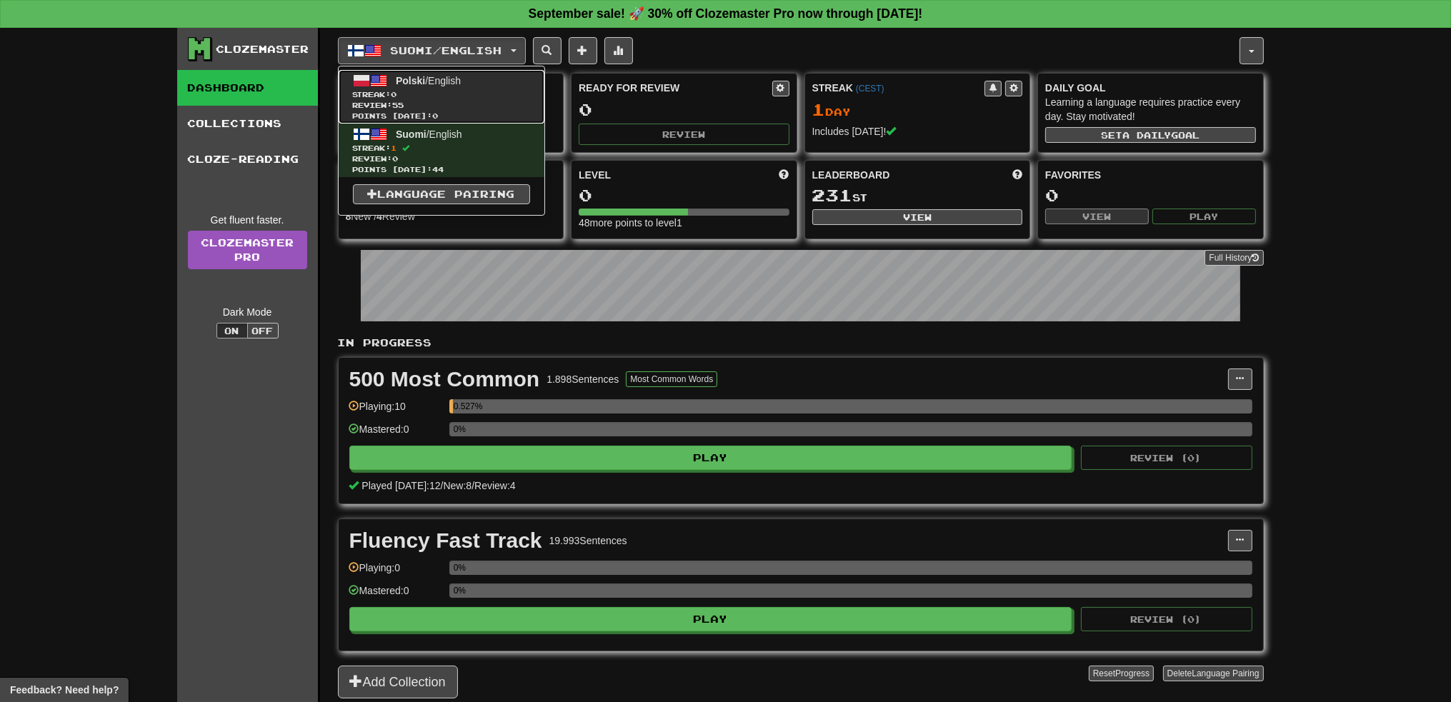
click at [425, 96] on span "Streak: 0" at bounding box center [441, 94] width 177 height 11
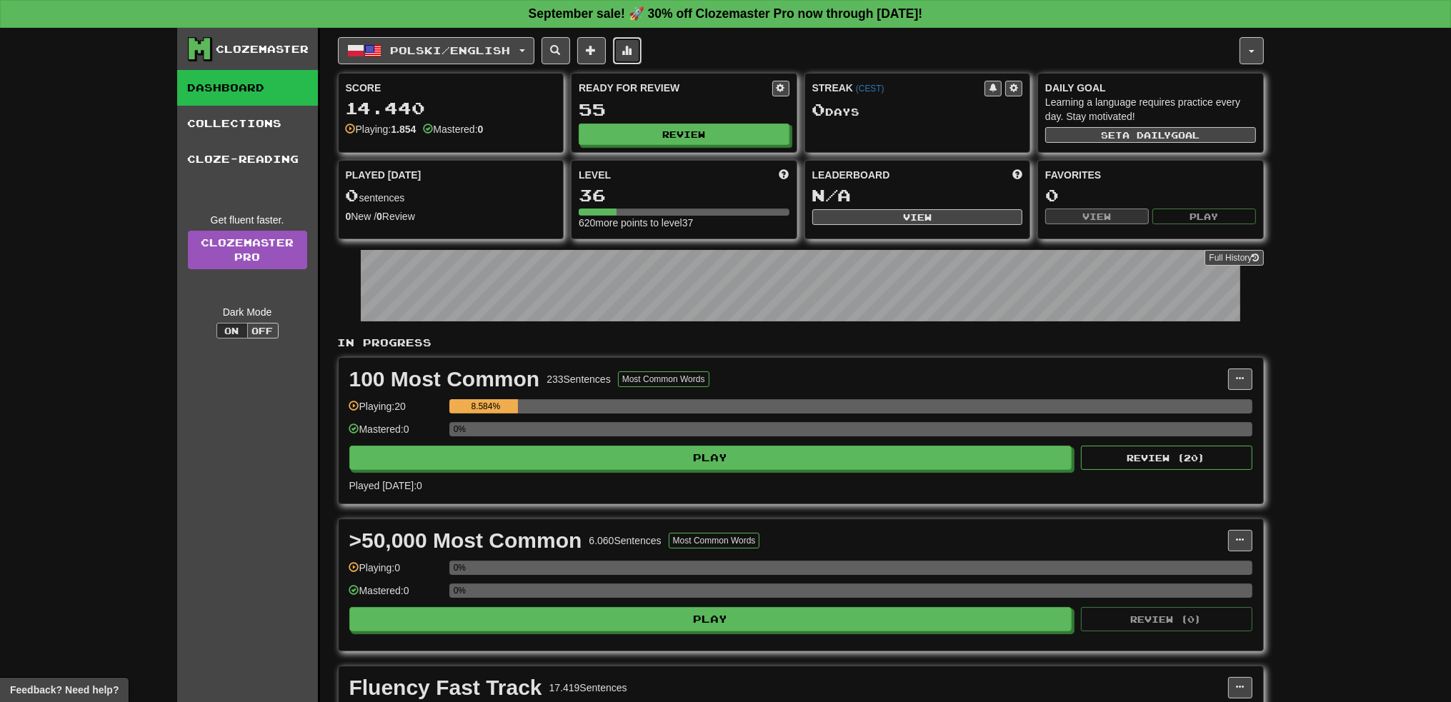
click at [642, 56] on button at bounding box center [627, 50] width 29 height 27
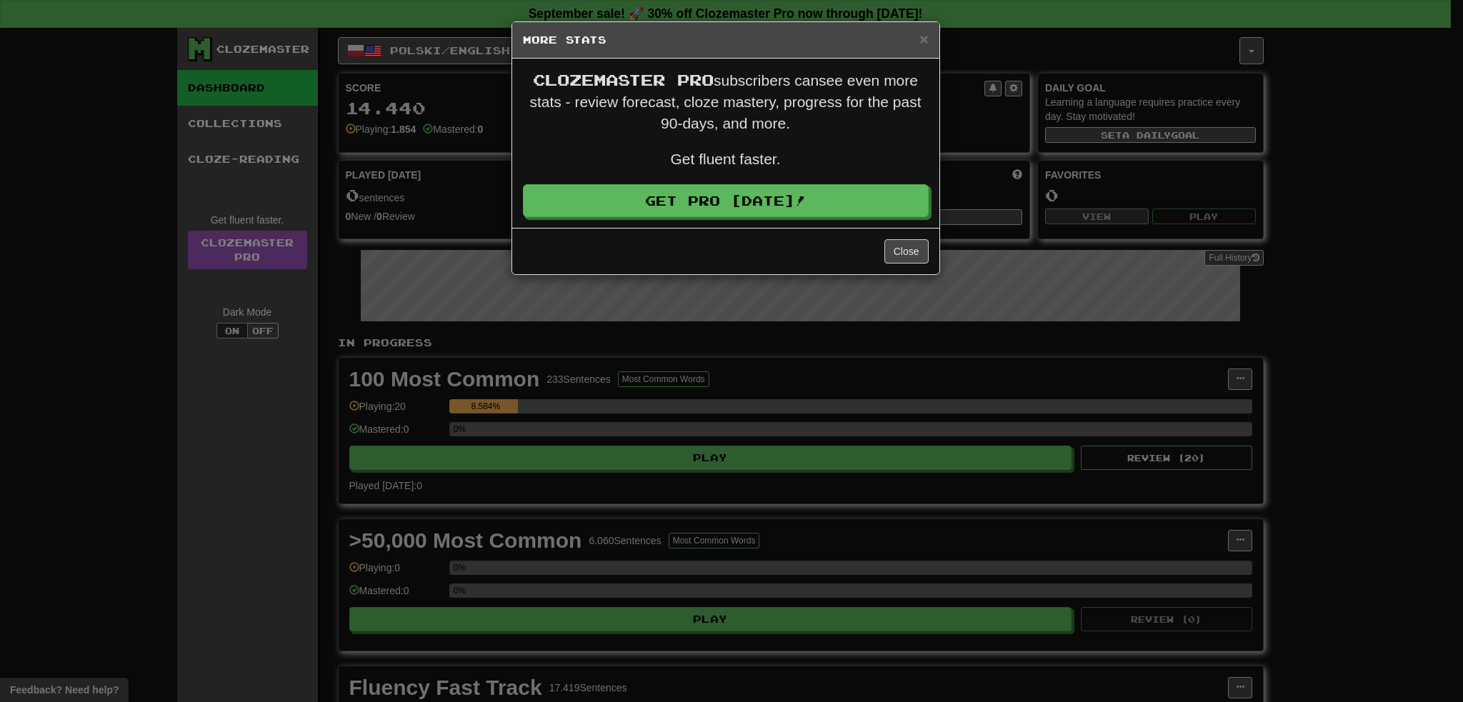
click at [944, 34] on div "× More Stats Clozemaster Pro subscribers can see even more stats - review forec…" at bounding box center [731, 351] width 1463 height 702
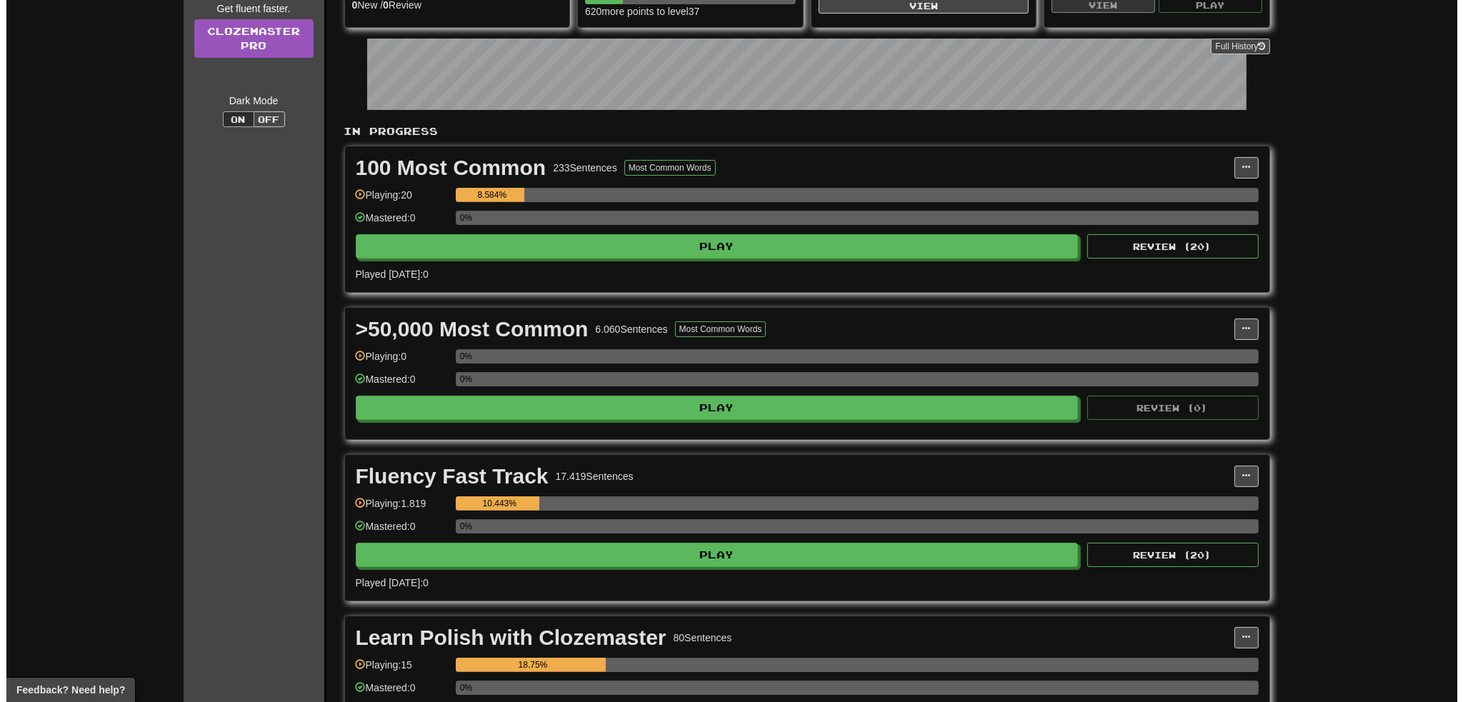
scroll to position [286, 0]
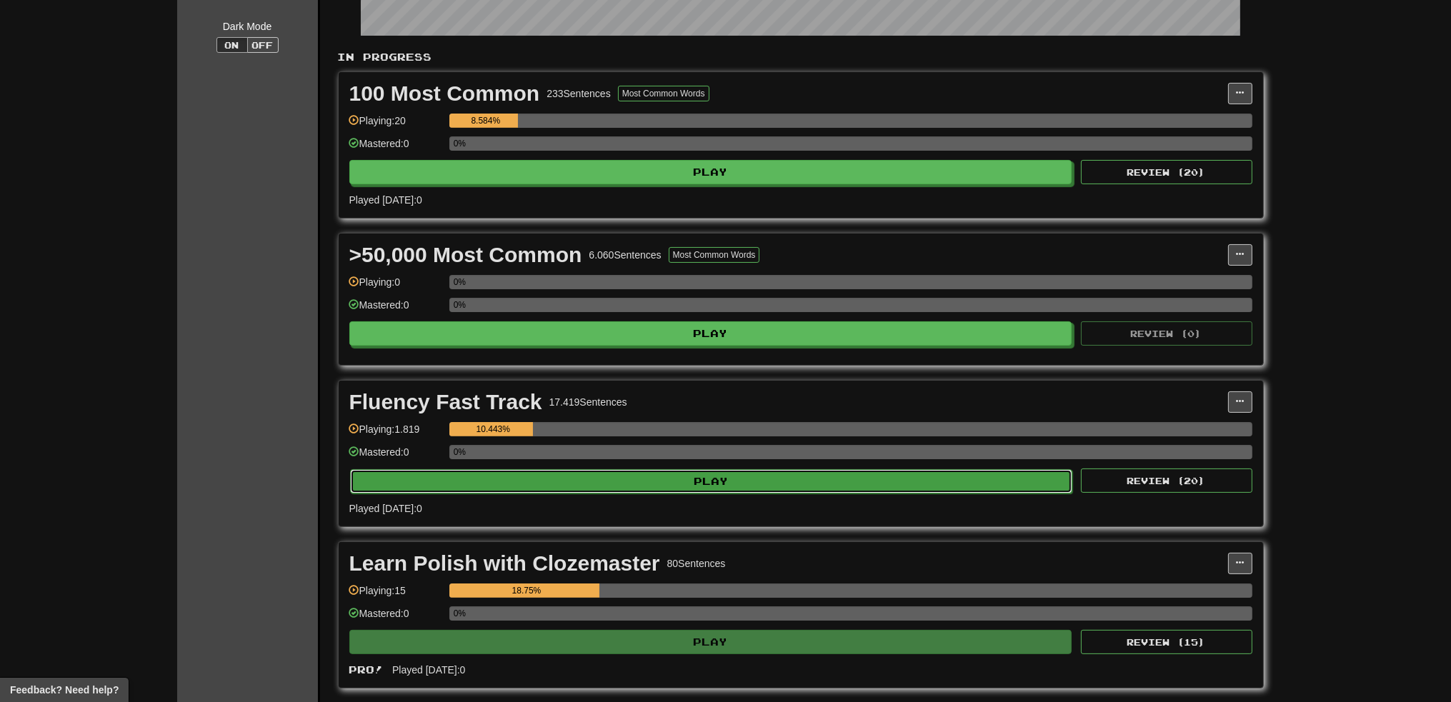
click at [457, 488] on button "Play" at bounding box center [711, 481] width 723 height 24
select select "**"
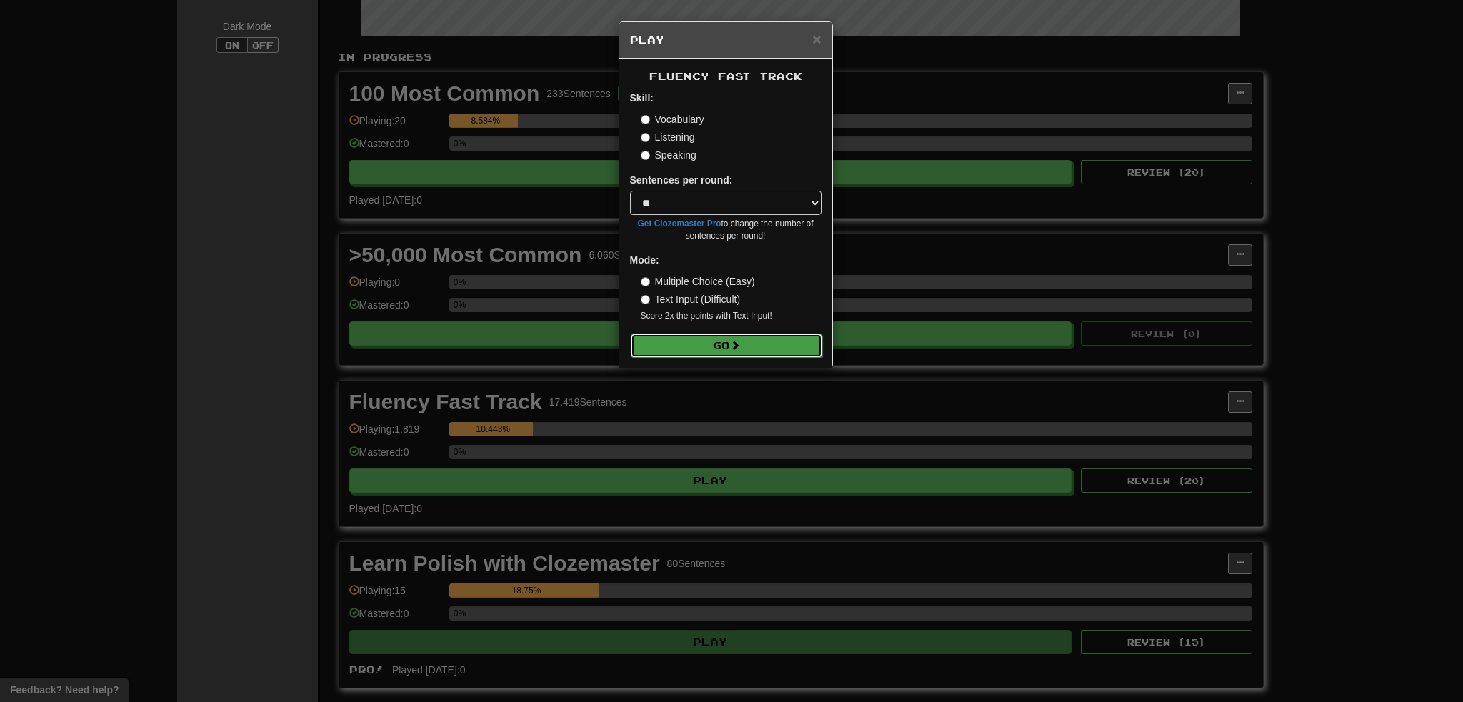
click at [697, 346] on button "Go" at bounding box center [726, 346] width 191 height 24
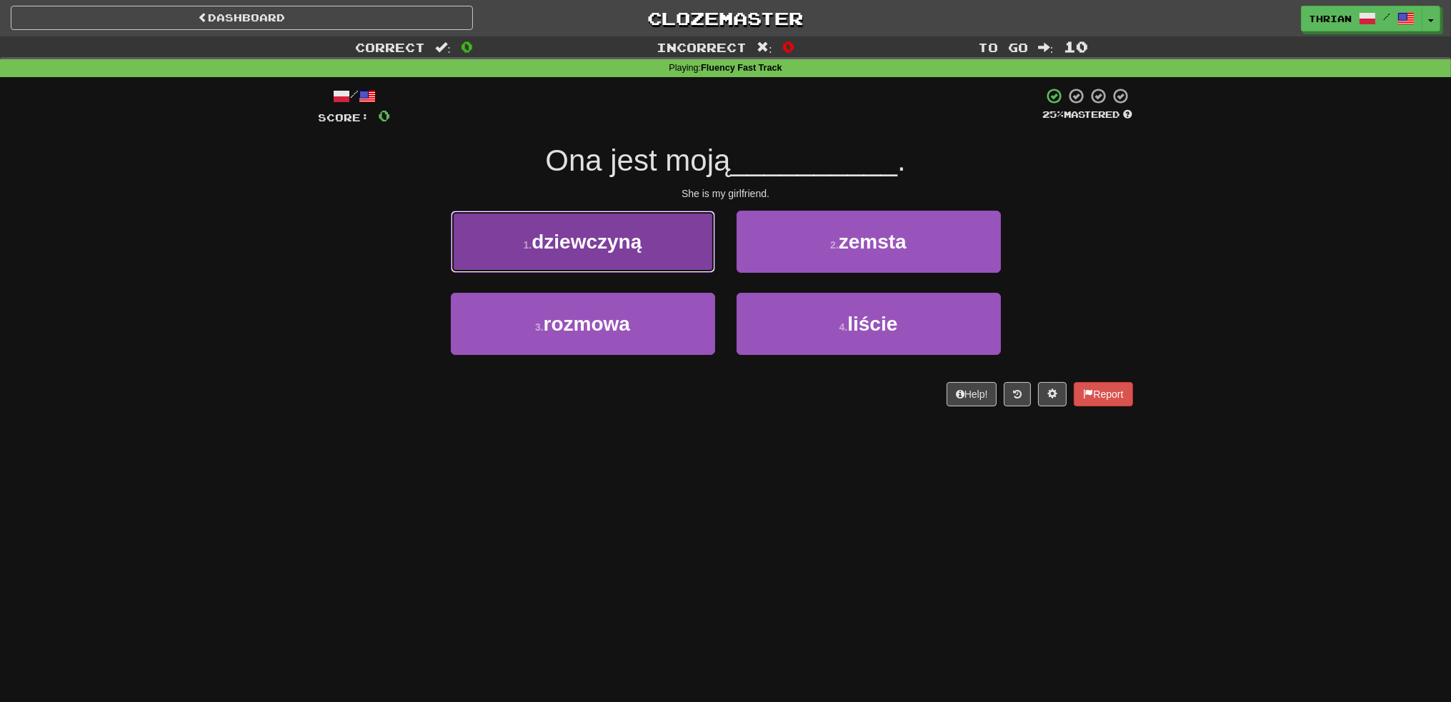
click at [641, 223] on button "1 . dziewczyną" at bounding box center [583, 242] width 264 height 62
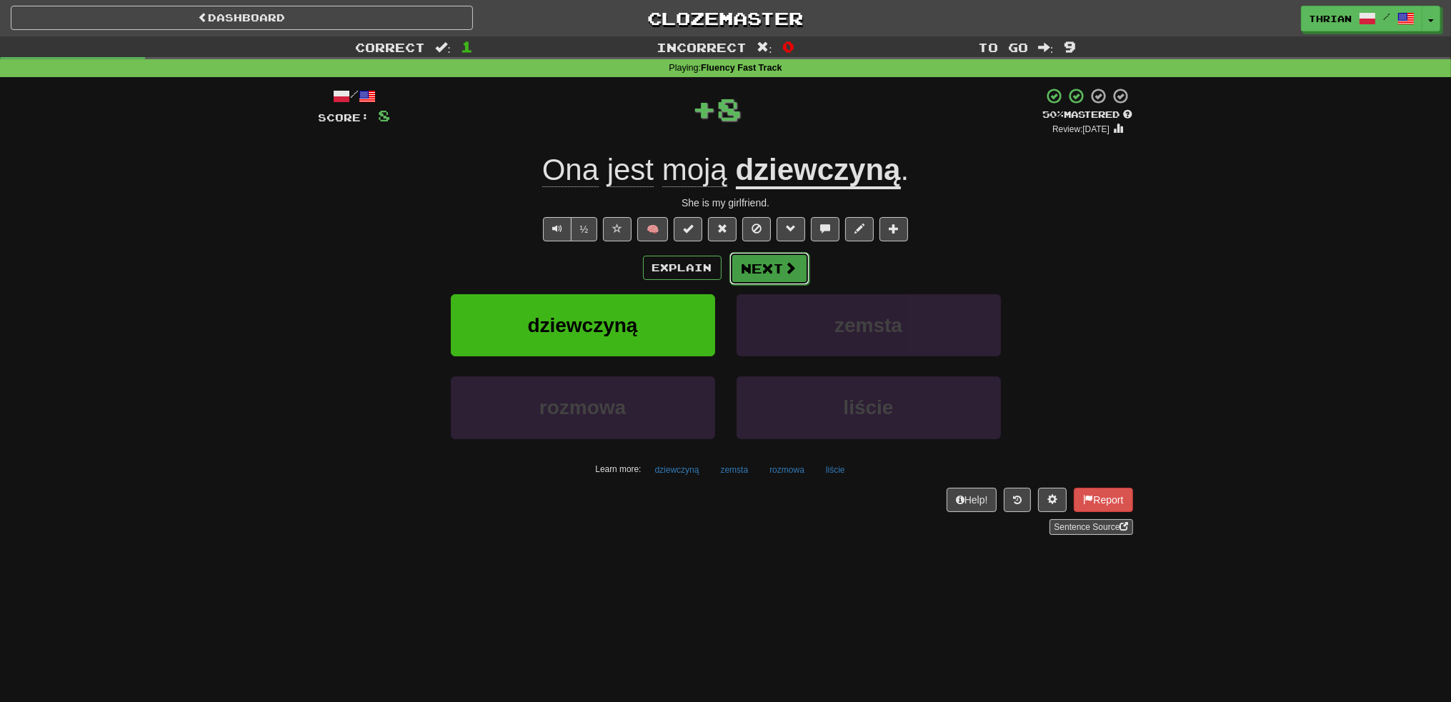
click at [765, 257] on button "Next" at bounding box center [769, 268] width 80 height 33
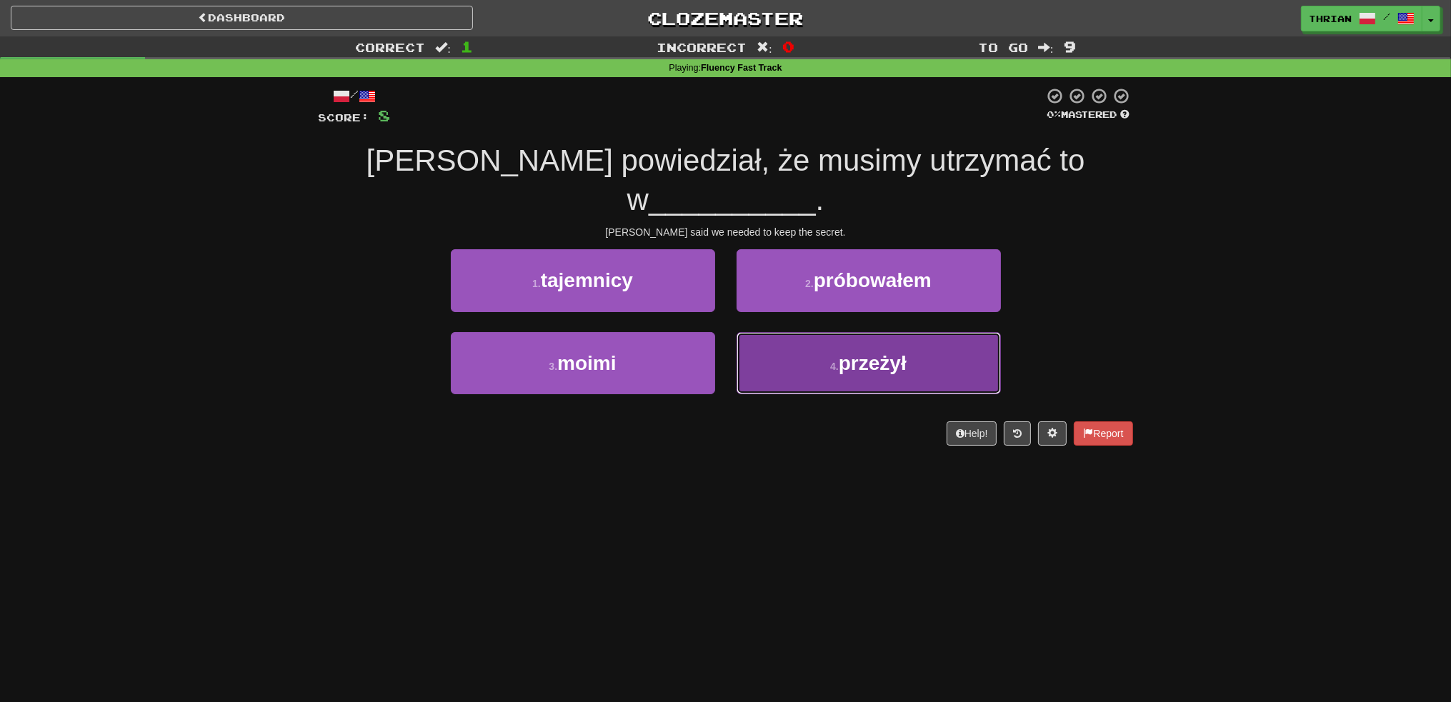
click at [866, 345] on button "4 . przeżył" at bounding box center [869, 363] width 264 height 62
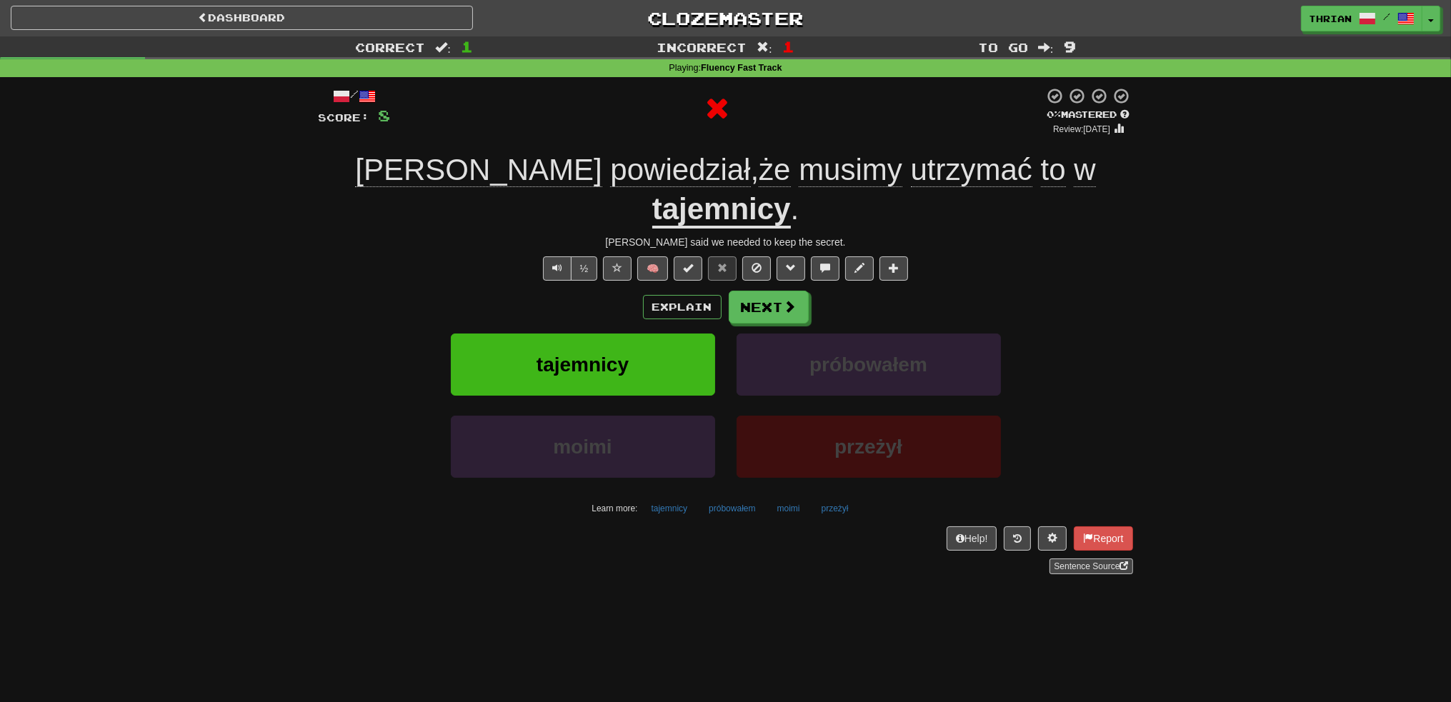
click at [791, 192] on u "tajemnicy" at bounding box center [721, 210] width 139 height 36
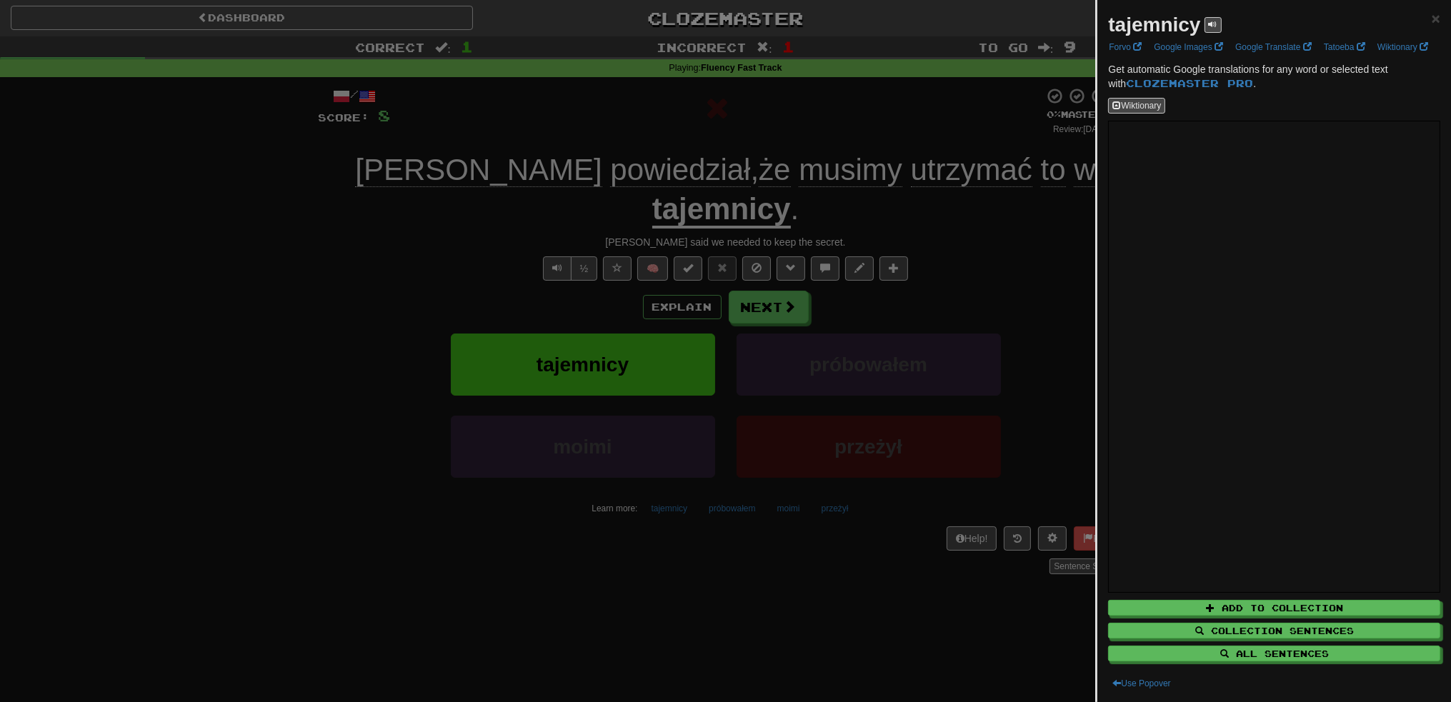
click at [970, 236] on div at bounding box center [725, 351] width 1451 height 702
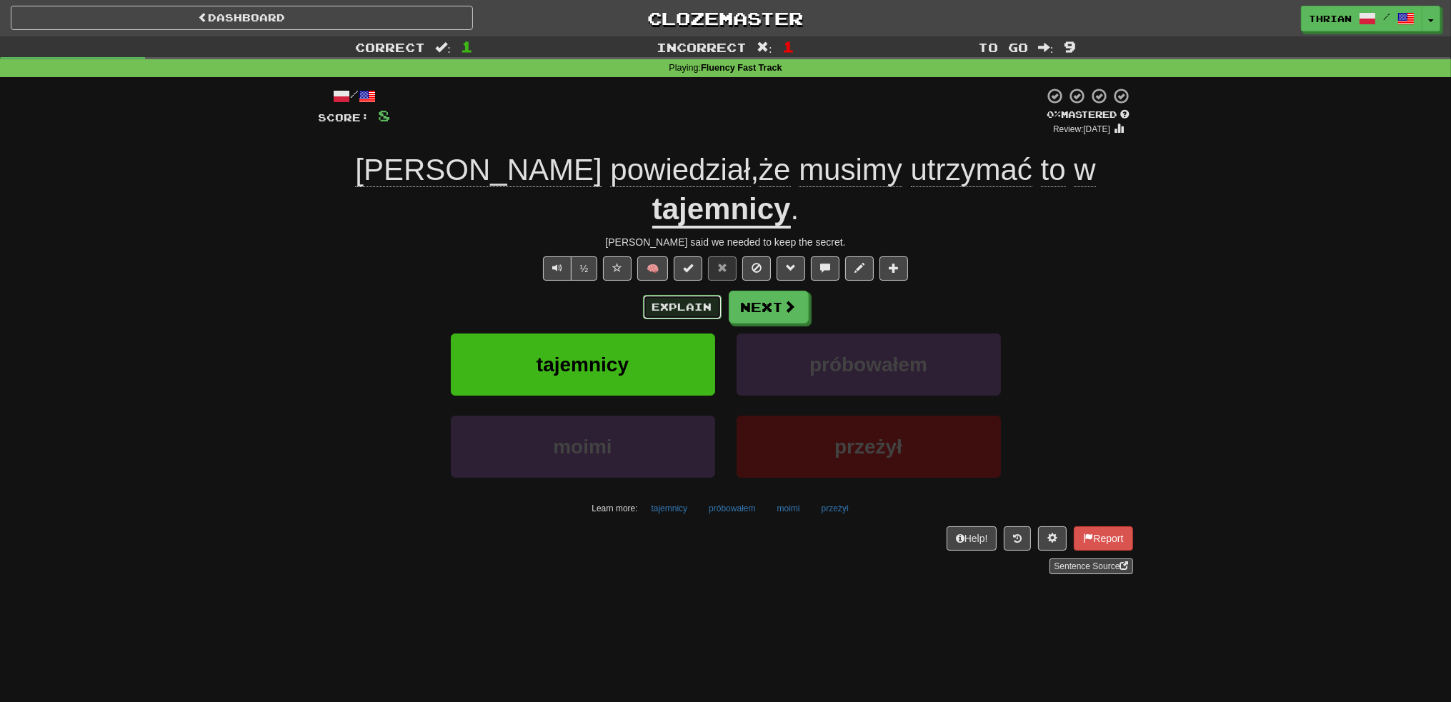
click at [701, 295] on button "Explain" at bounding box center [682, 307] width 79 height 24
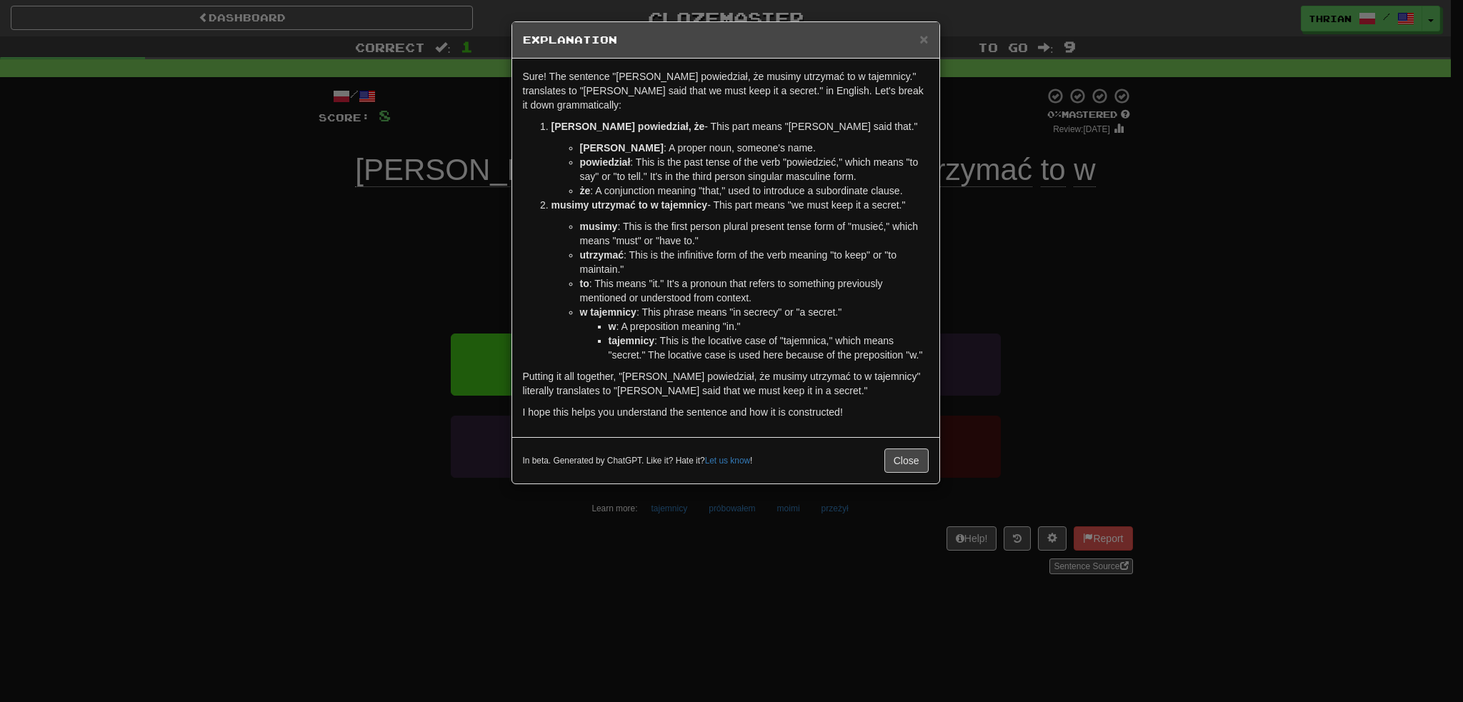
click at [235, 396] on div "× Explanation Sure! The sentence "Tom powiedział, że musimy utrzymać to w tajem…" at bounding box center [731, 351] width 1463 height 702
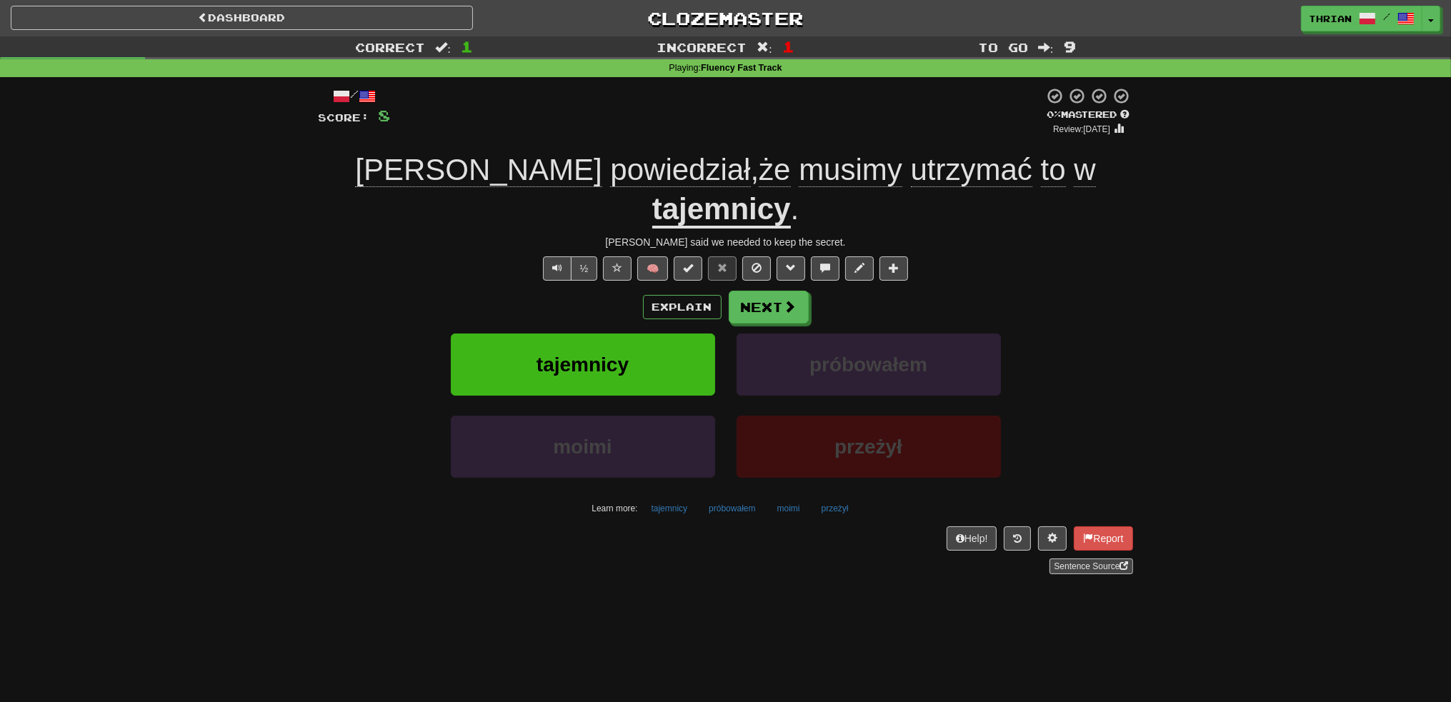
click at [788, 248] on div "/ Score: 8 0 % Mastered Review: 2025-09-19 Tom powiedział , że musimy utrzymać …" at bounding box center [726, 330] width 814 height 486
click at [784, 301] on span at bounding box center [790, 307] width 13 height 13
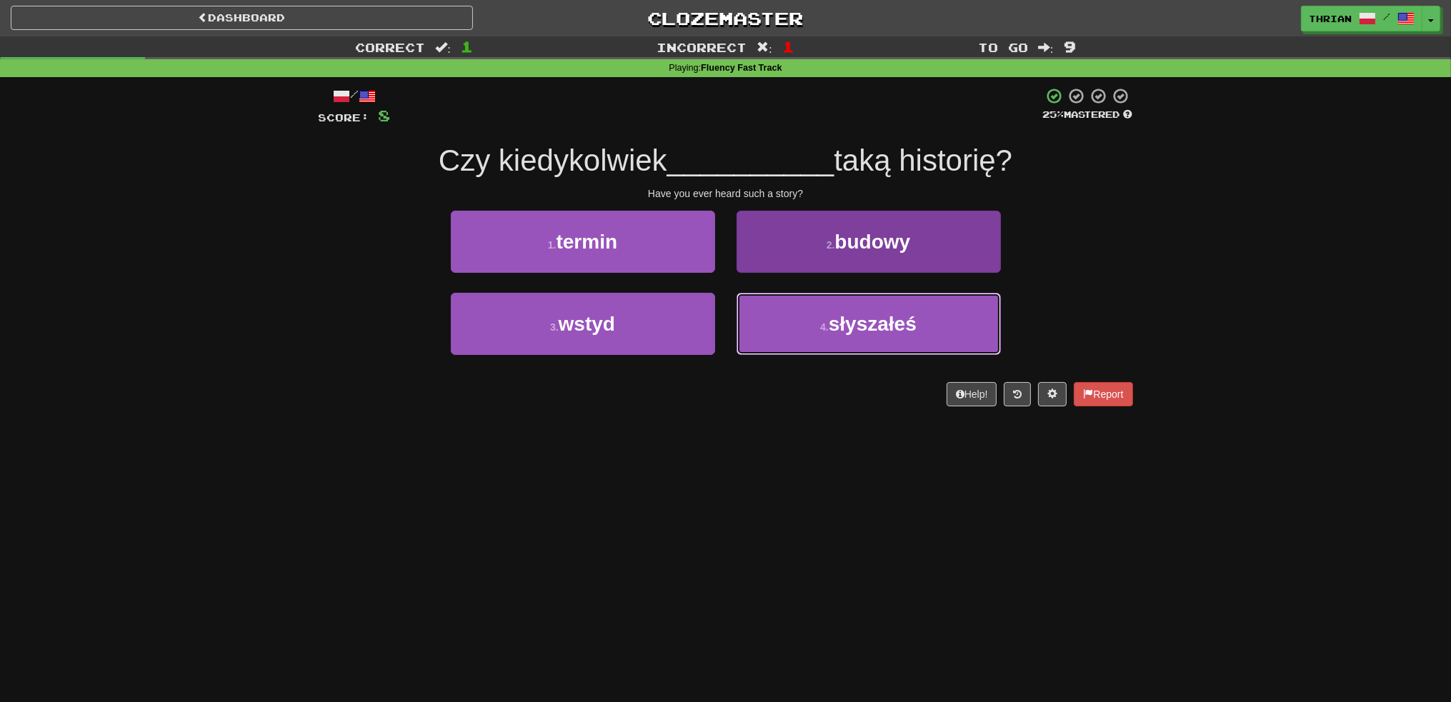
click at [774, 315] on button "4 . słyszałeś" at bounding box center [869, 324] width 264 height 62
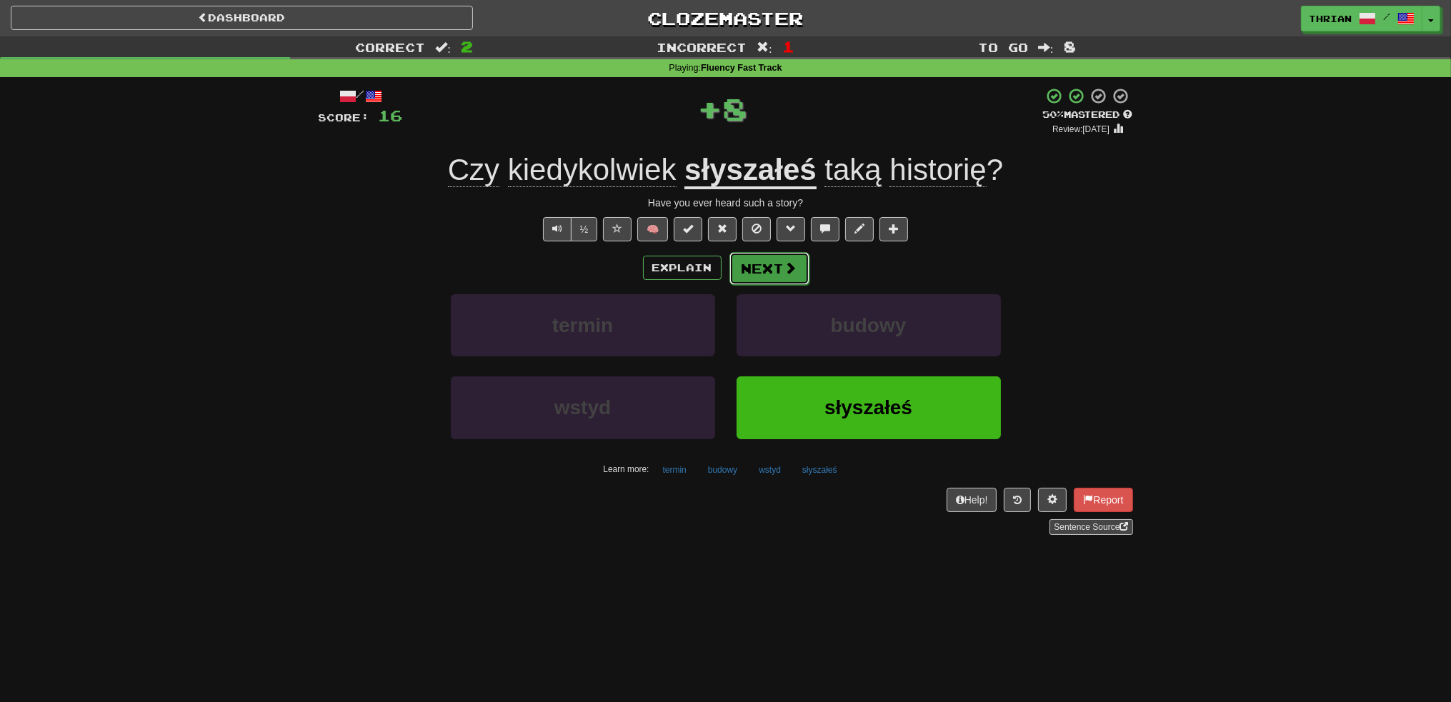
click at [772, 274] on button "Next" at bounding box center [769, 268] width 80 height 33
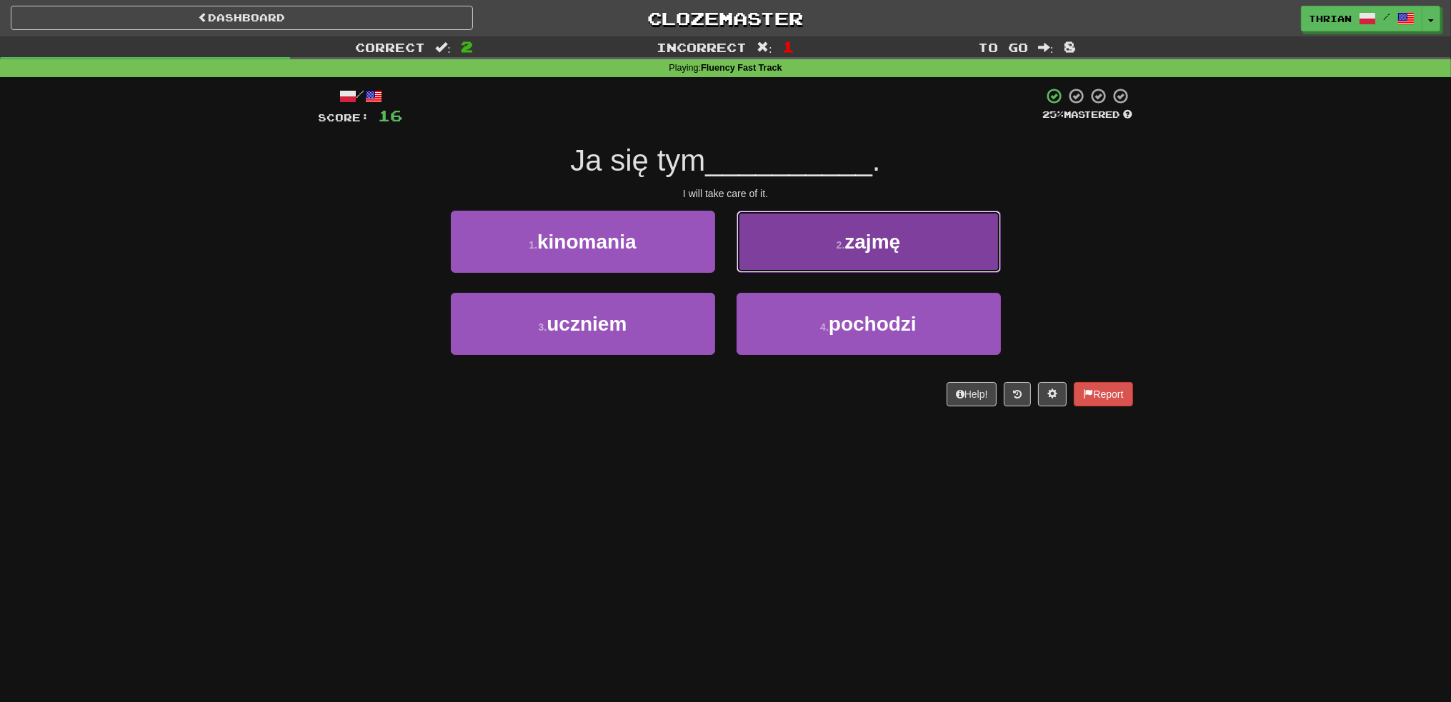
click at [781, 265] on button "2 . zajmę" at bounding box center [869, 242] width 264 height 62
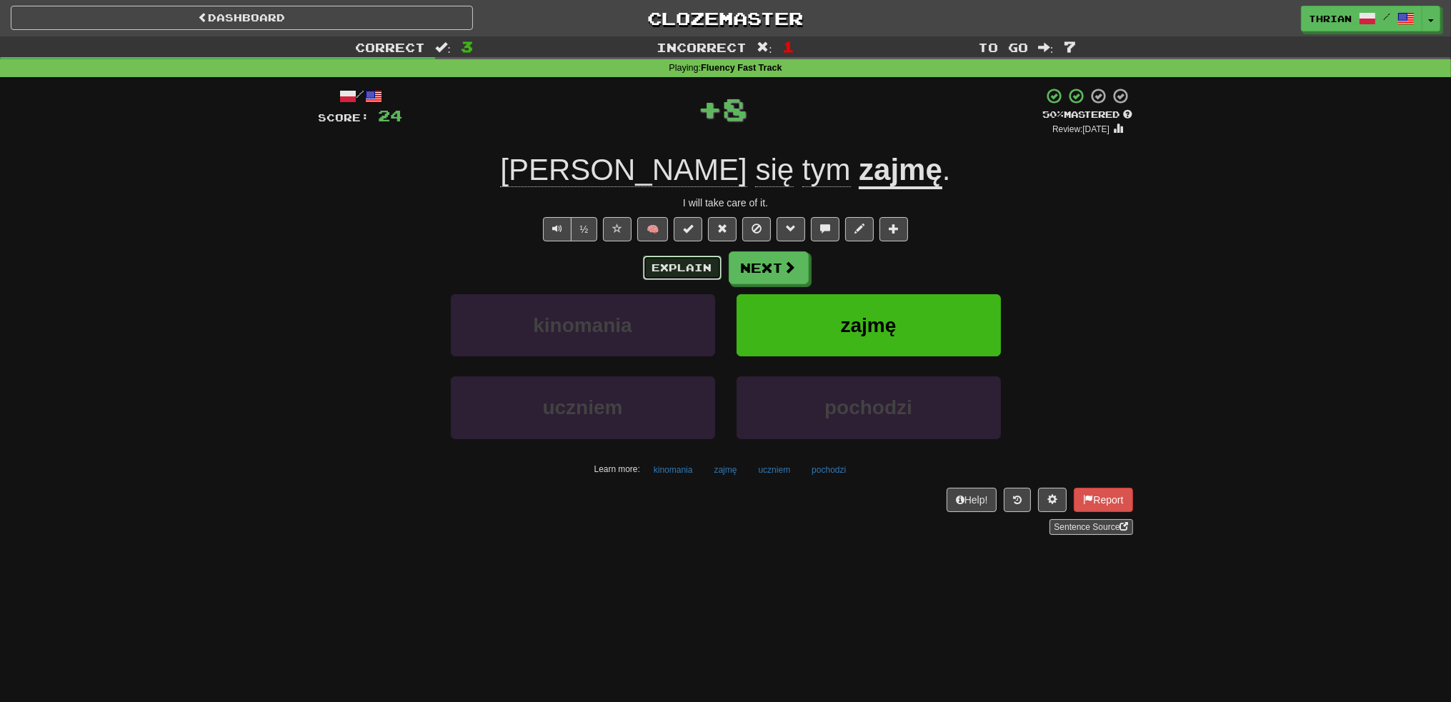
click at [705, 271] on button "Explain" at bounding box center [682, 268] width 79 height 24
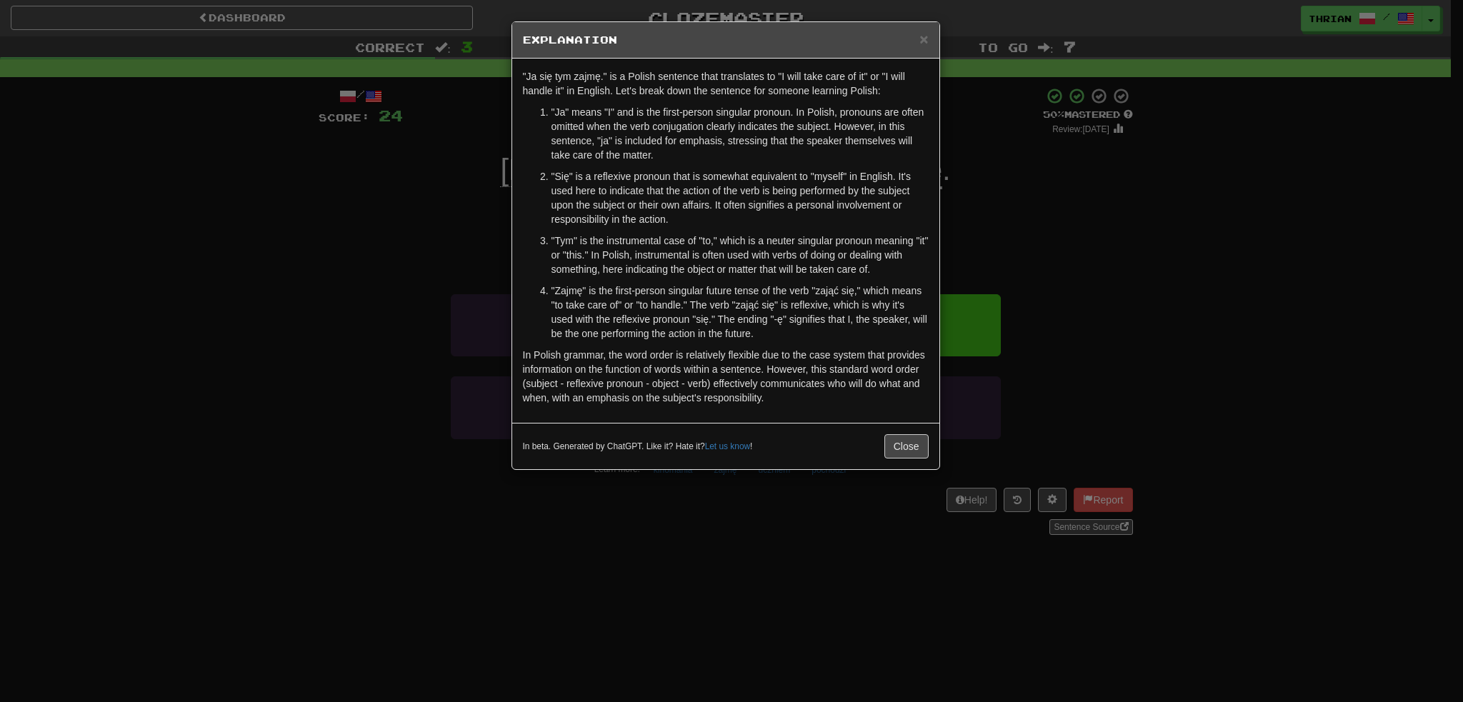
click at [362, 311] on div "× Explanation "Ja się tym zajmę." is a Polish sentence that translates to "I wi…" at bounding box center [731, 351] width 1463 height 702
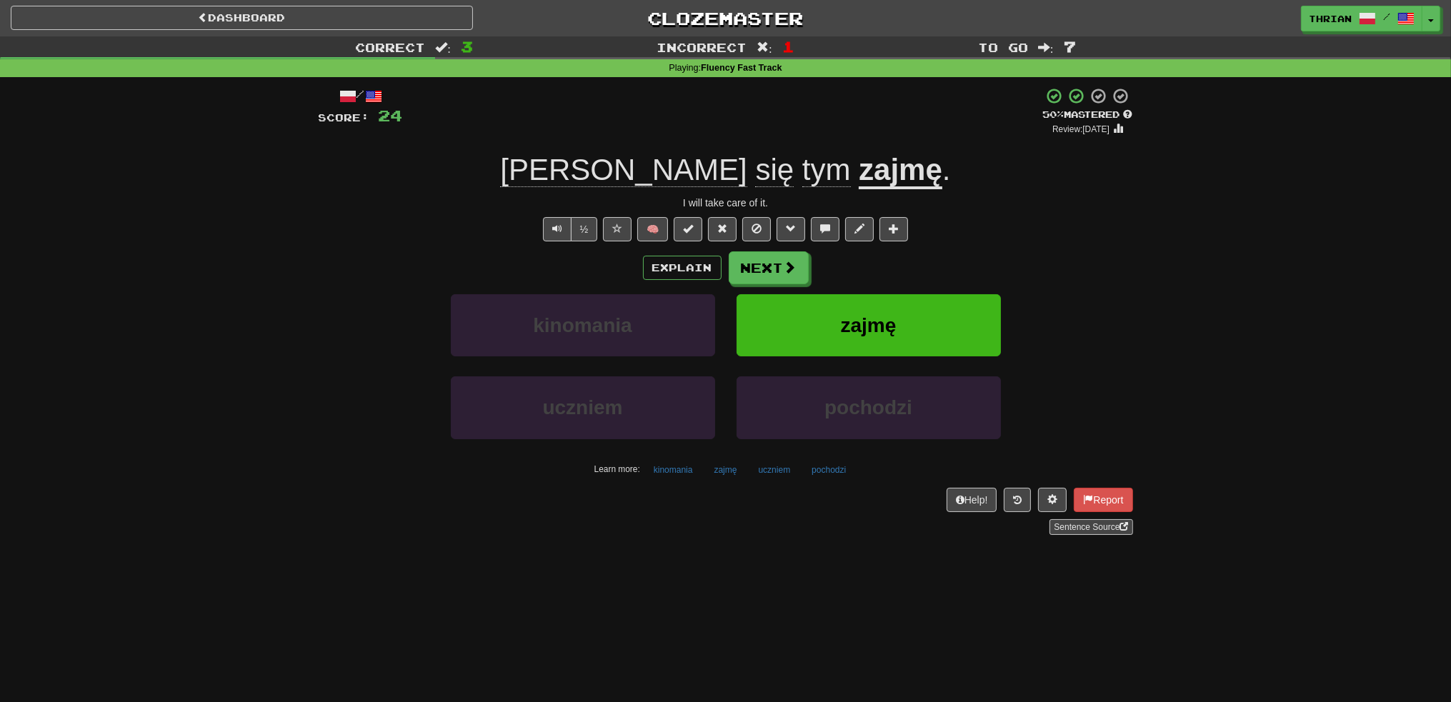
click at [657, 282] on div "Explain Next" at bounding box center [726, 267] width 814 height 33
click at [665, 269] on button "Explain" at bounding box center [682, 268] width 79 height 24
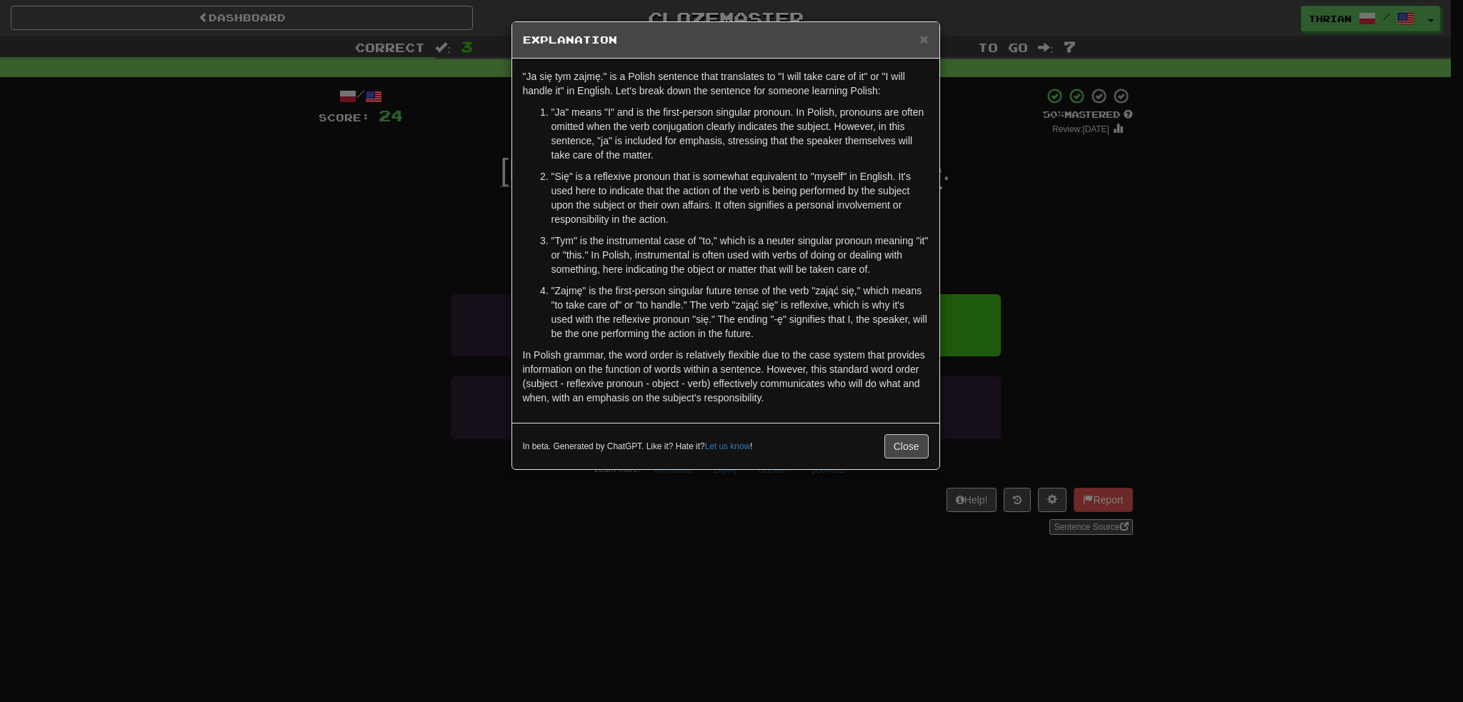
click at [344, 324] on div "× Explanation "Ja się tym zajmę." is a Polish sentence that translates to "I wi…" at bounding box center [731, 351] width 1463 height 702
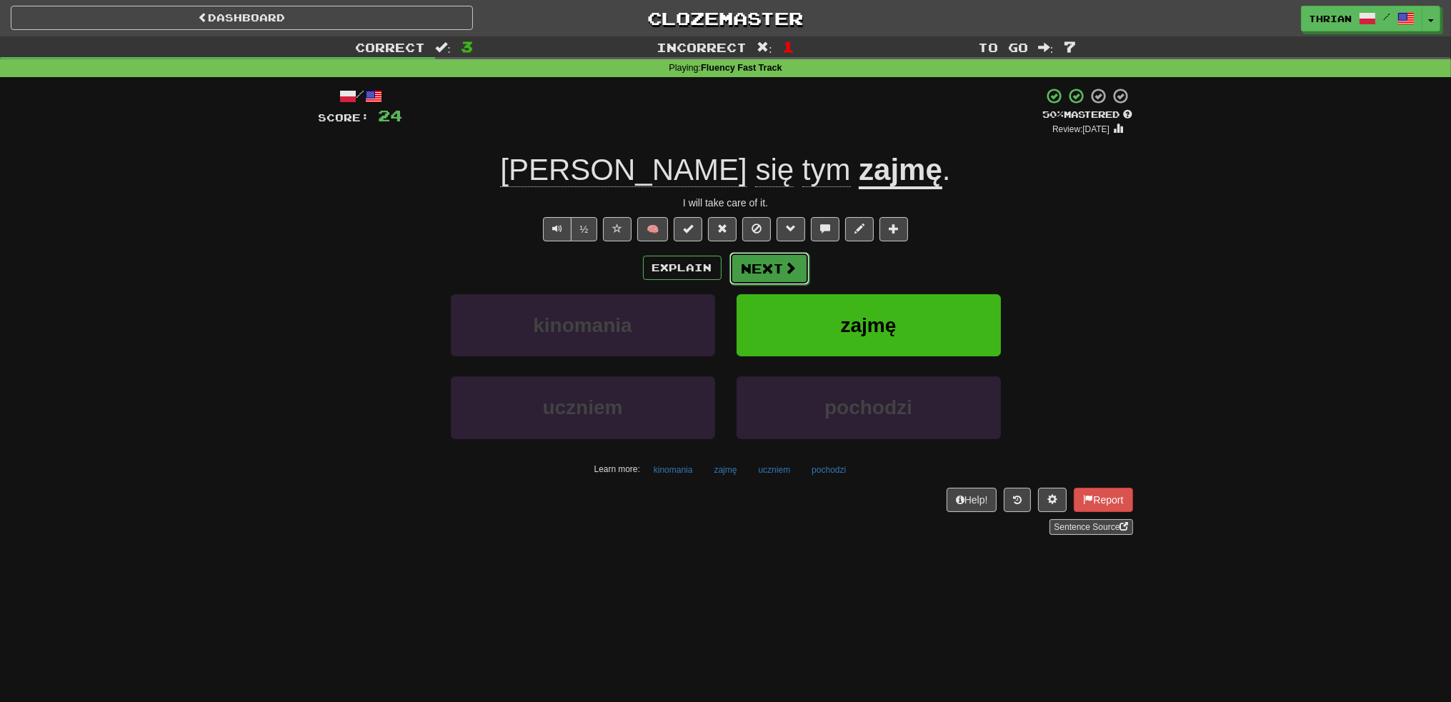
click at [762, 281] on button "Next" at bounding box center [769, 268] width 80 height 33
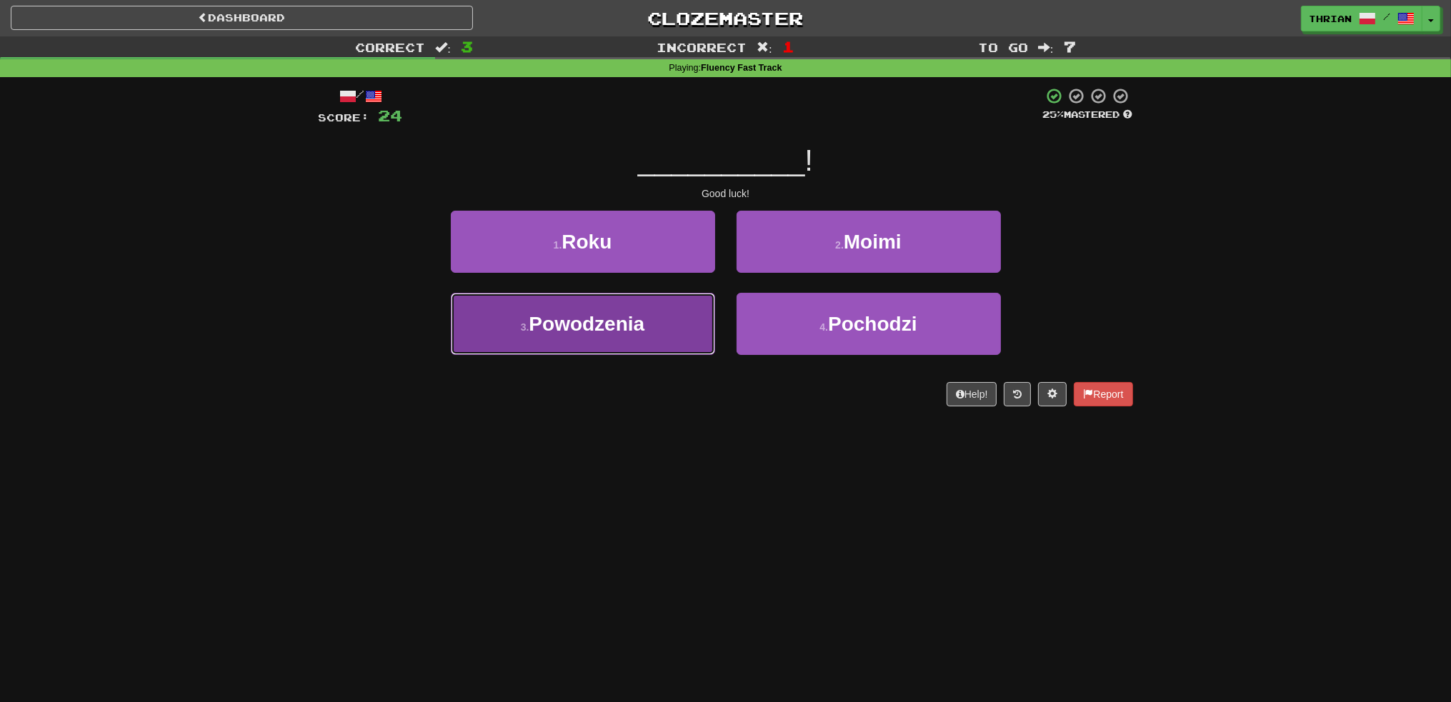
click at [617, 316] on span "Powodzenia" at bounding box center [587, 324] width 116 height 22
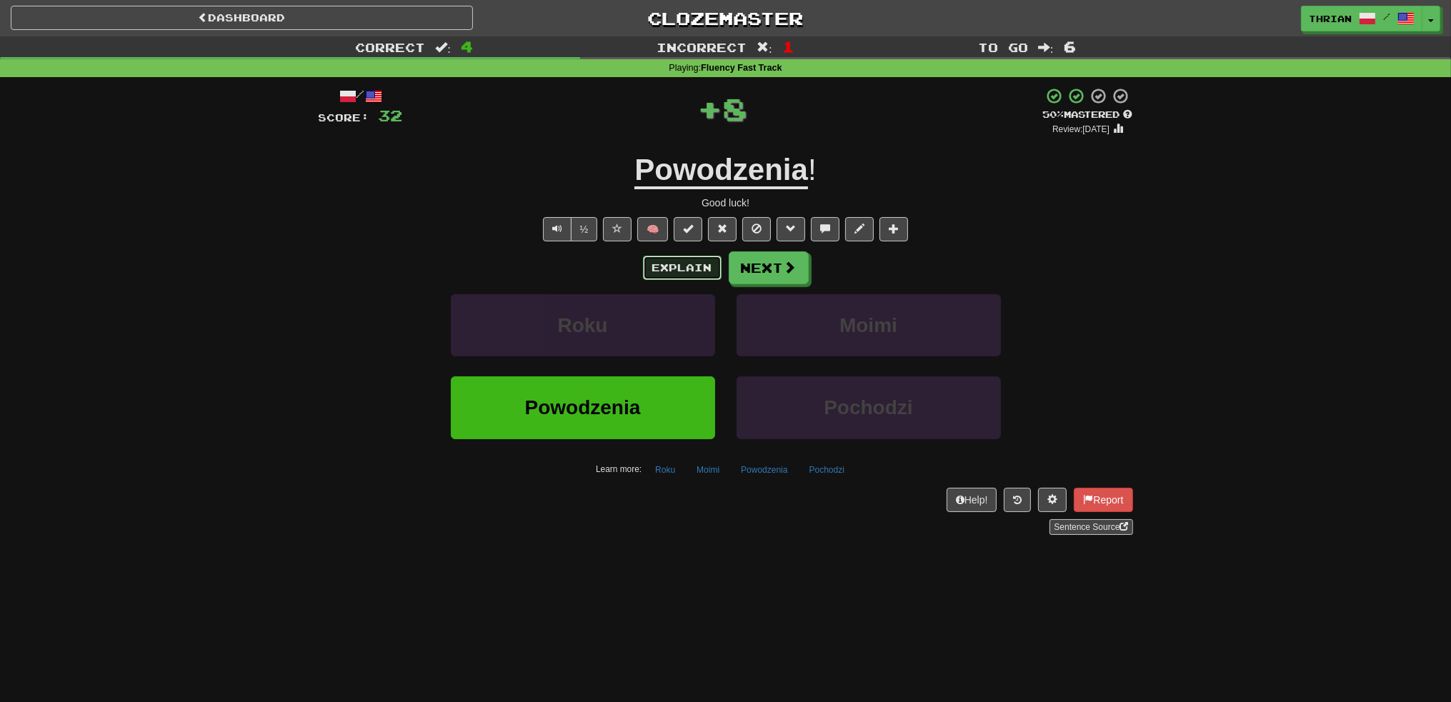
click at [699, 277] on button "Explain" at bounding box center [682, 268] width 79 height 24
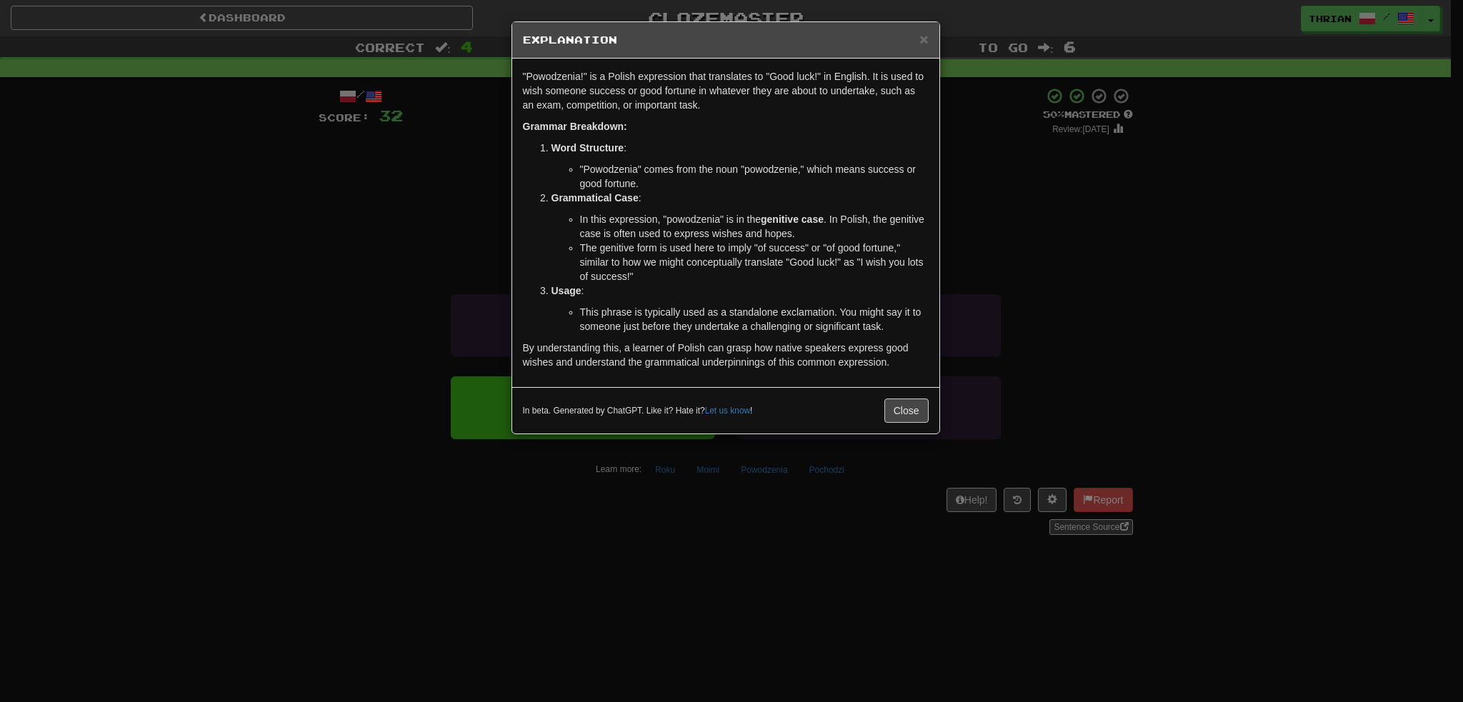
click at [395, 311] on div "× Explanation "Powodzenia!" is a Polish expression that translates to "Good luc…" at bounding box center [731, 351] width 1463 height 702
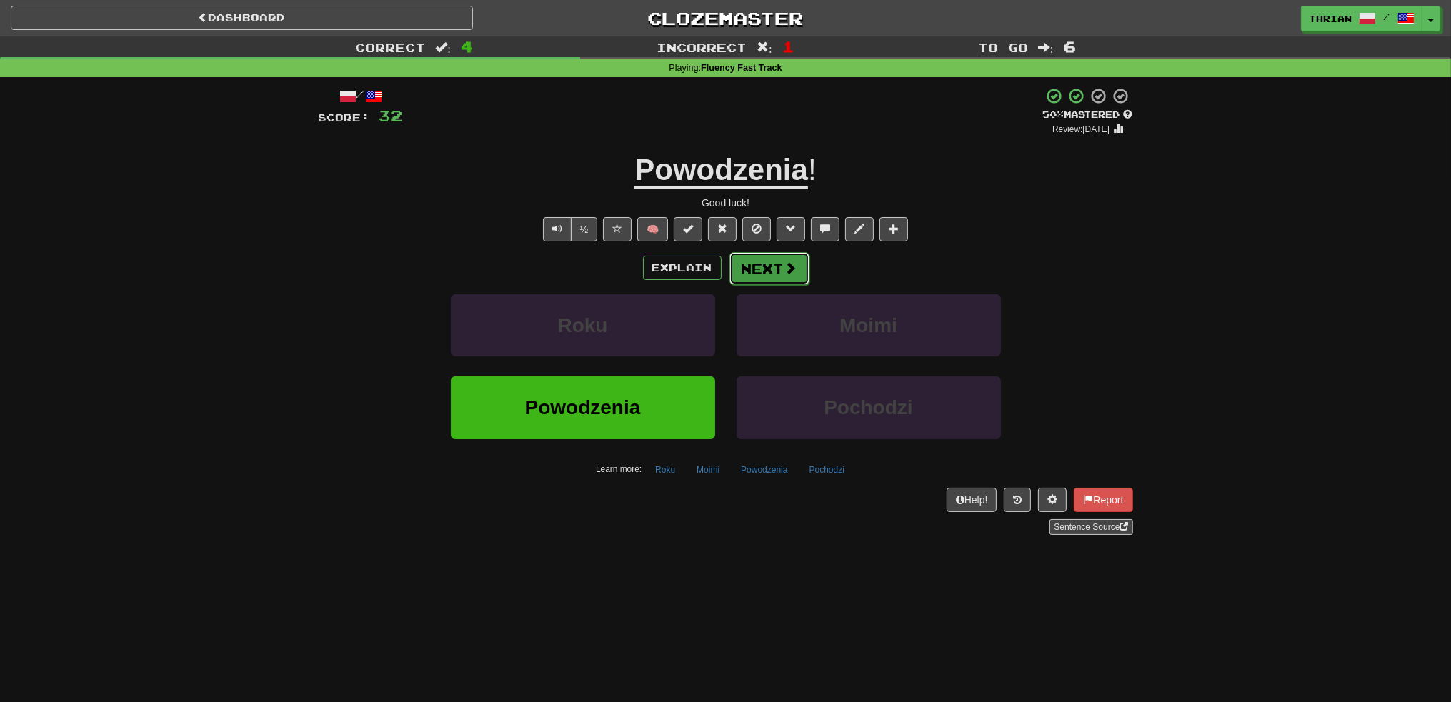
click at [787, 279] on button "Next" at bounding box center [769, 268] width 80 height 33
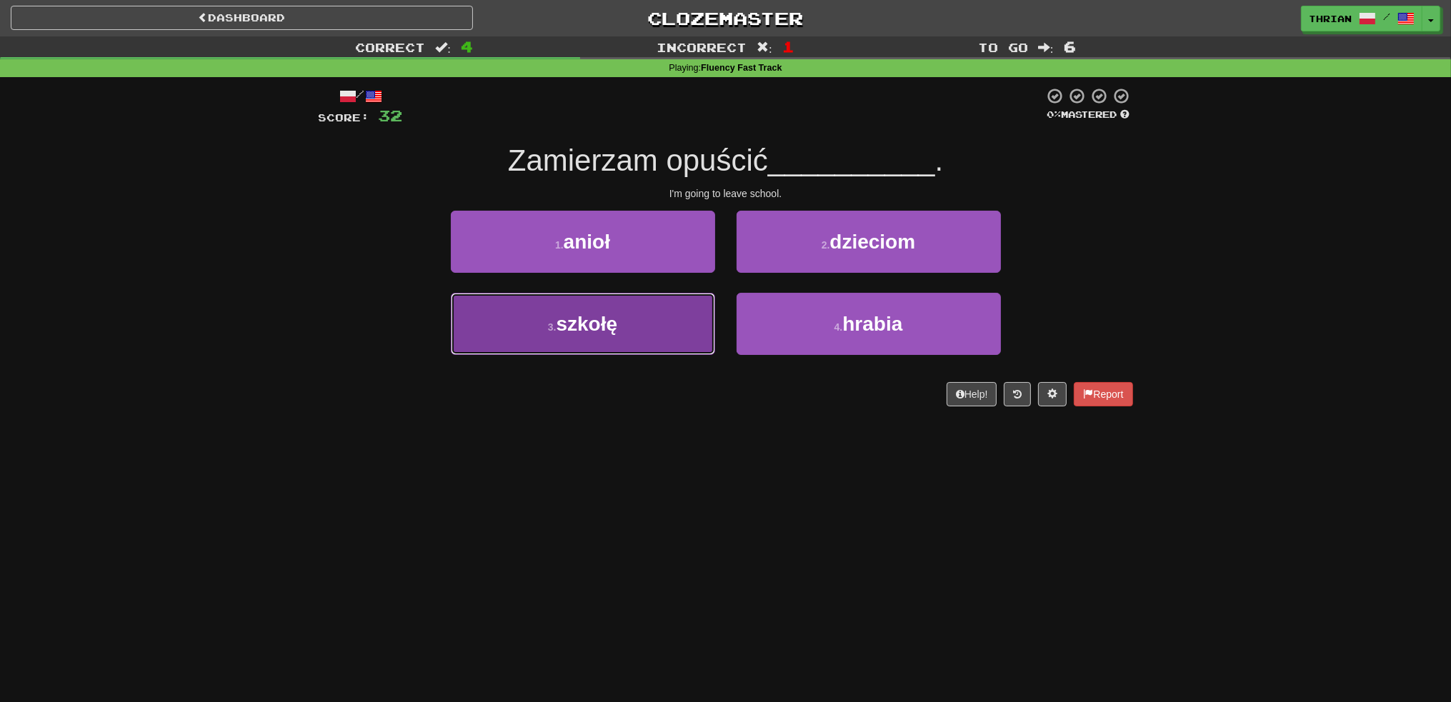
click at [664, 304] on button "3 . szkołę" at bounding box center [583, 324] width 264 height 62
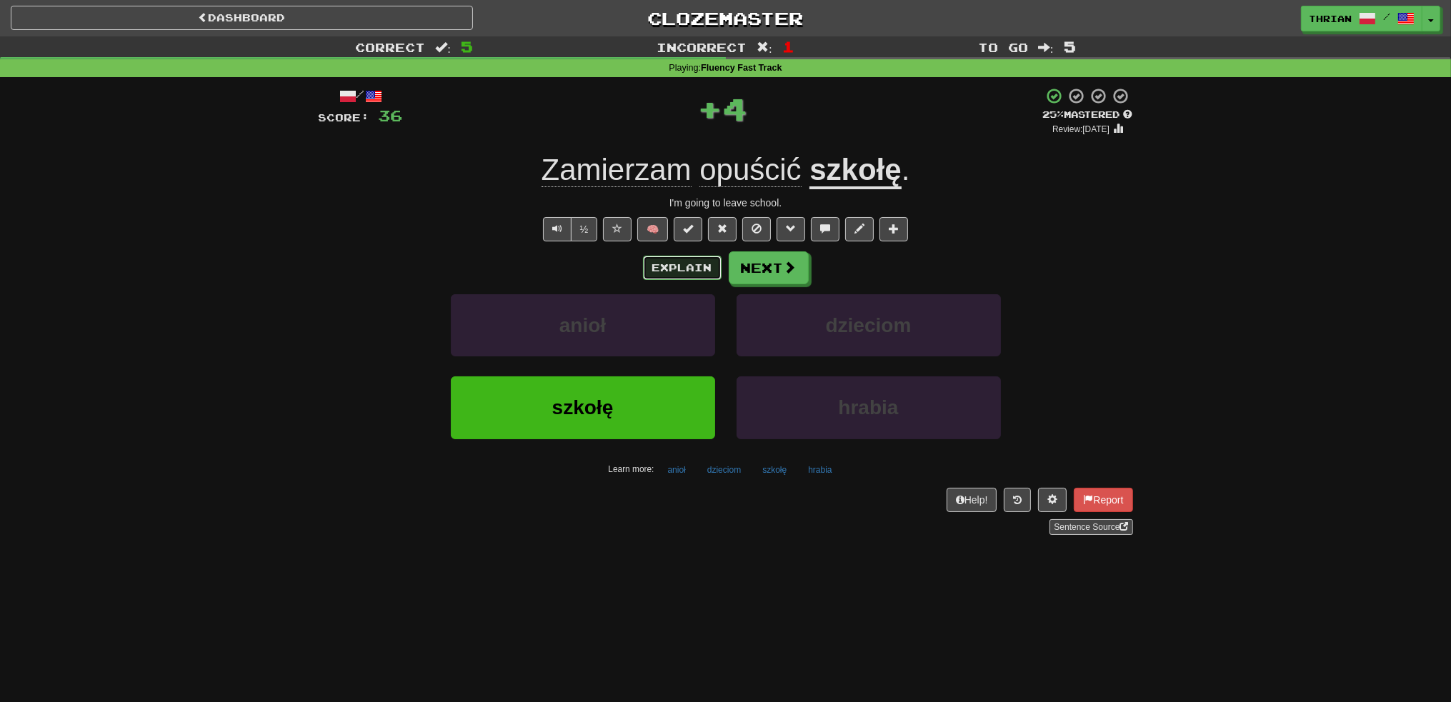
click at [685, 258] on button "Explain" at bounding box center [682, 268] width 79 height 24
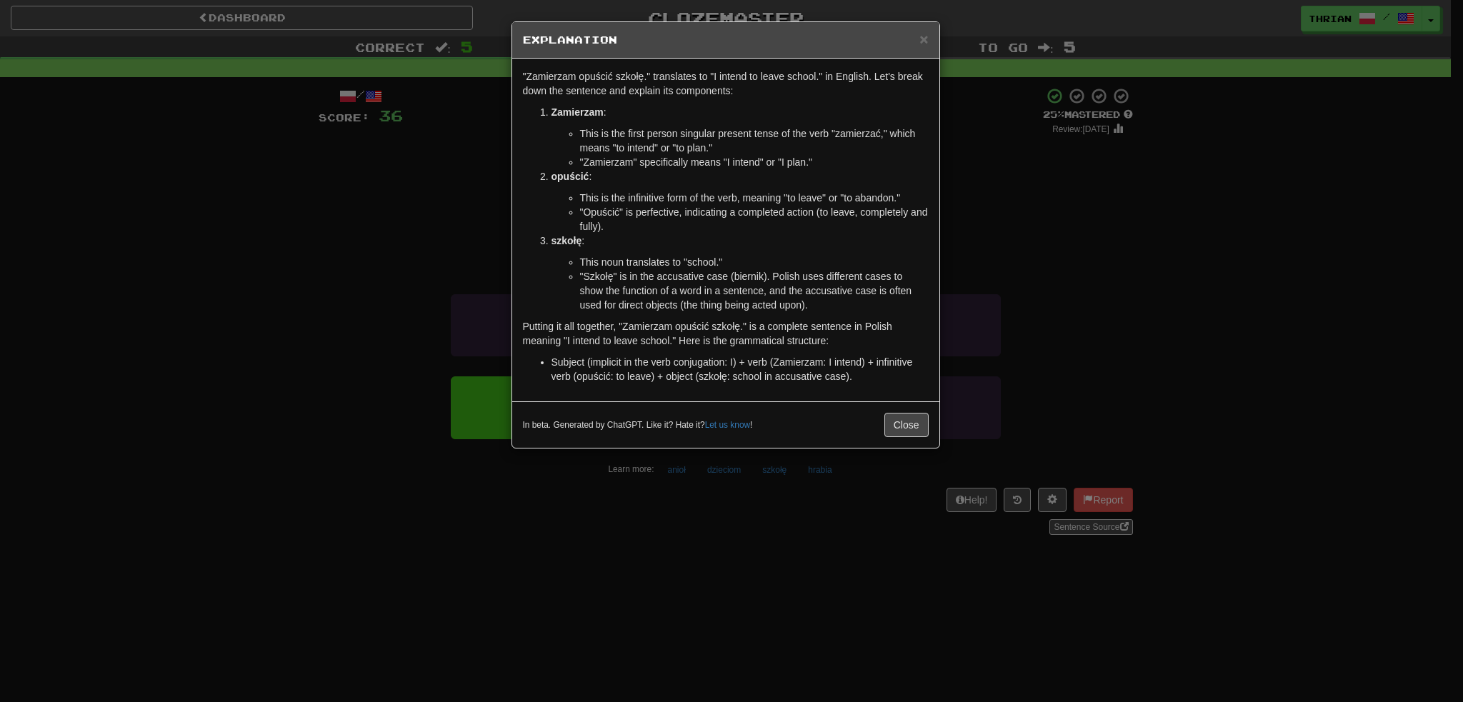
click at [432, 317] on div "× Explanation "Zamierzam opuścić szkołę." translates to "I intend to leave scho…" at bounding box center [731, 351] width 1463 height 702
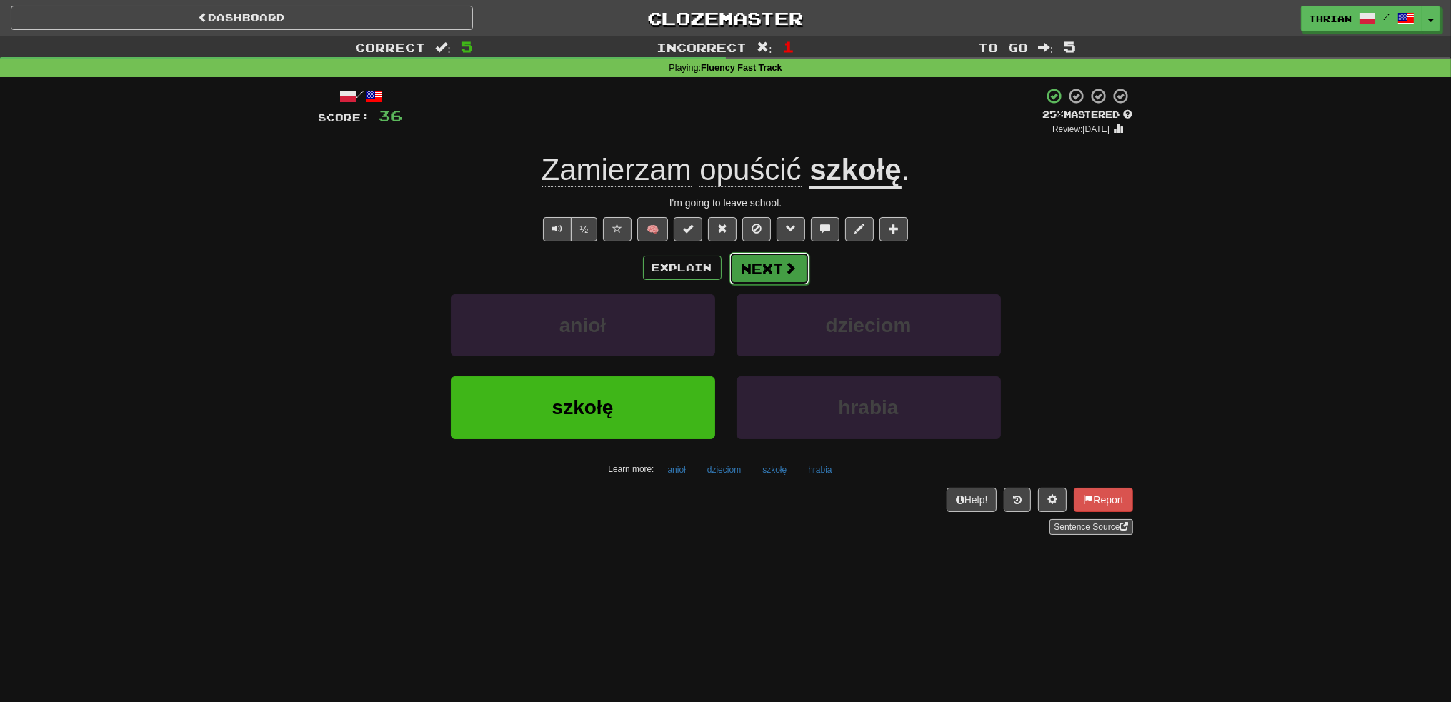
click at [779, 269] on button "Next" at bounding box center [769, 268] width 80 height 33
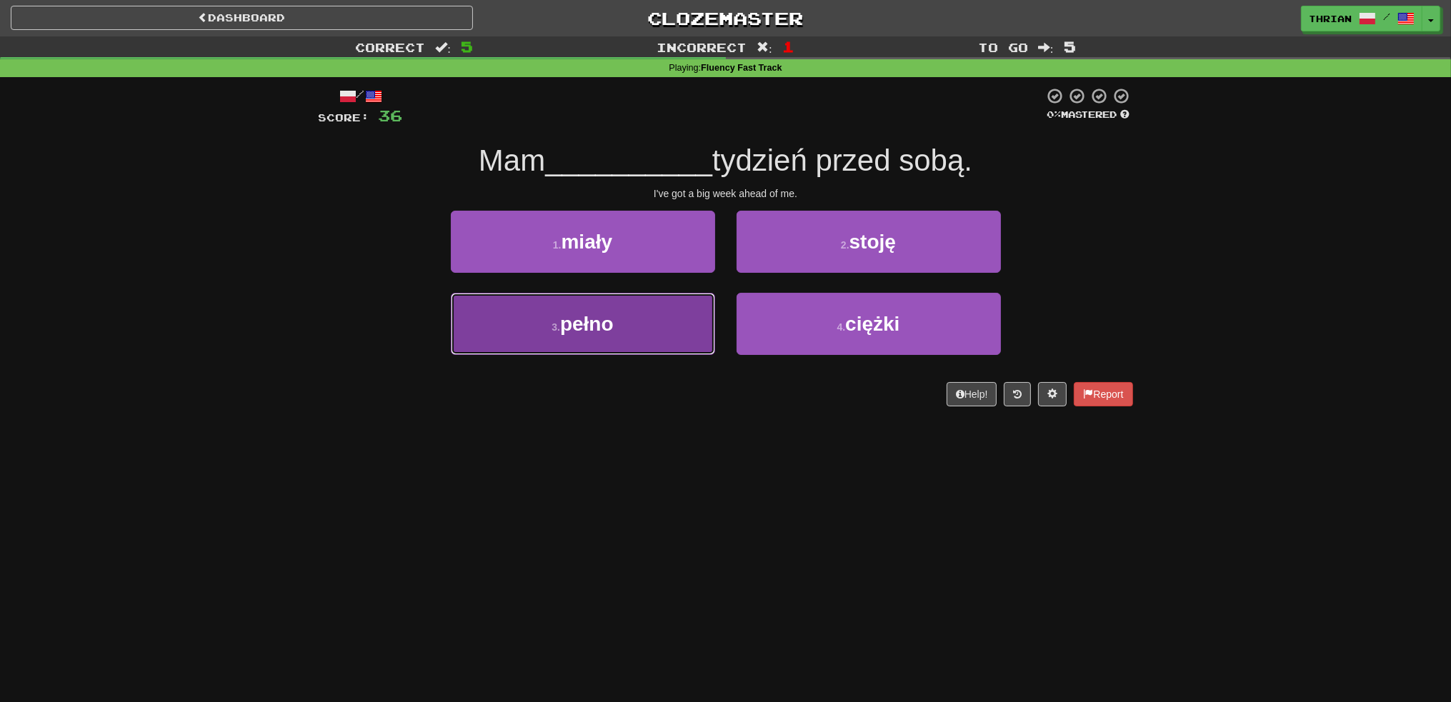
click at [637, 320] on button "3 . pełno" at bounding box center [583, 324] width 264 height 62
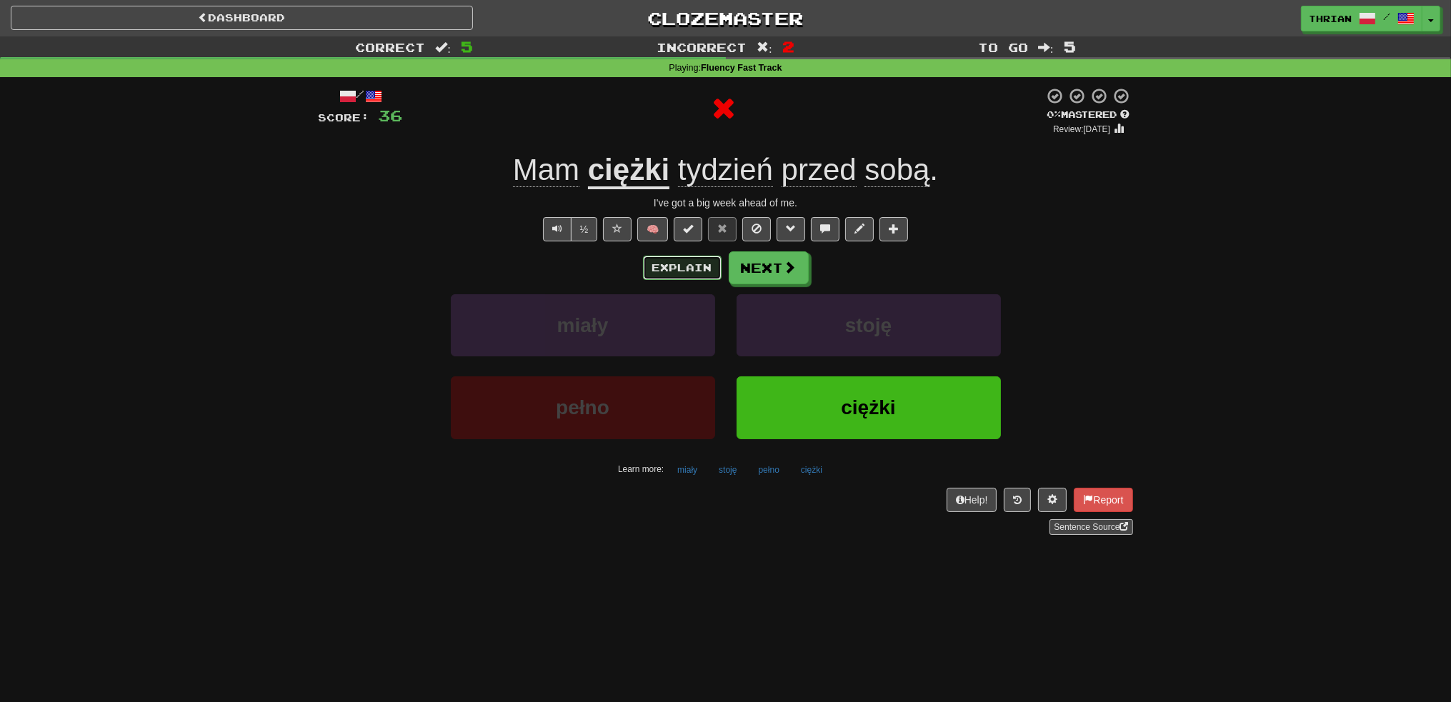
click at [700, 267] on button "Explain" at bounding box center [682, 268] width 79 height 24
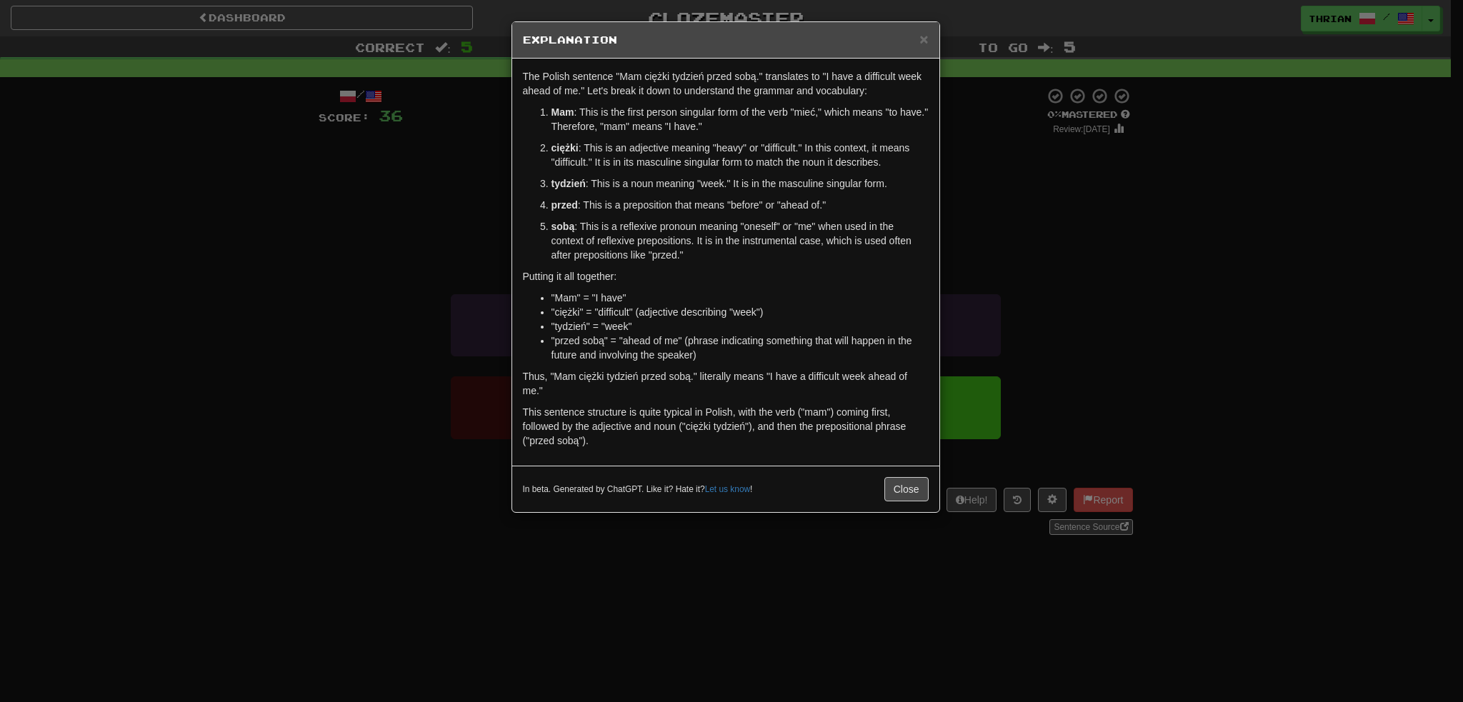
click at [409, 420] on div "× Explanation The Polish sentence "Mam ciężki tydzień przed sobą." translates t…" at bounding box center [731, 351] width 1463 height 702
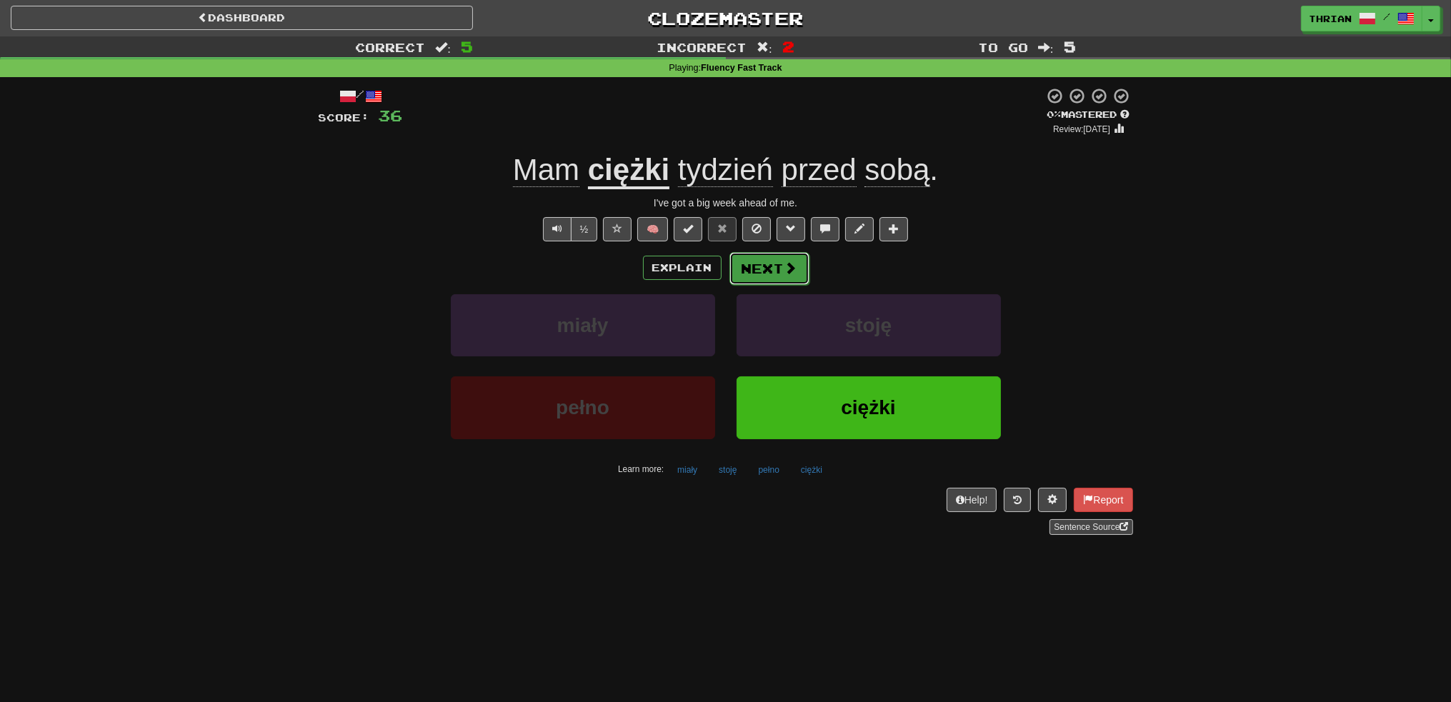
click at [732, 274] on button "Next" at bounding box center [769, 268] width 80 height 33
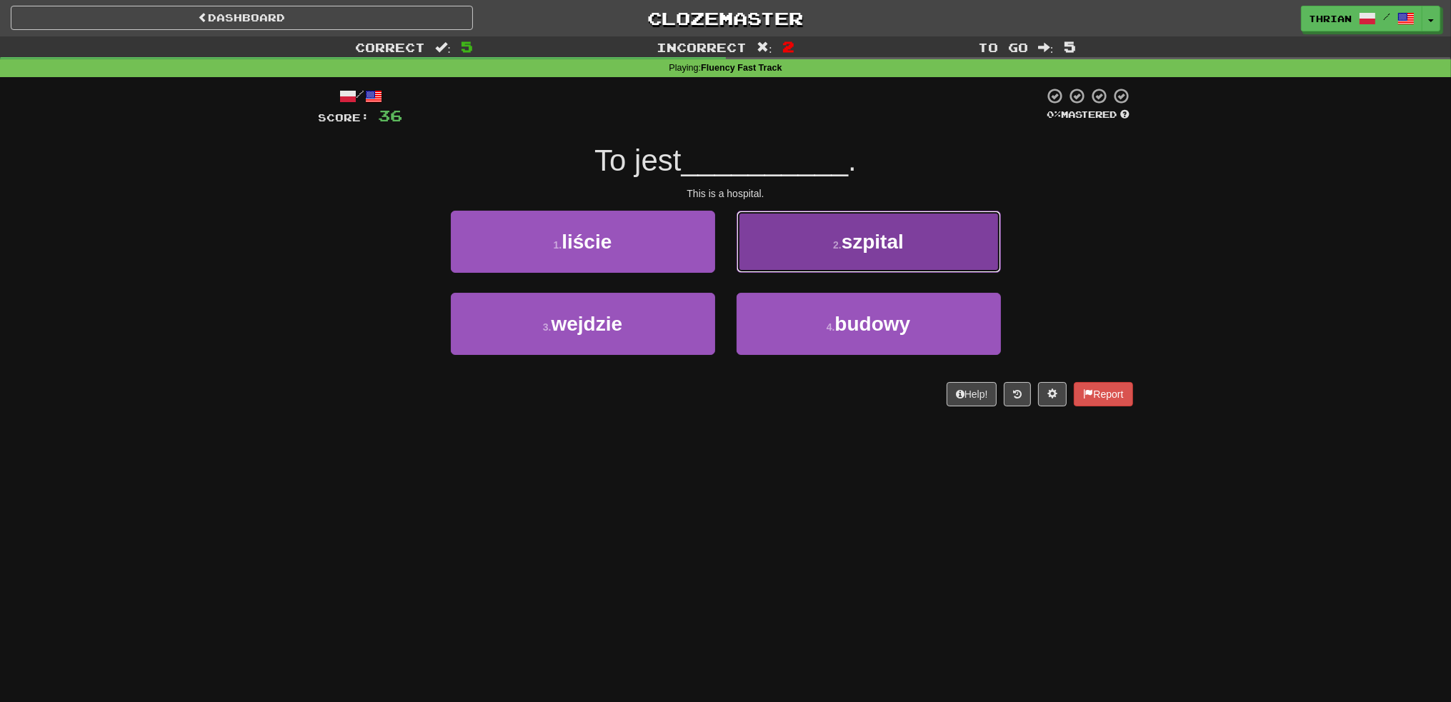
click at [832, 256] on button "2 . szpital" at bounding box center [869, 242] width 264 height 62
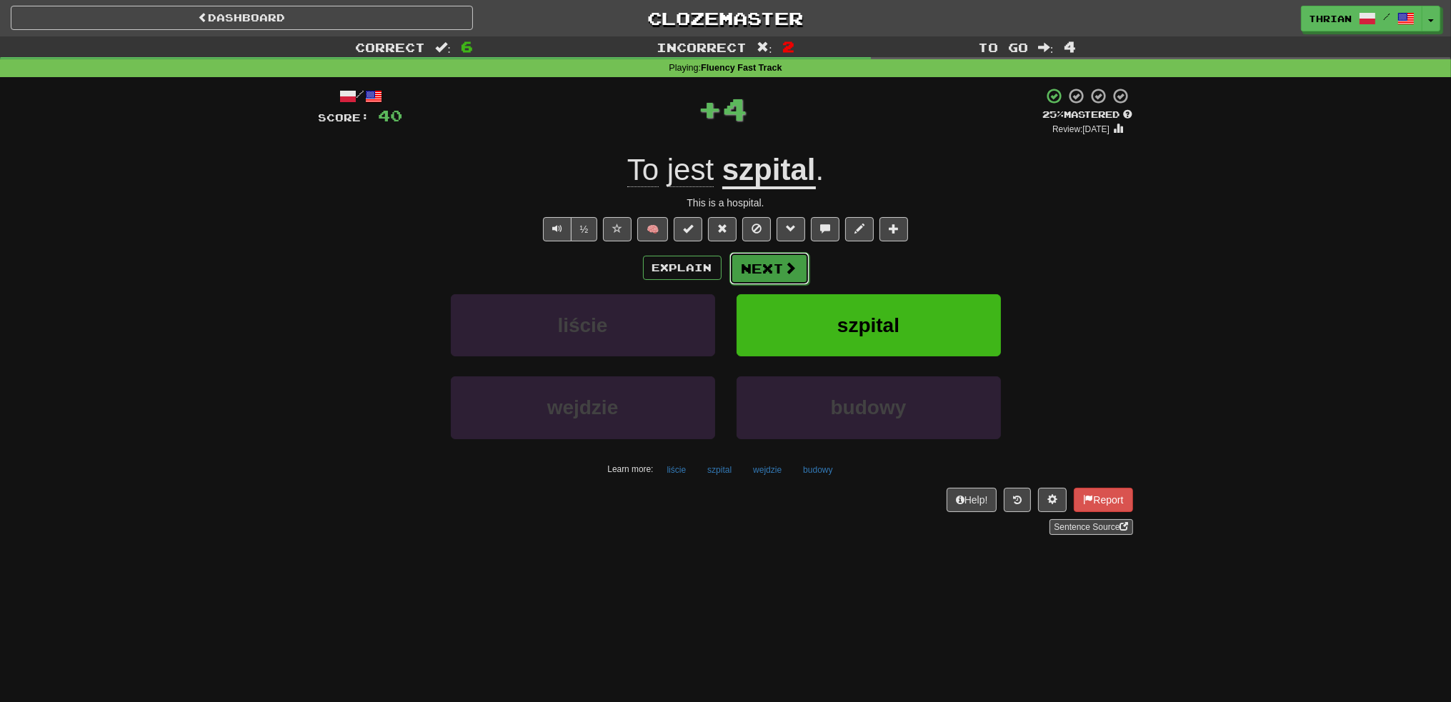
click at [794, 264] on span at bounding box center [790, 267] width 13 height 13
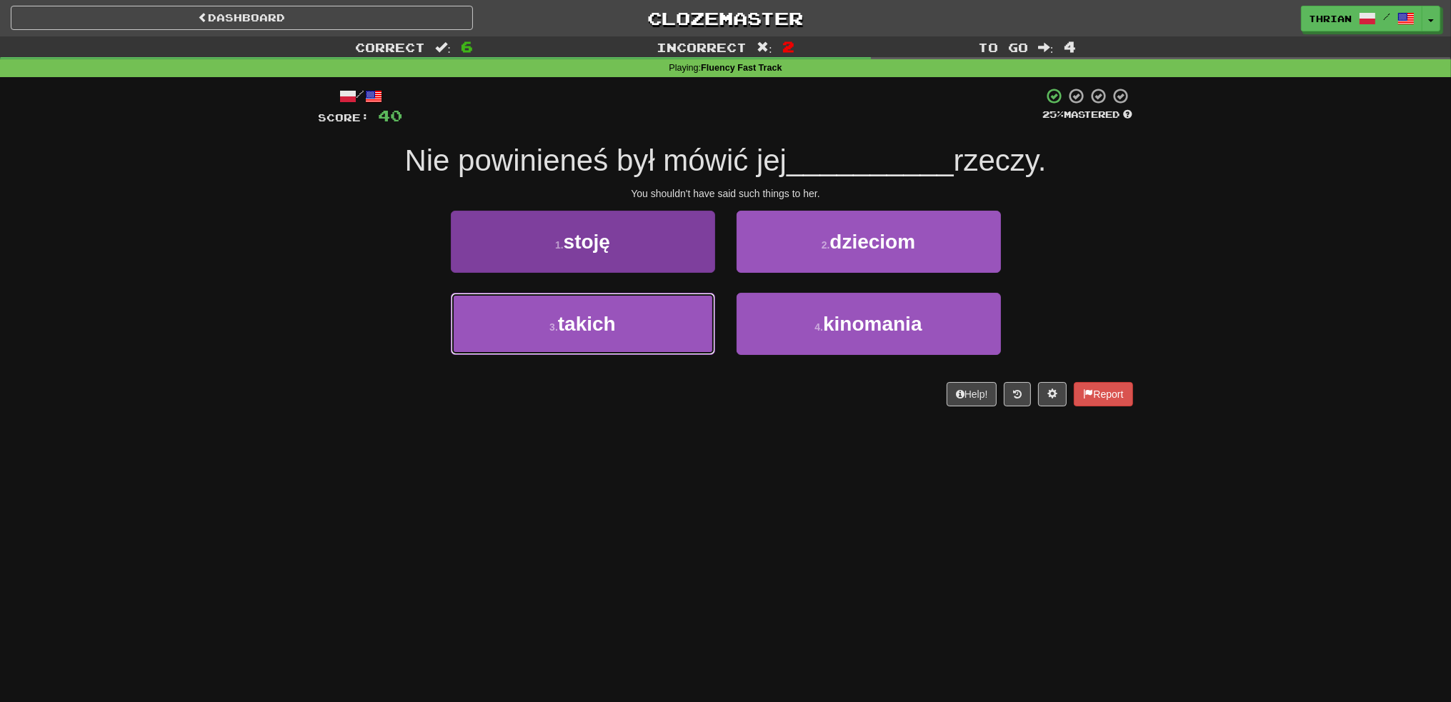
click at [617, 345] on button "3 . takich" at bounding box center [583, 324] width 264 height 62
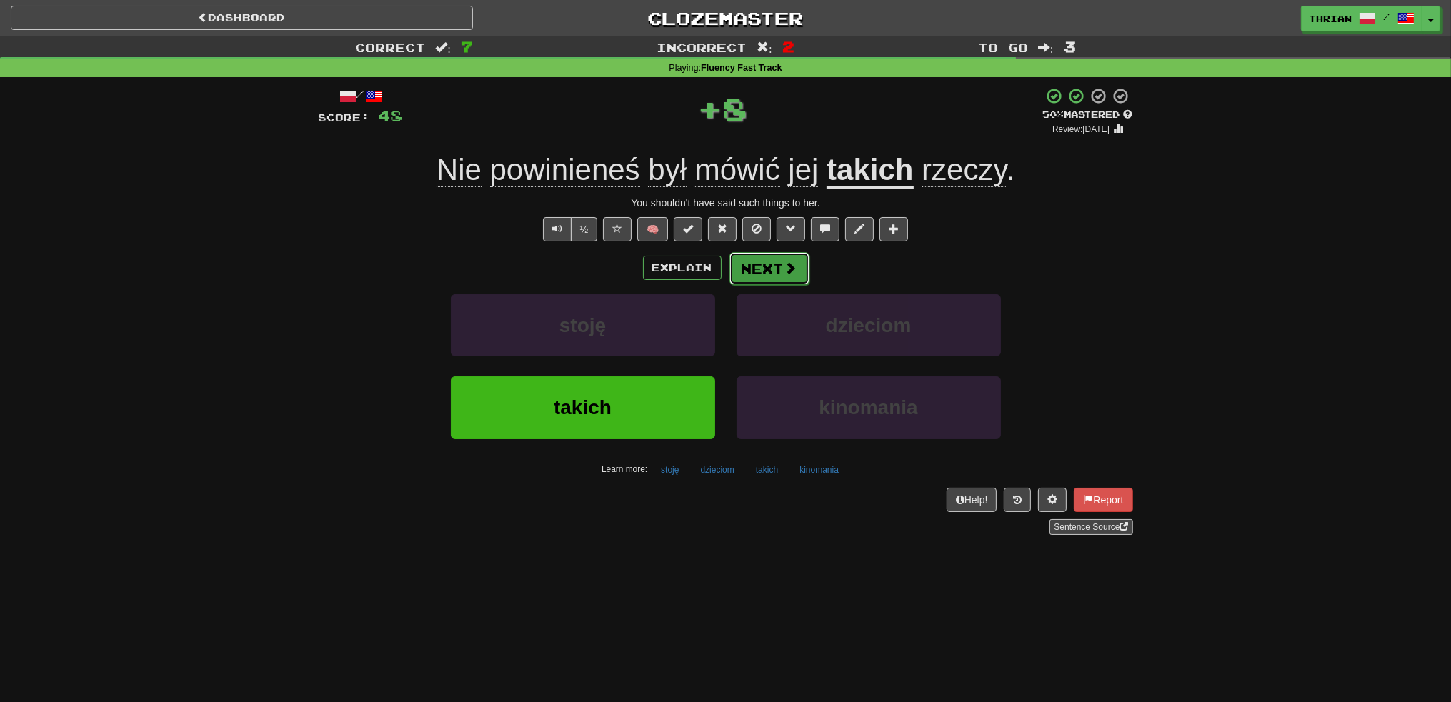
click at [769, 276] on button "Next" at bounding box center [769, 268] width 80 height 33
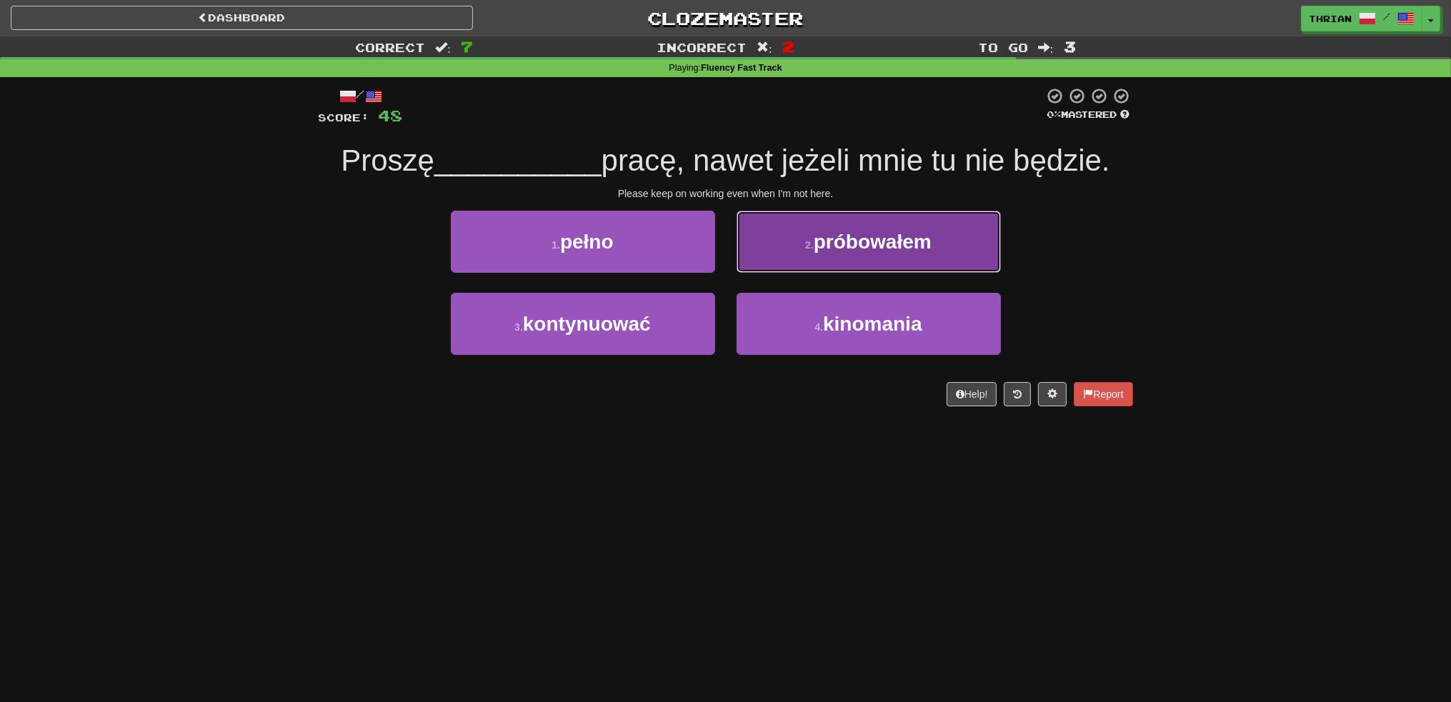
click at [777, 254] on button "2 . próbowałem" at bounding box center [869, 242] width 264 height 62
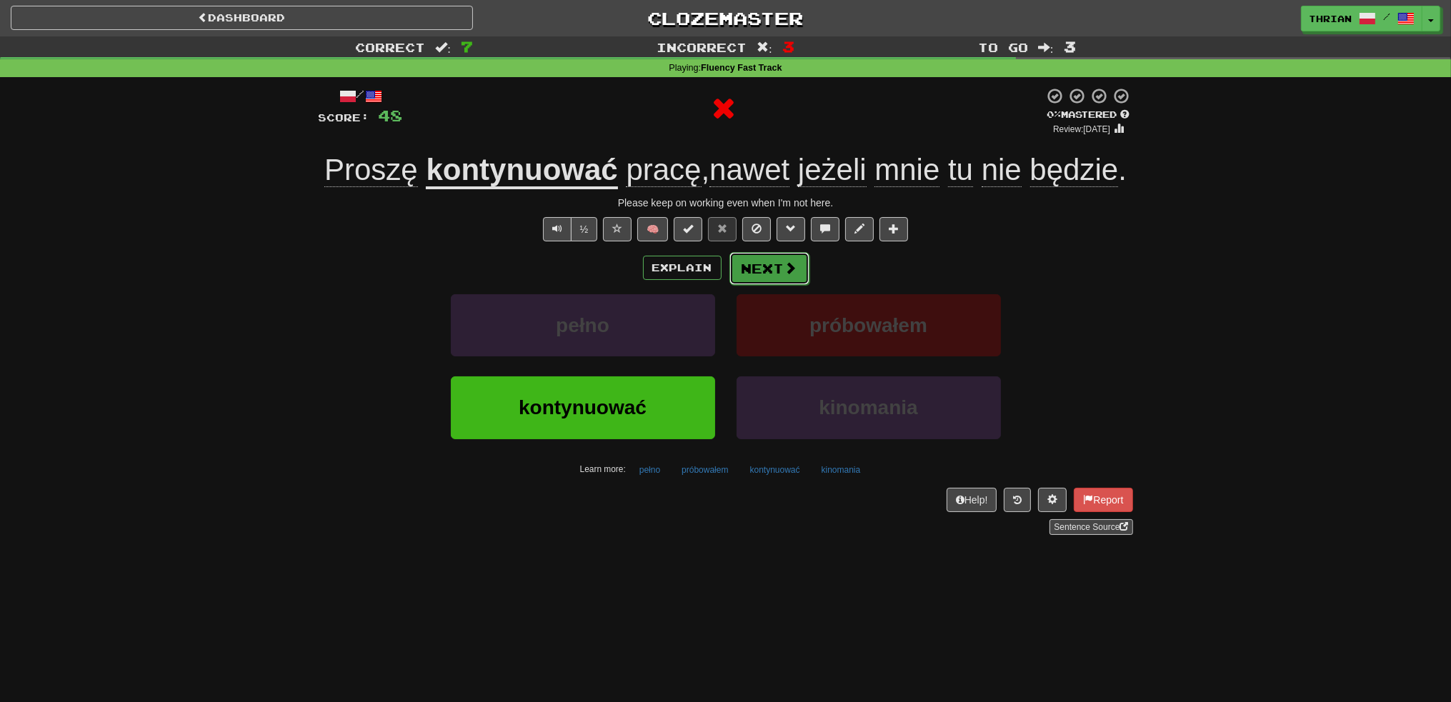
click at [760, 266] on button "Next" at bounding box center [769, 268] width 80 height 33
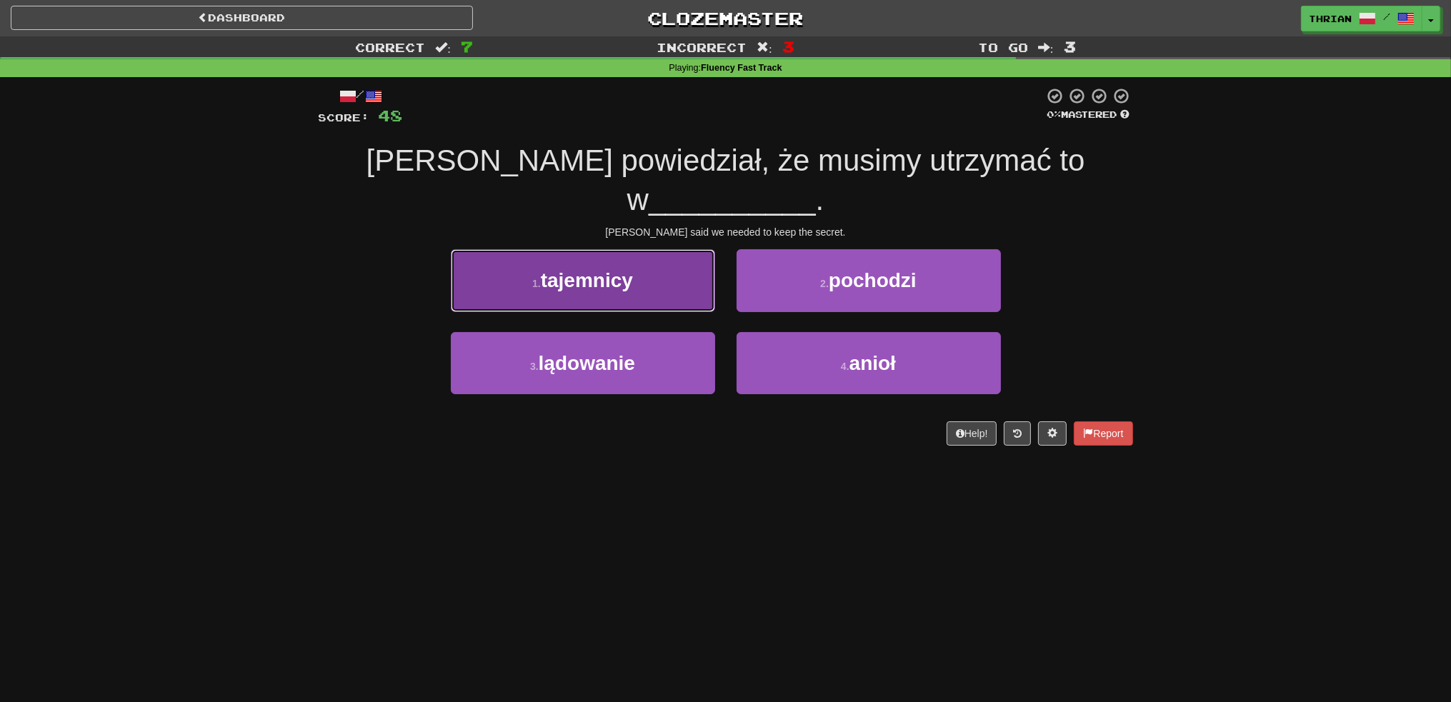
click at [669, 256] on button "1 . tajemnicy" at bounding box center [583, 280] width 264 height 62
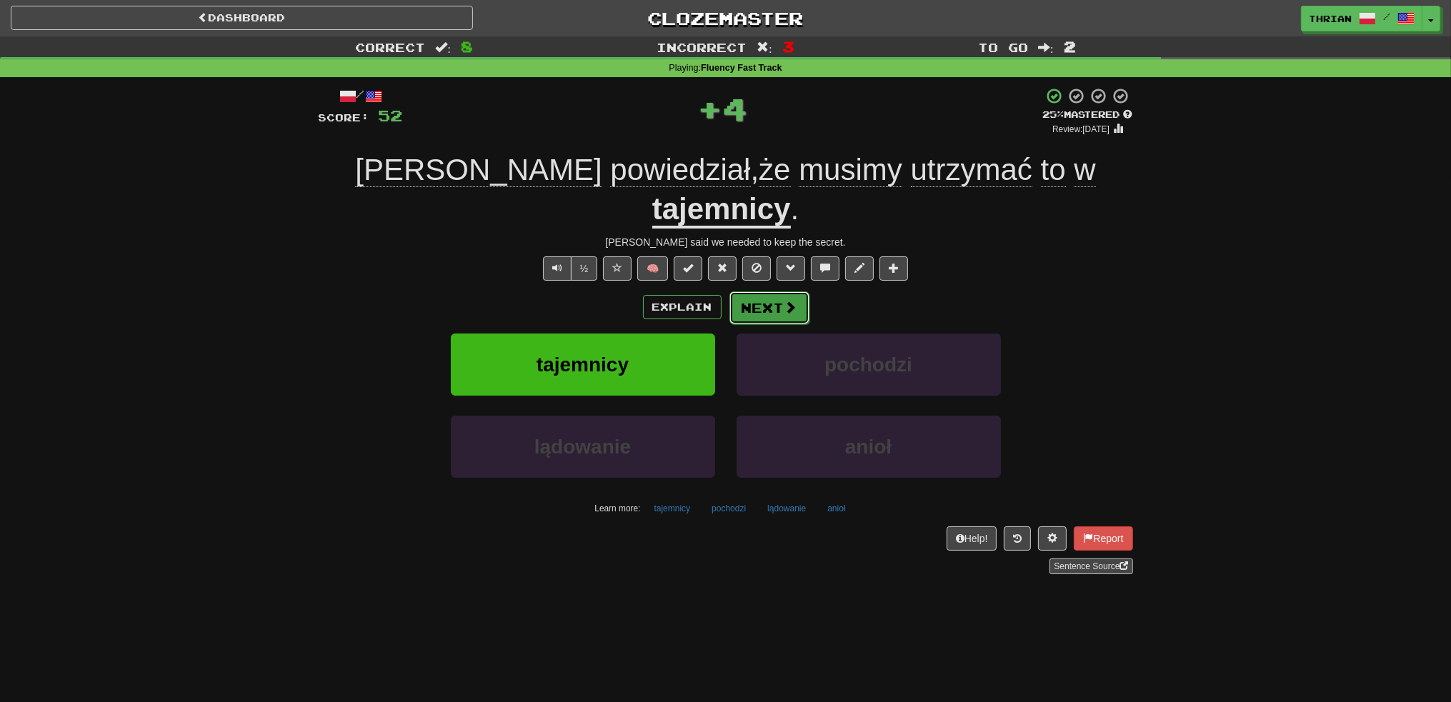
click at [779, 291] on button "Next" at bounding box center [769, 307] width 80 height 33
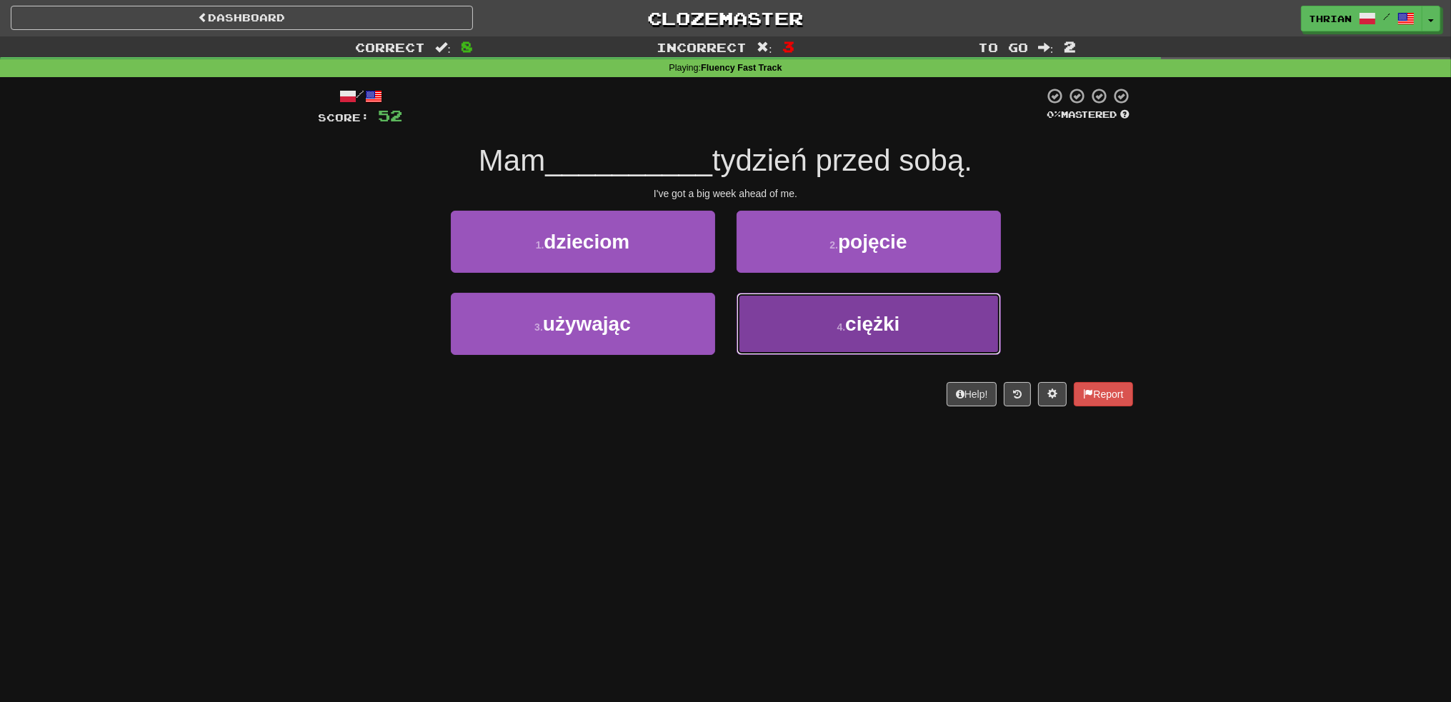
click at [853, 314] on span "ciężki" at bounding box center [872, 324] width 54 height 22
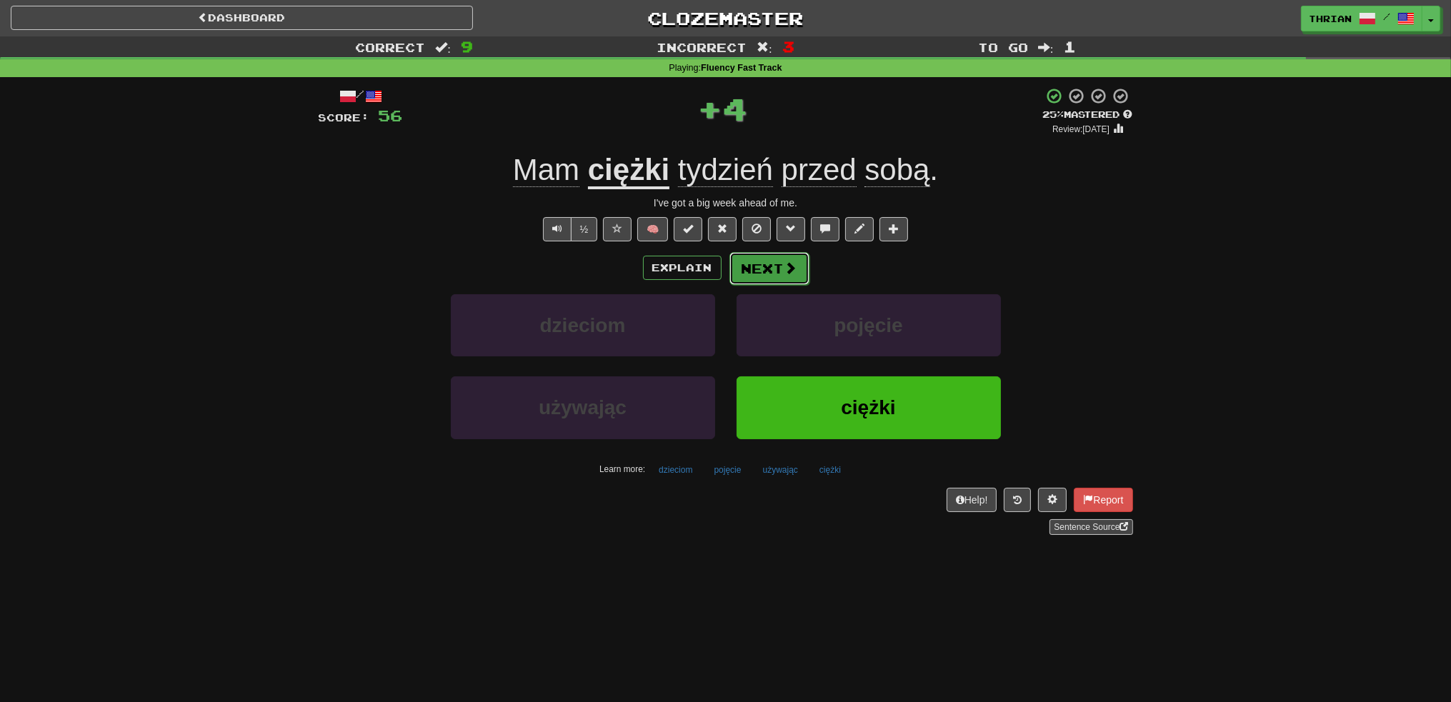
click at [793, 271] on span at bounding box center [790, 267] width 13 height 13
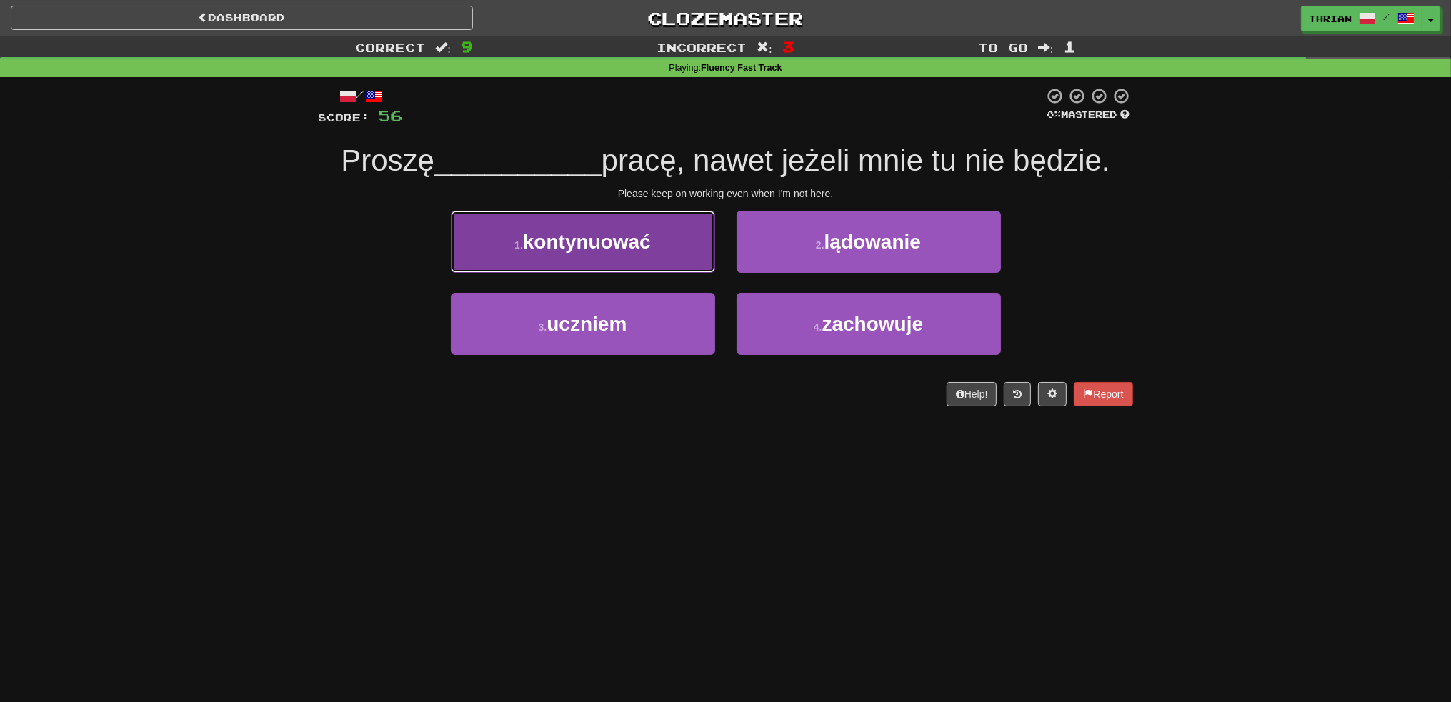
click at [650, 245] on span "kontynuować" at bounding box center [587, 242] width 128 height 22
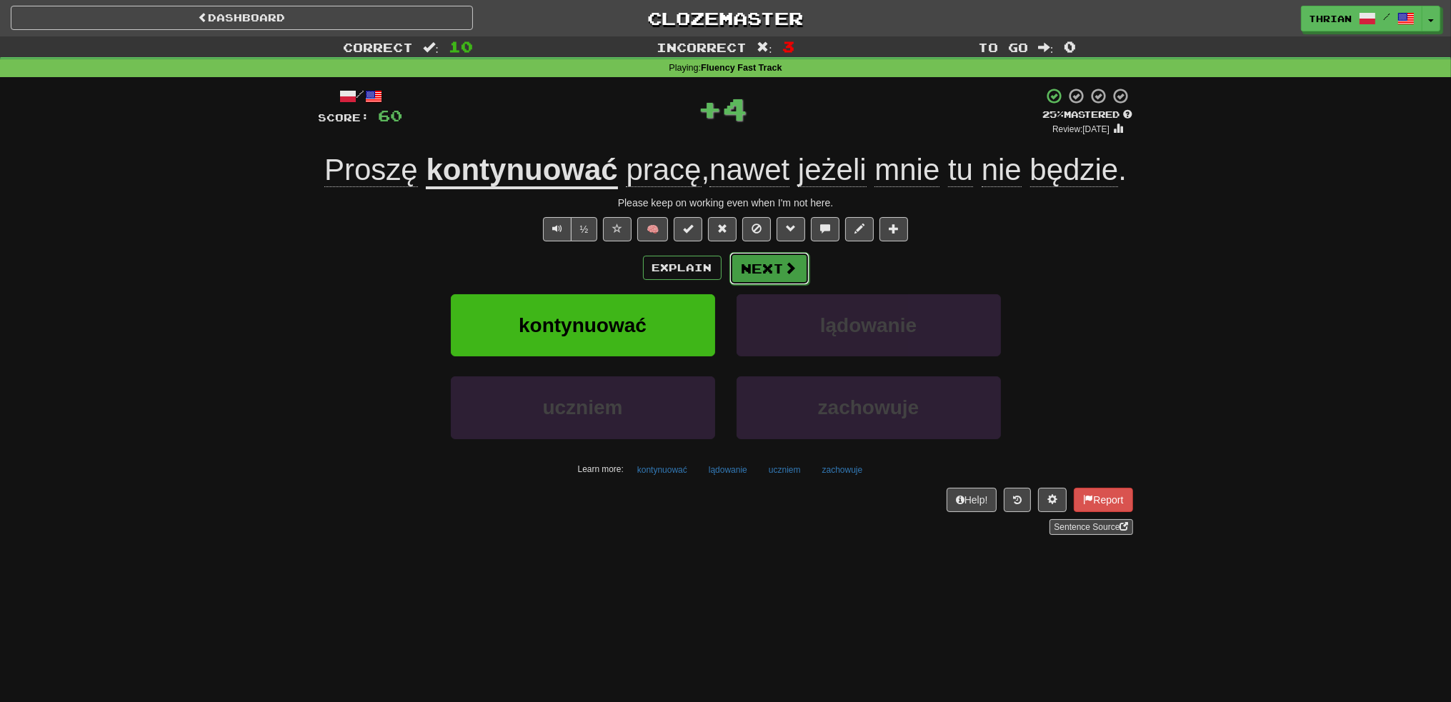
click at [772, 269] on button "Next" at bounding box center [769, 268] width 80 height 33
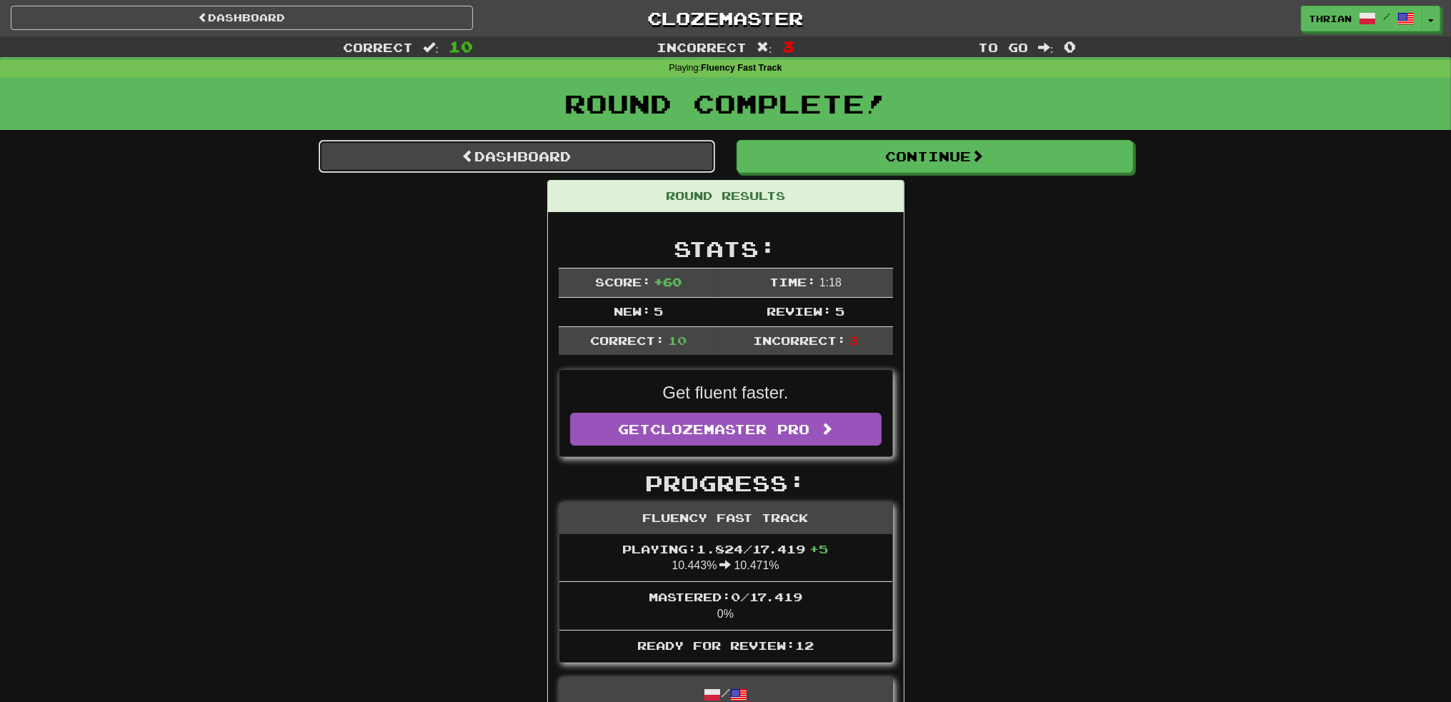
click at [452, 164] on link "Dashboard" at bounding box center [517, 156] width 396 height 33
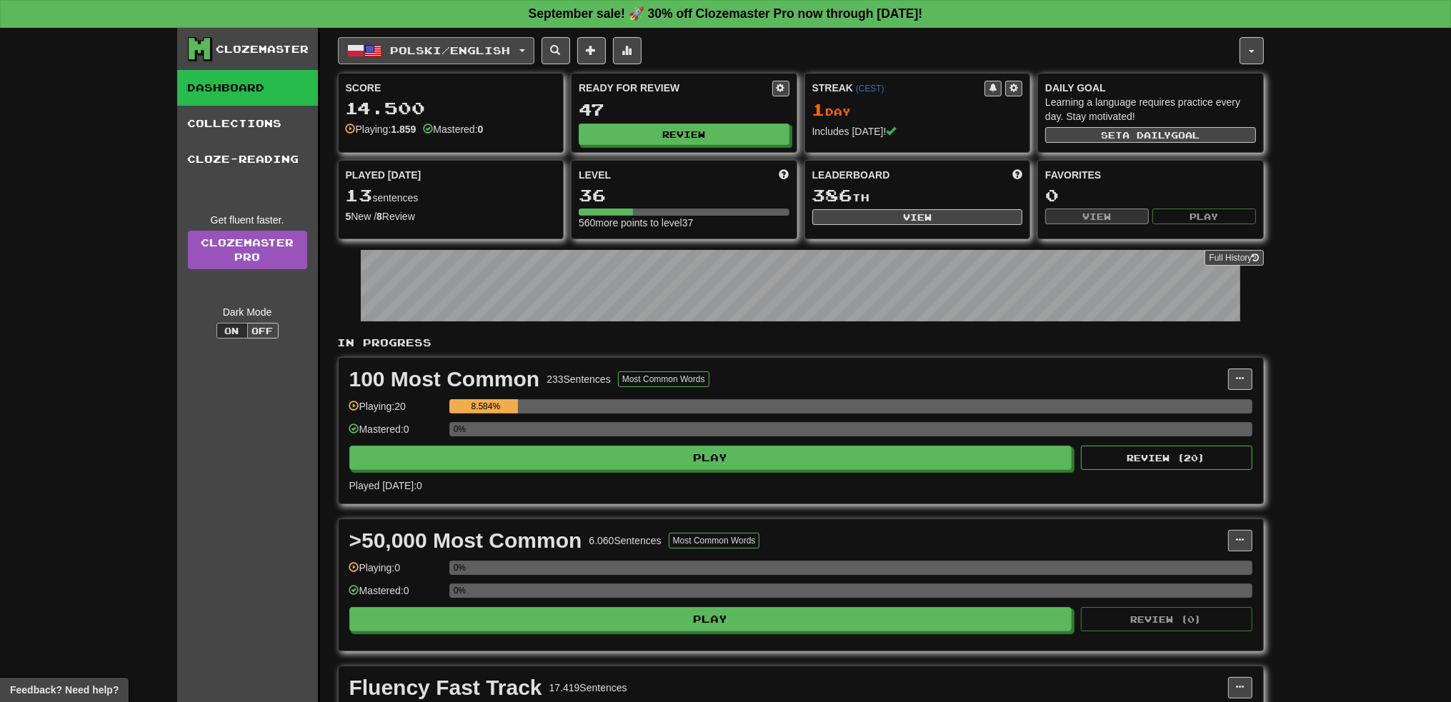
click at [456, 60] on button "Polski / English" at bounding box center [436, 50] width 196 height 27
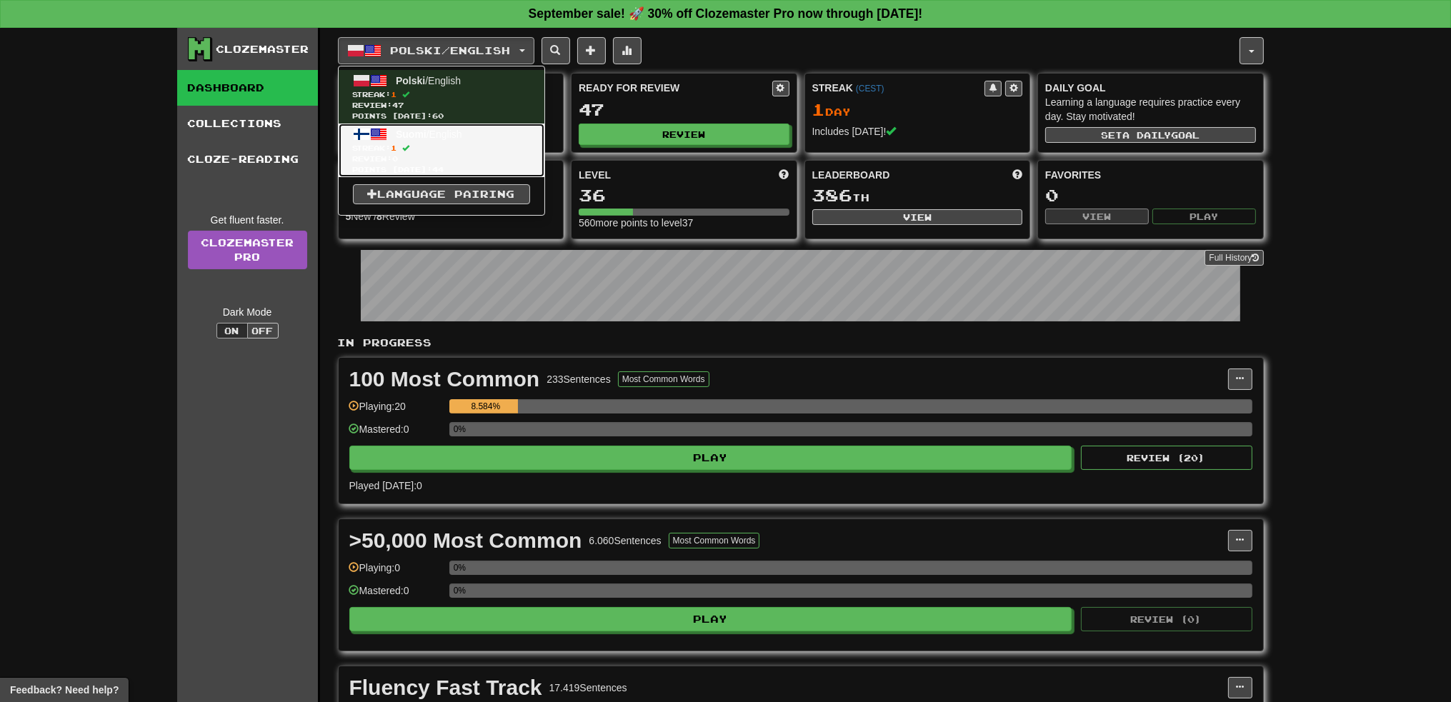
click at [428, 134] on span "Suomi / English" at bounding box center [429, 134] width 66 height 11
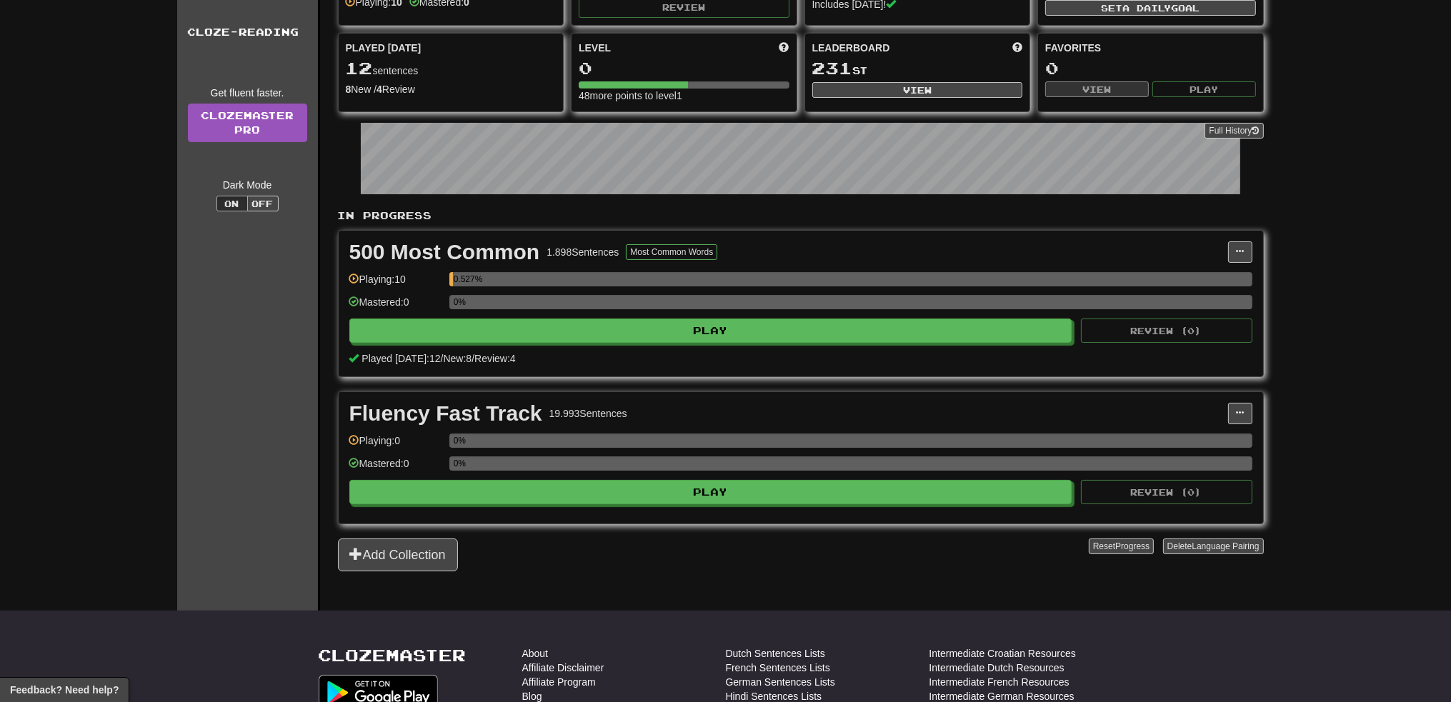
scroll to position [143, 0]
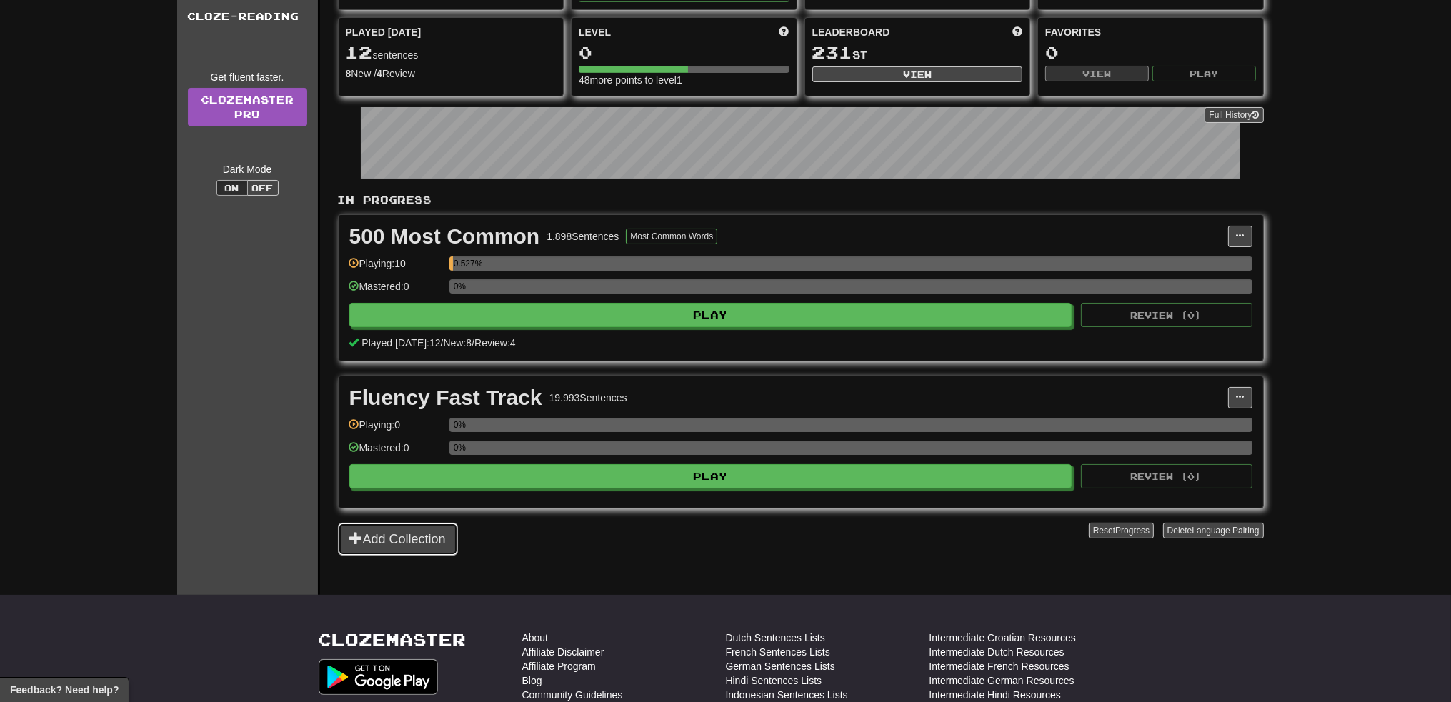
click at [414, 527] on button "Add Collection" at bounding box center [398, 539] width 120 height 33
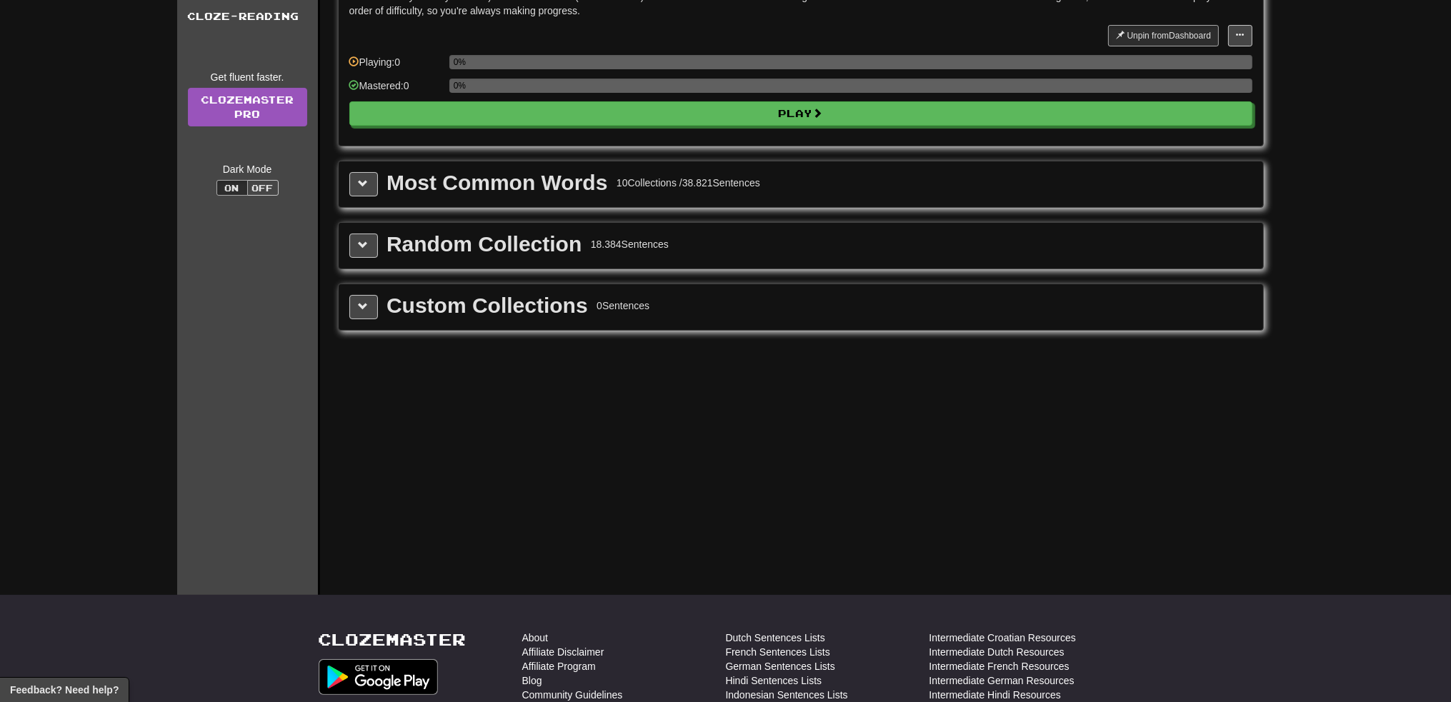
scroll to position [0, 0]
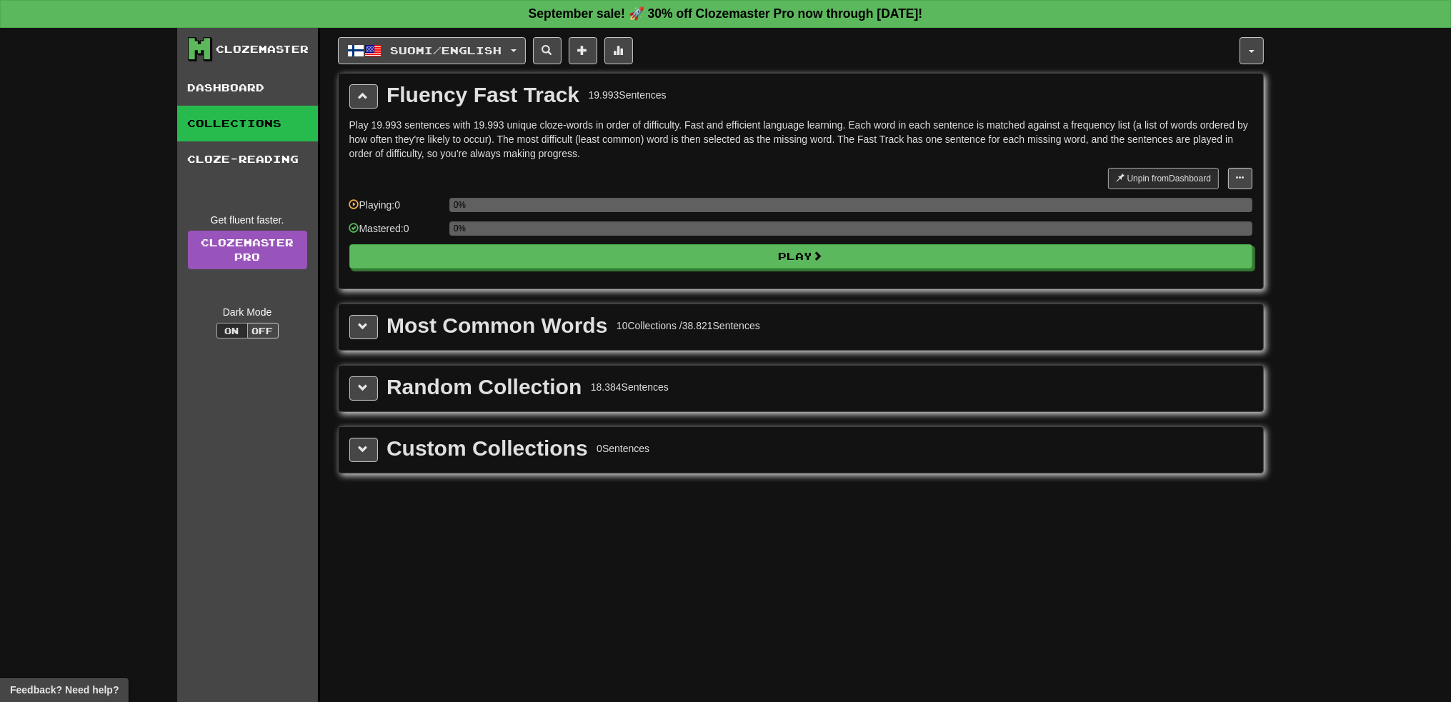
click at [363, 400] on div "Random Collection 18.384 Sentences" at bounding box center [801, 389] width 924 height 46
click at [365, 388] on span at bounding box center [364, 388] width 10 height 10
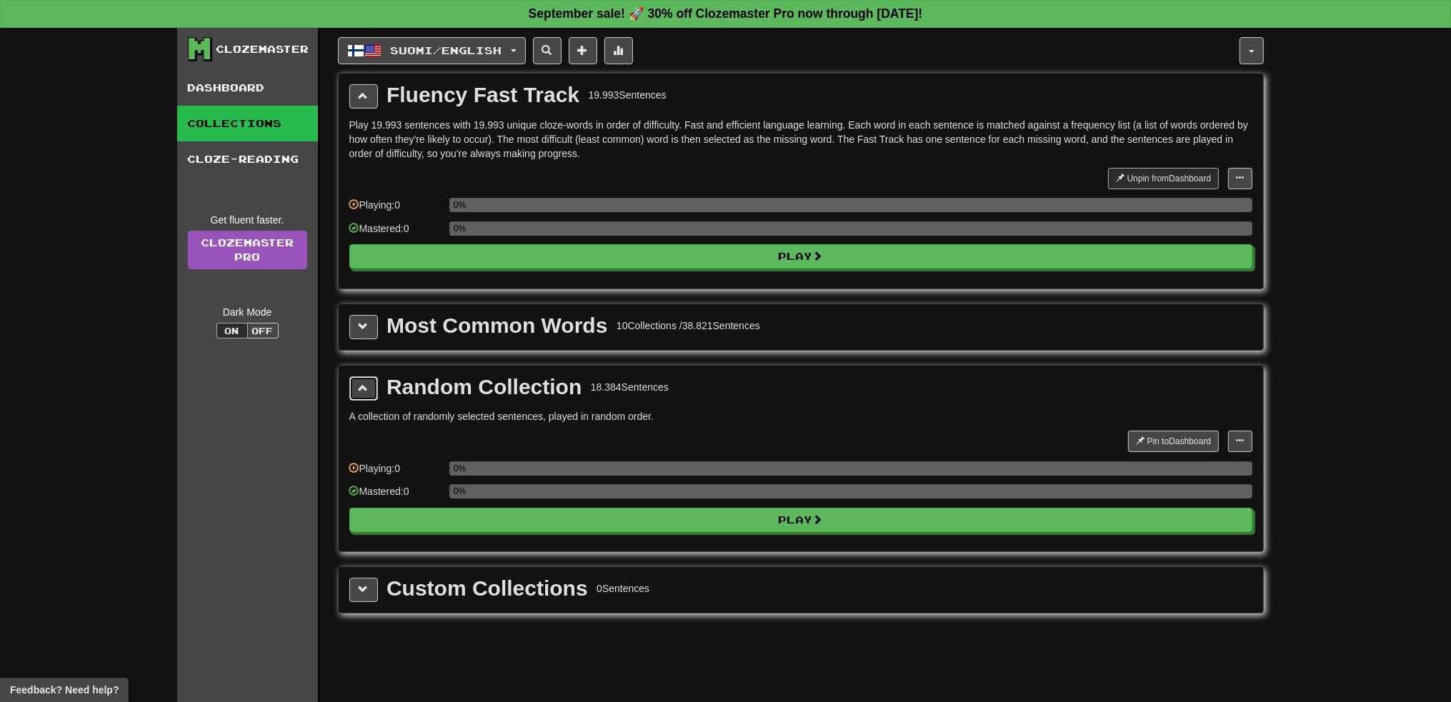
click at [365, 388] on span at bounding box center [364, 388] width 10 height 10
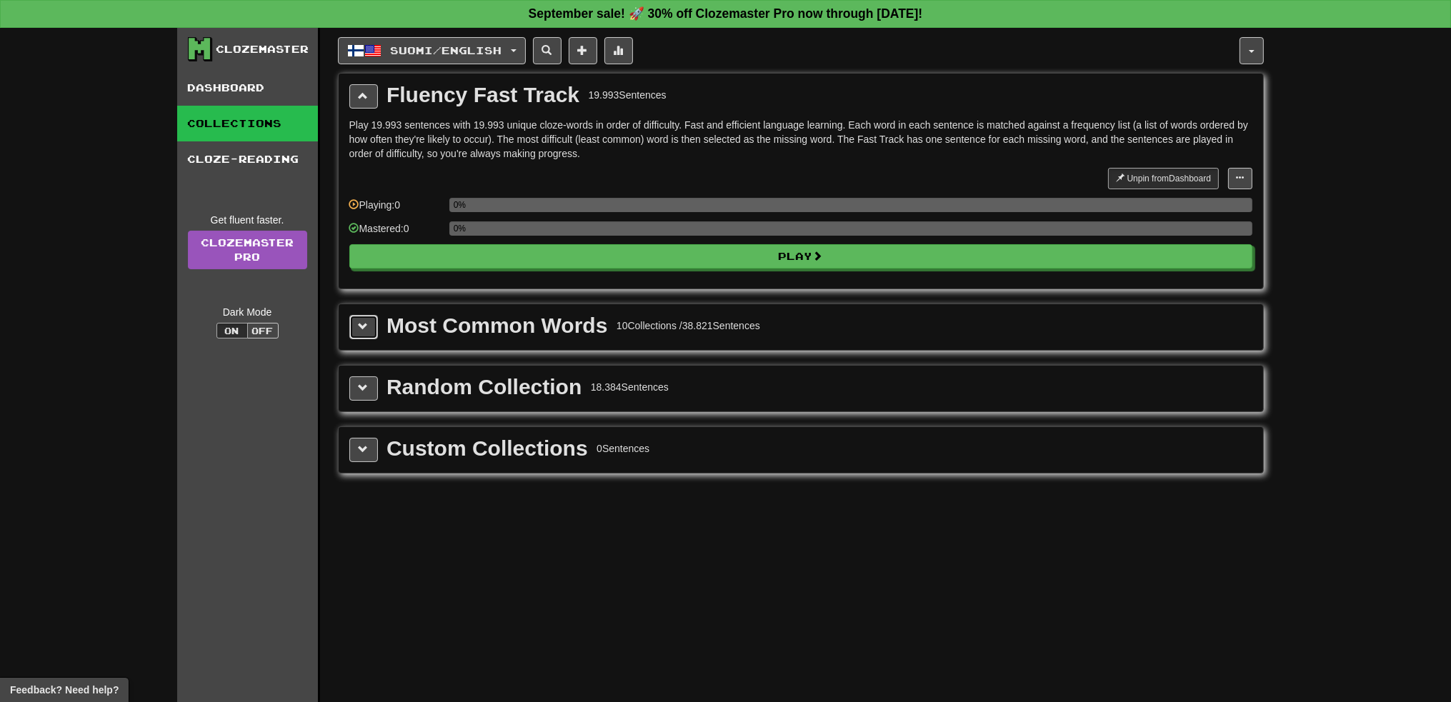
click at [370, 325] on button at bounding box center [363, 327] width 29 height 24
